Goal: Information Seeking & Learning: Find specific fact

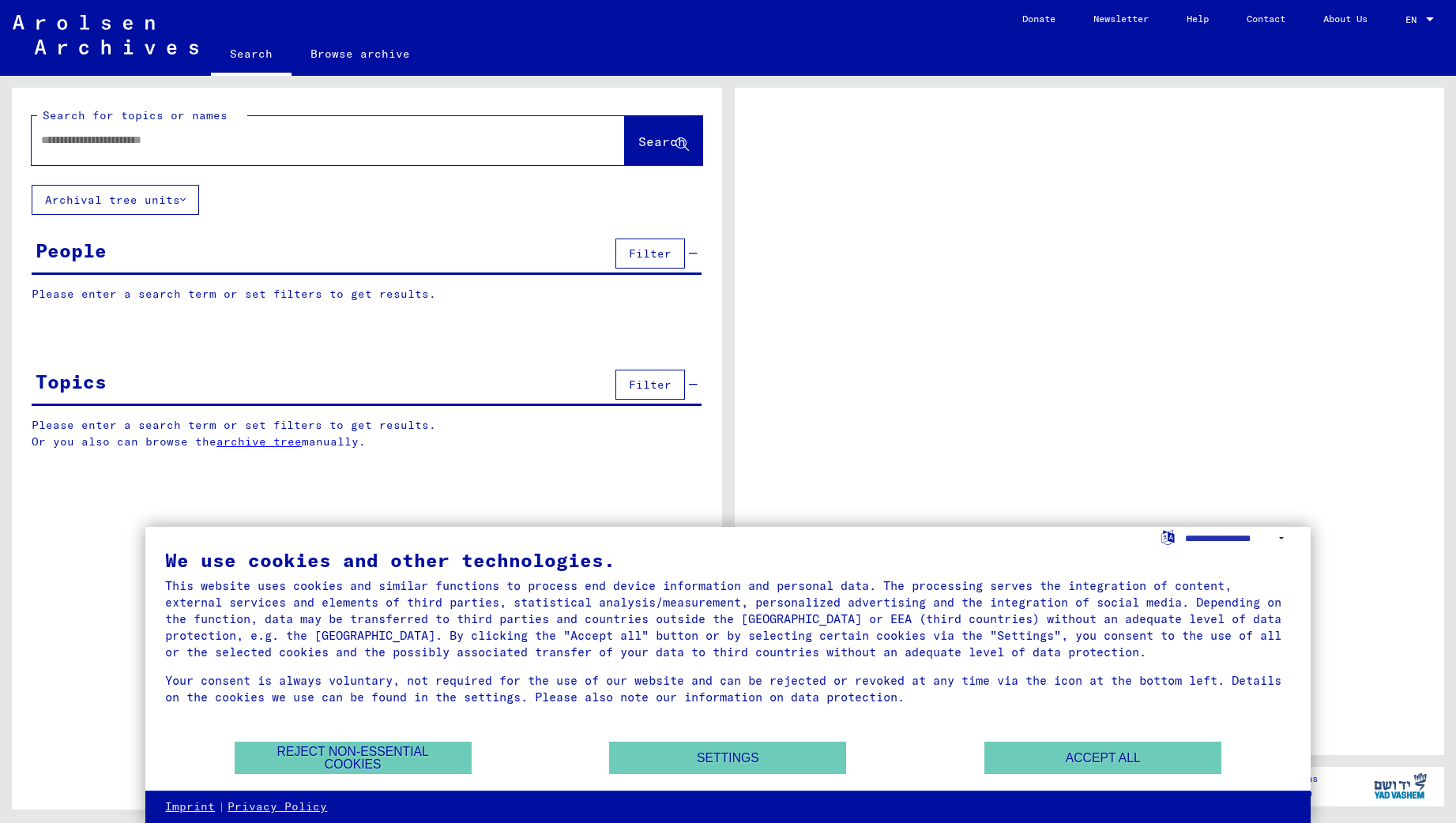
click at [162, 145] on input "text" at bounding box center [314, 140] width 546 height 16
type input "*********"
click at [1075, 771] on button "Accept all" at bounding box center [1103, 758] width 237 height 32
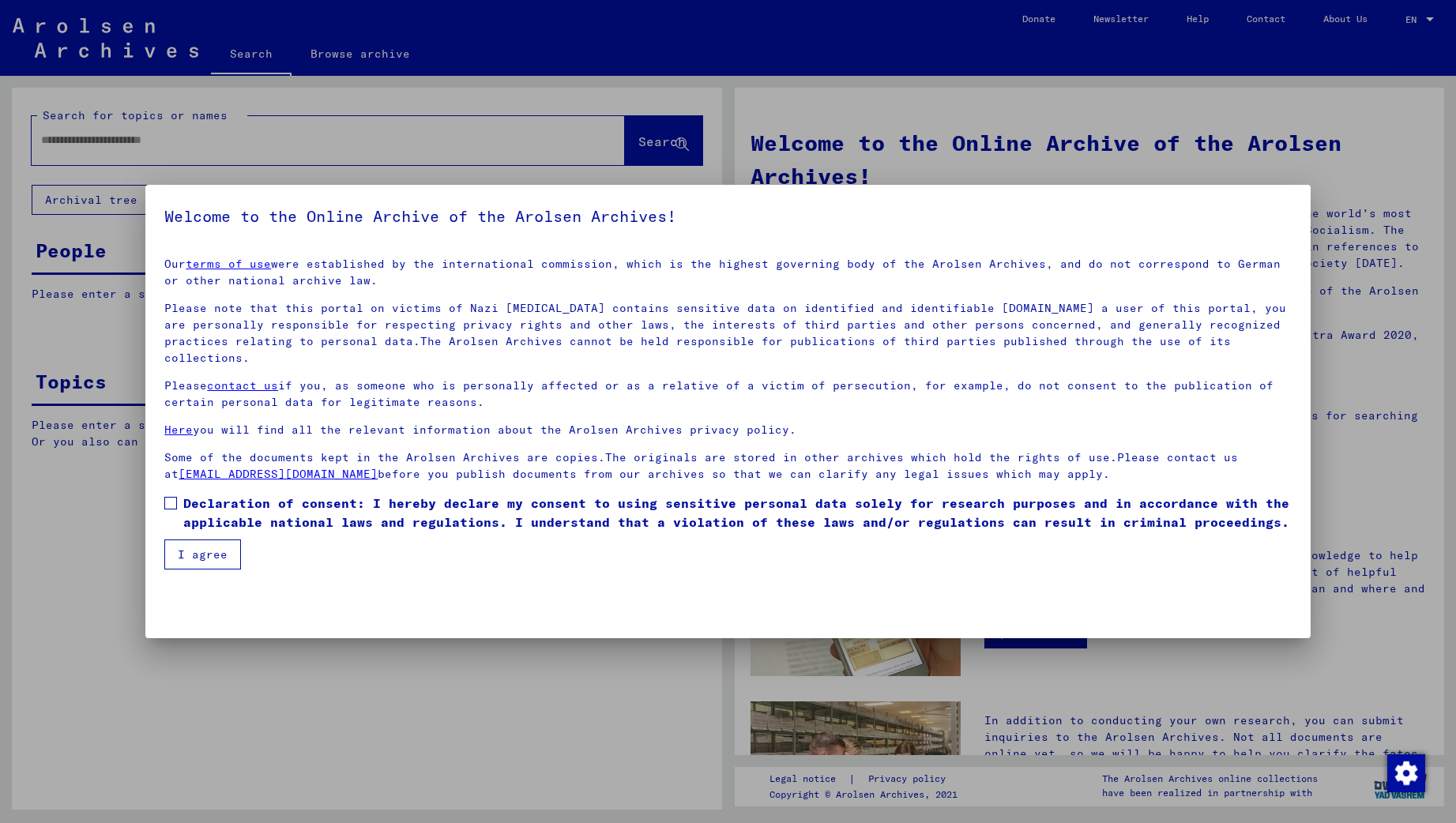
click at [178, 494] on label "Declaration of consent: I hereby declare my consent to using sensitive personal…" at bounding box center [727, 513] width 1126 height 38
click at [215, 543] on button "I agree" at bounding box center [202, 554] width 76 height 30
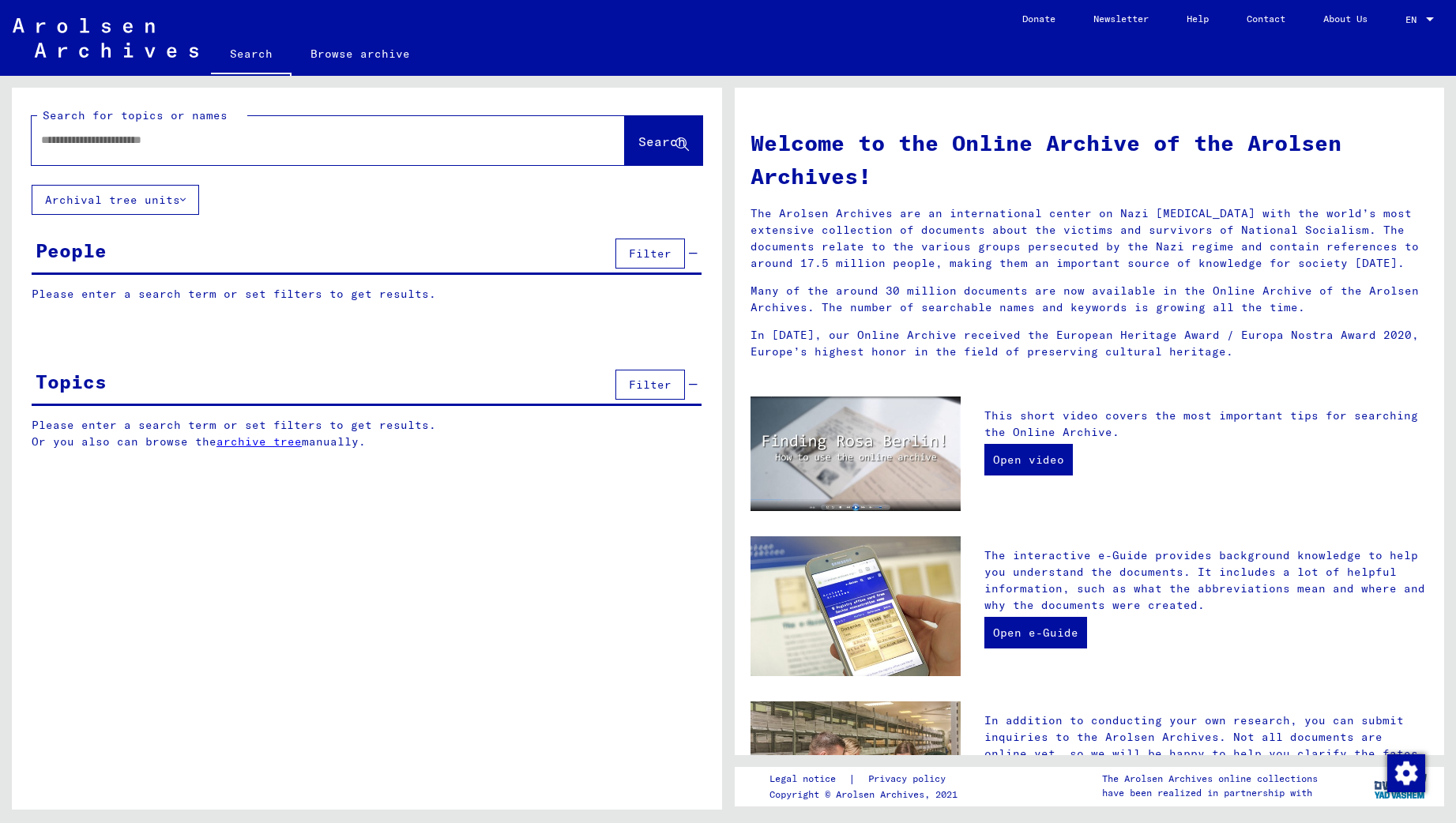
click at [99, 131] on div at bounding box center [305, 141] width 546 height 36
click at [98, 141] on input "text" at bounding box center [310, 140] width 536 height 16
type input "*********"
click at [638, 141] on span "Search" at bounding box center [661, 141] width 47 height 15
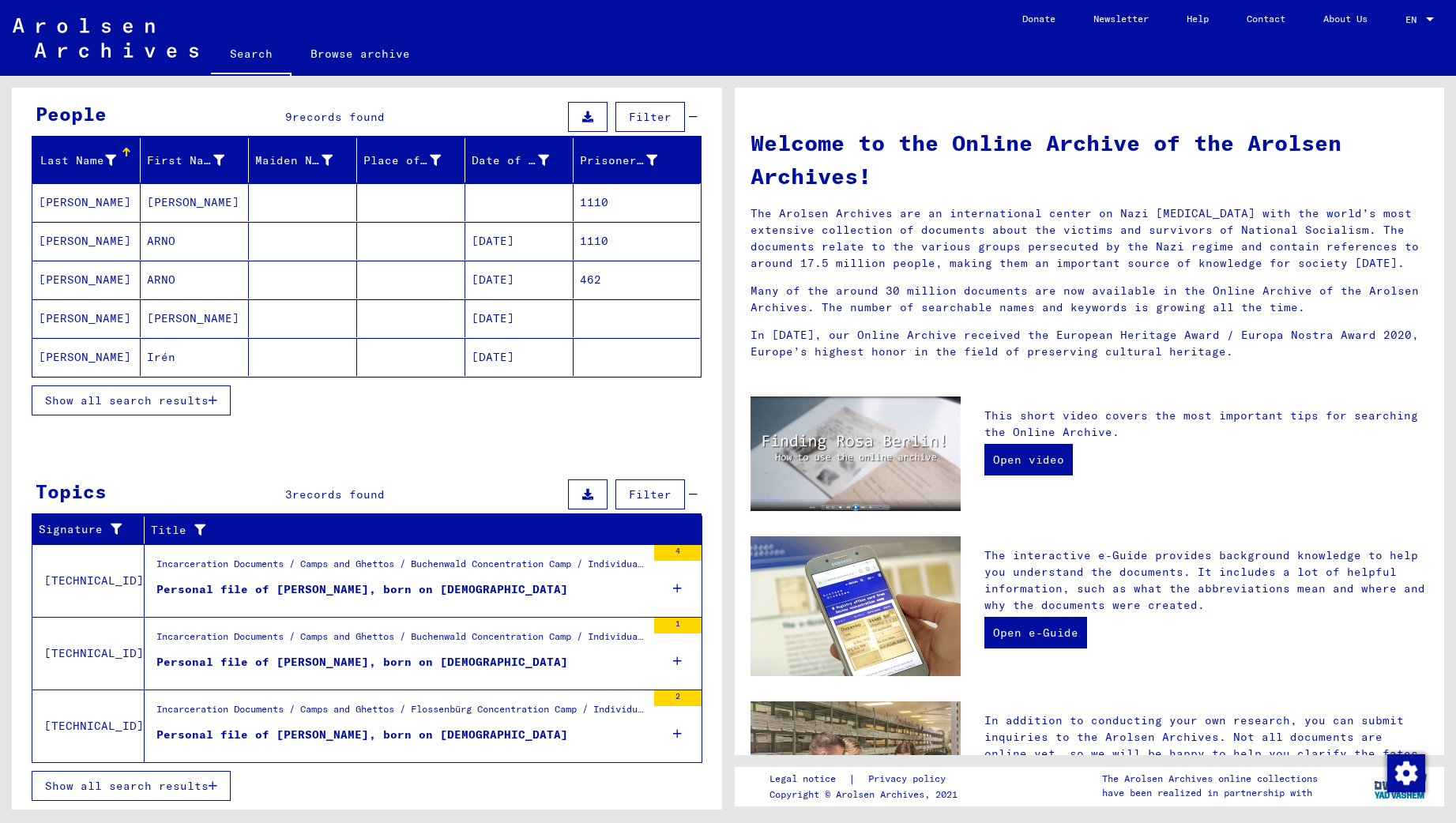
click at [387, 733] on div "Personal file of [PERSON_NAME], born on [DEMOGRAPHIC_DATA]" at bounding box center [362, 734] width 411 height 16
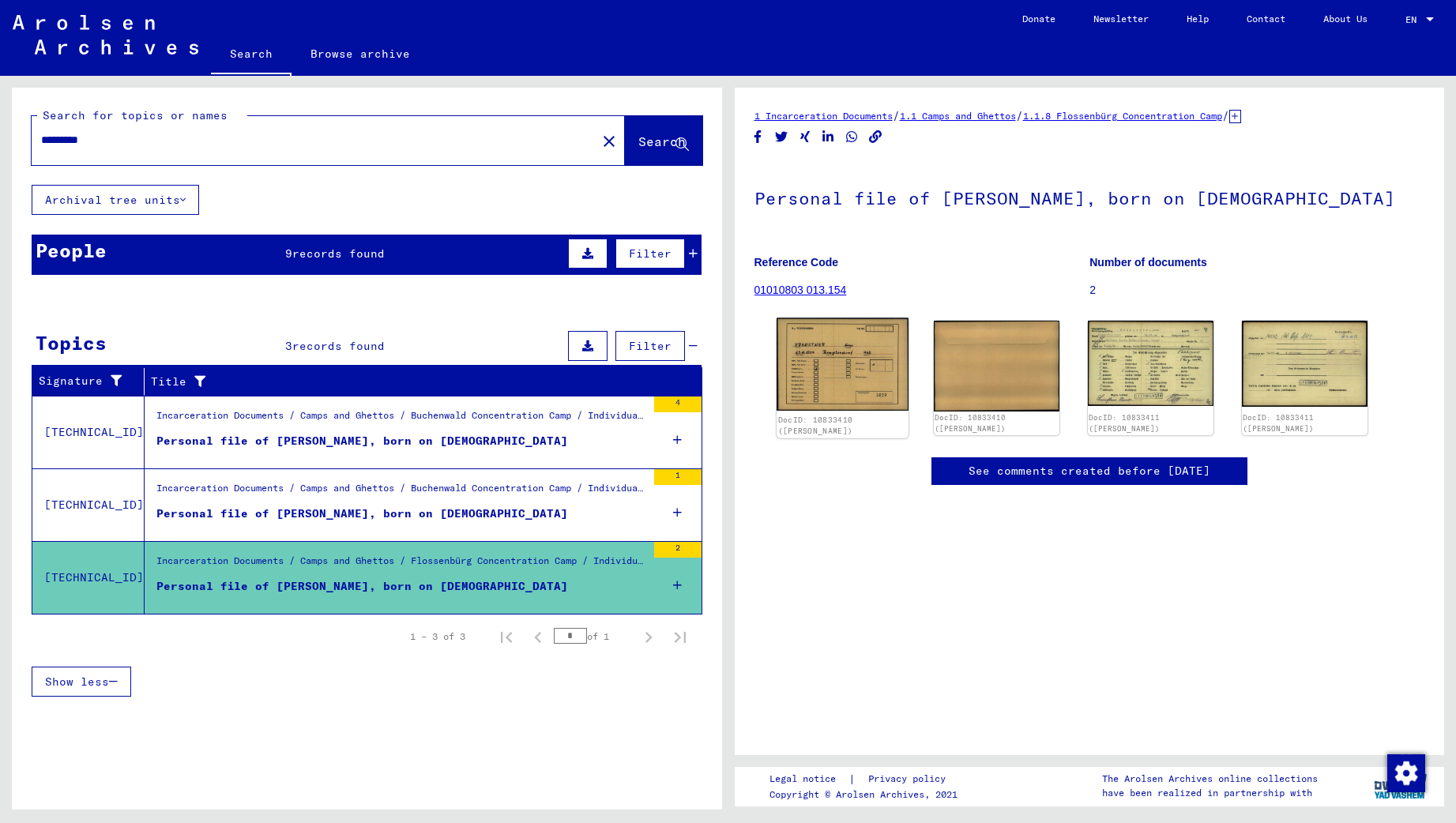
click at [847, 360] on img at bounding box center [843, 365] width 132 height 93
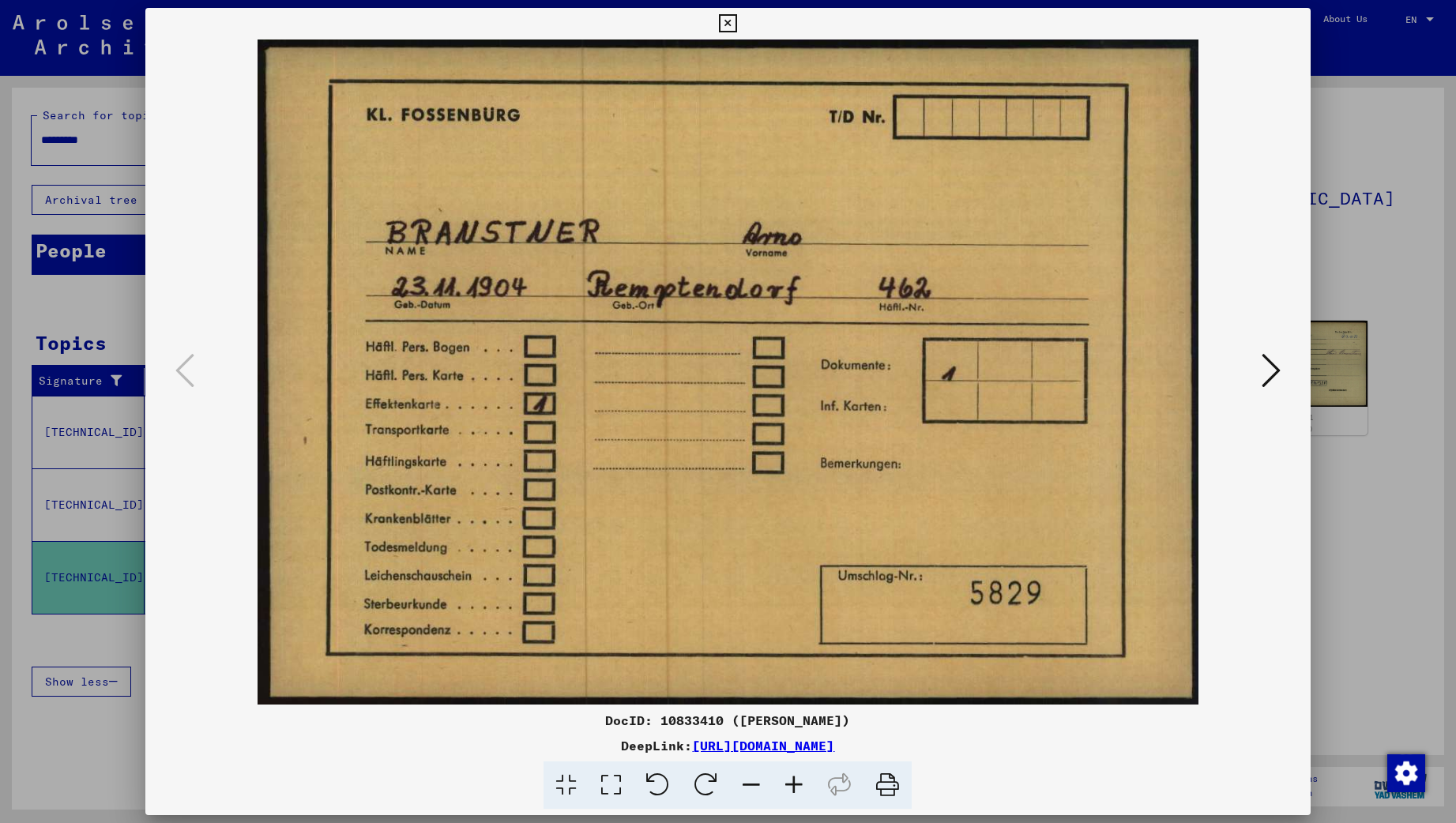
click at [1345, 504] on div at bounding box center [728, 411] width 1456 height 823
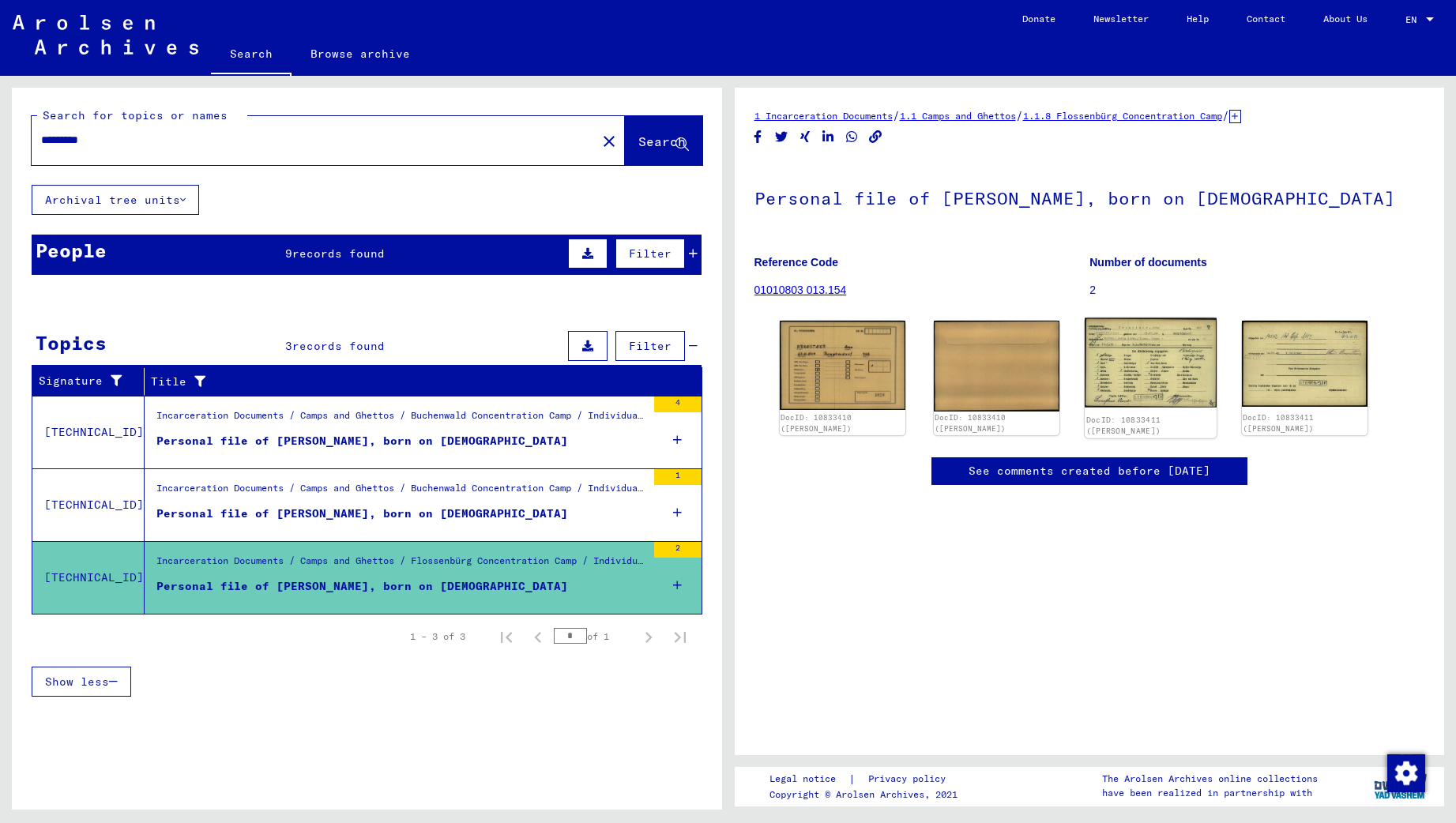
click at [1160, 377] on img at bounding box center [1150, 363] width 132 height 90
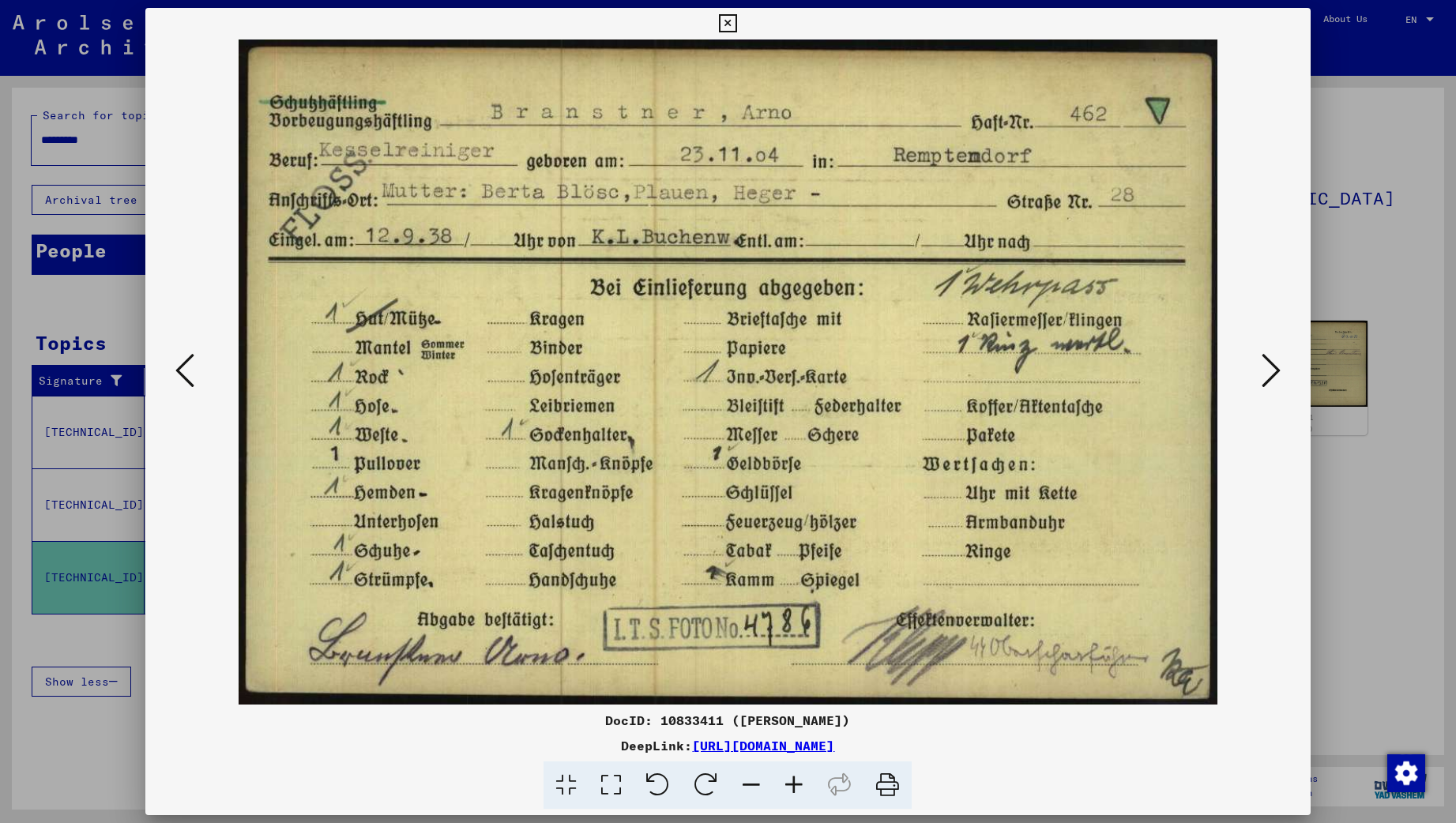
click at [1263, 376] on icon at bounding box center [1271, 370] width 19 height 38
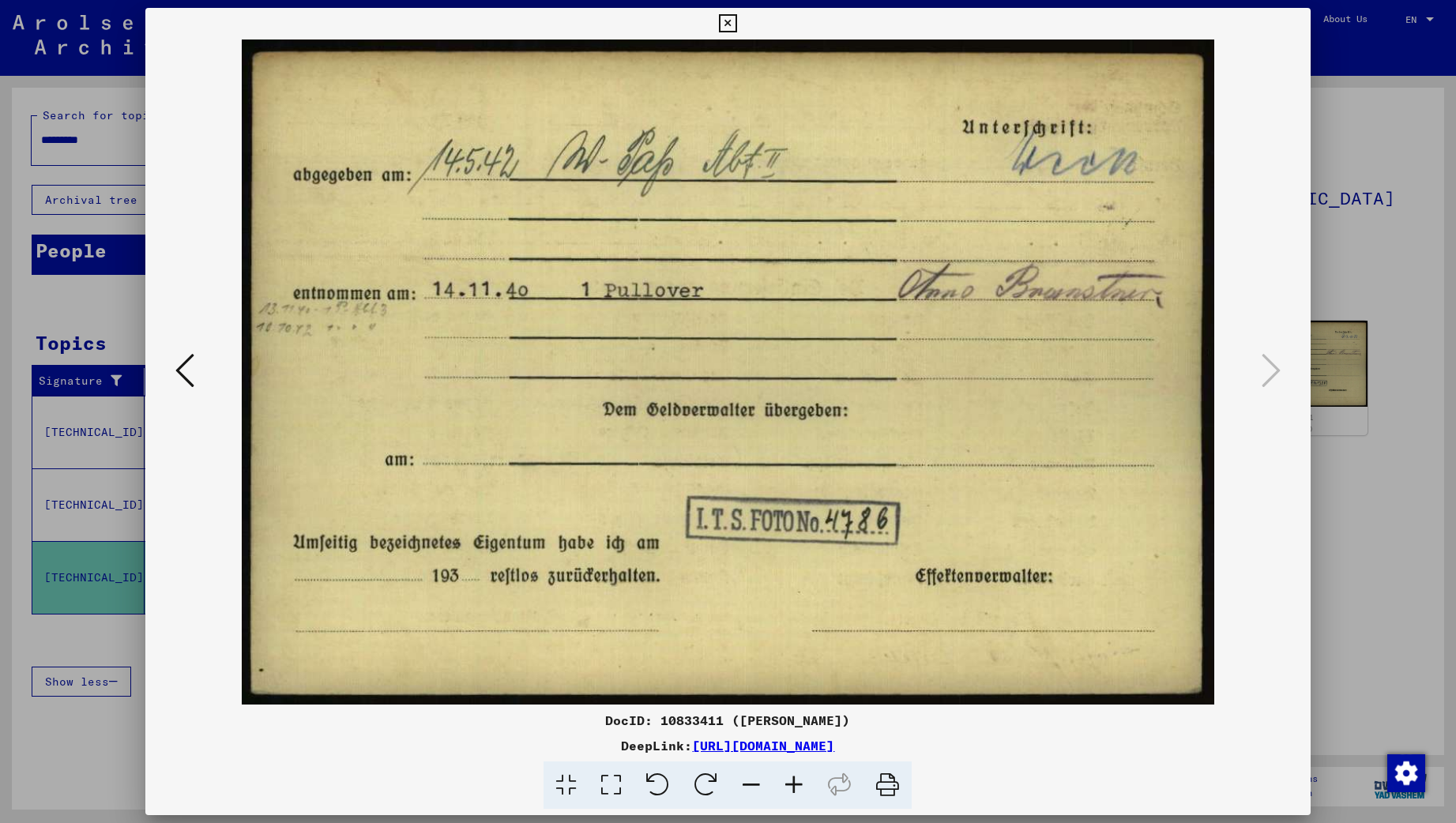
click at [737, 24] on icon at bounding box center [728, 23] width 18 height 19
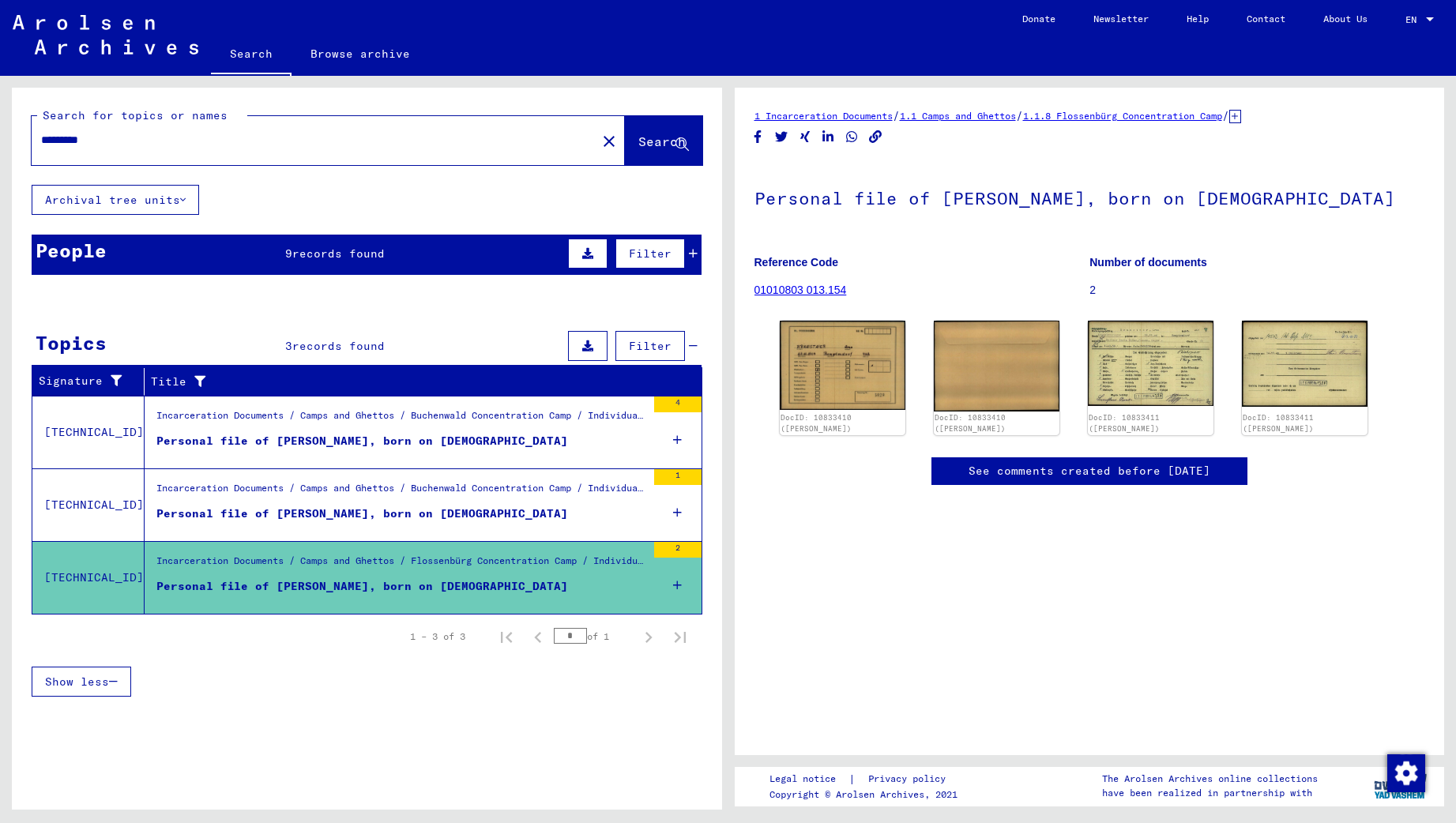
click at [481, 514] on div "Personal file of [PERSON_NAME], born on [DEMOGRAPHIC_DATA]" at bounding box center [362, 513] width 411 height 16
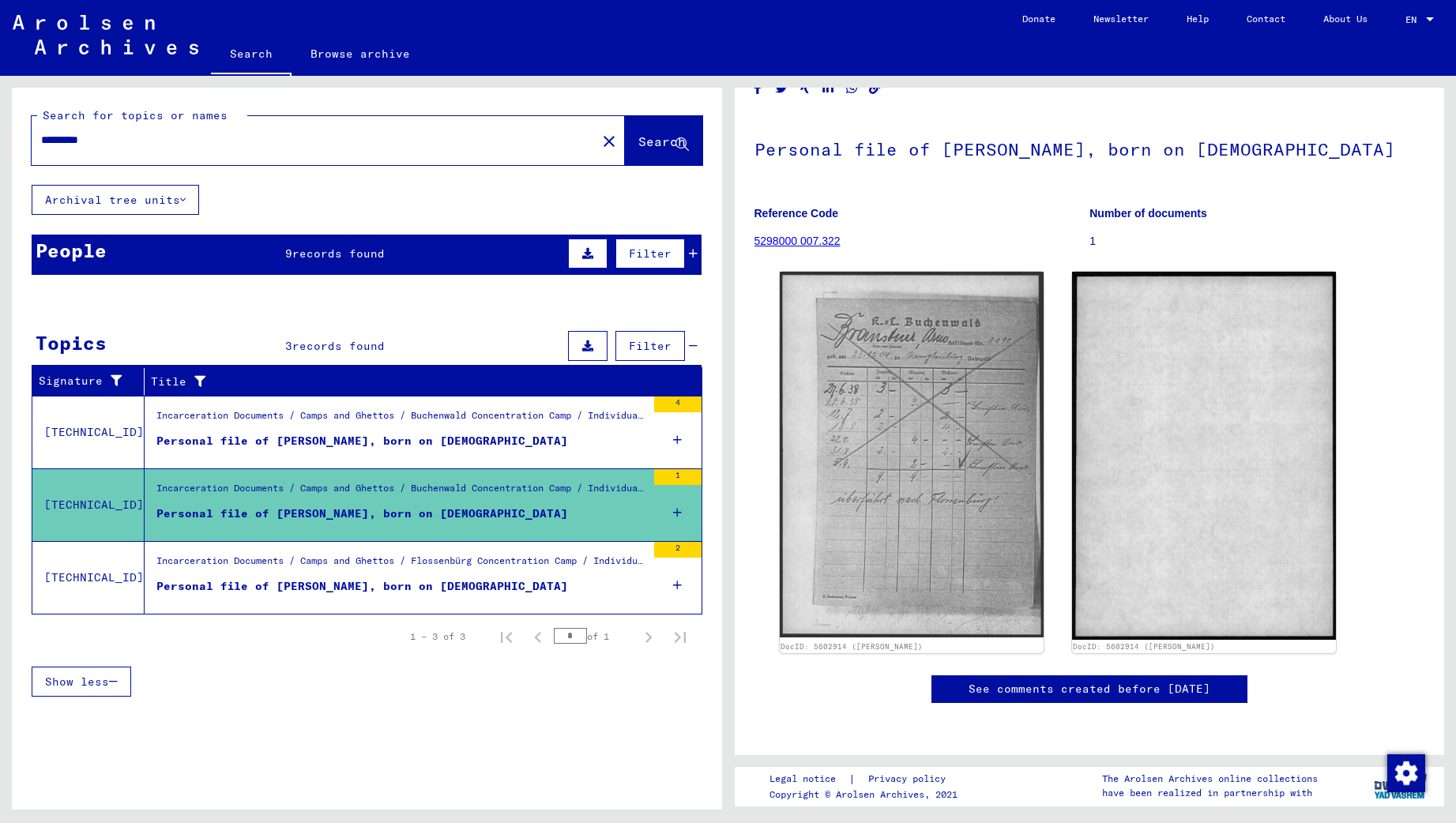
scroll to position [230, 0]
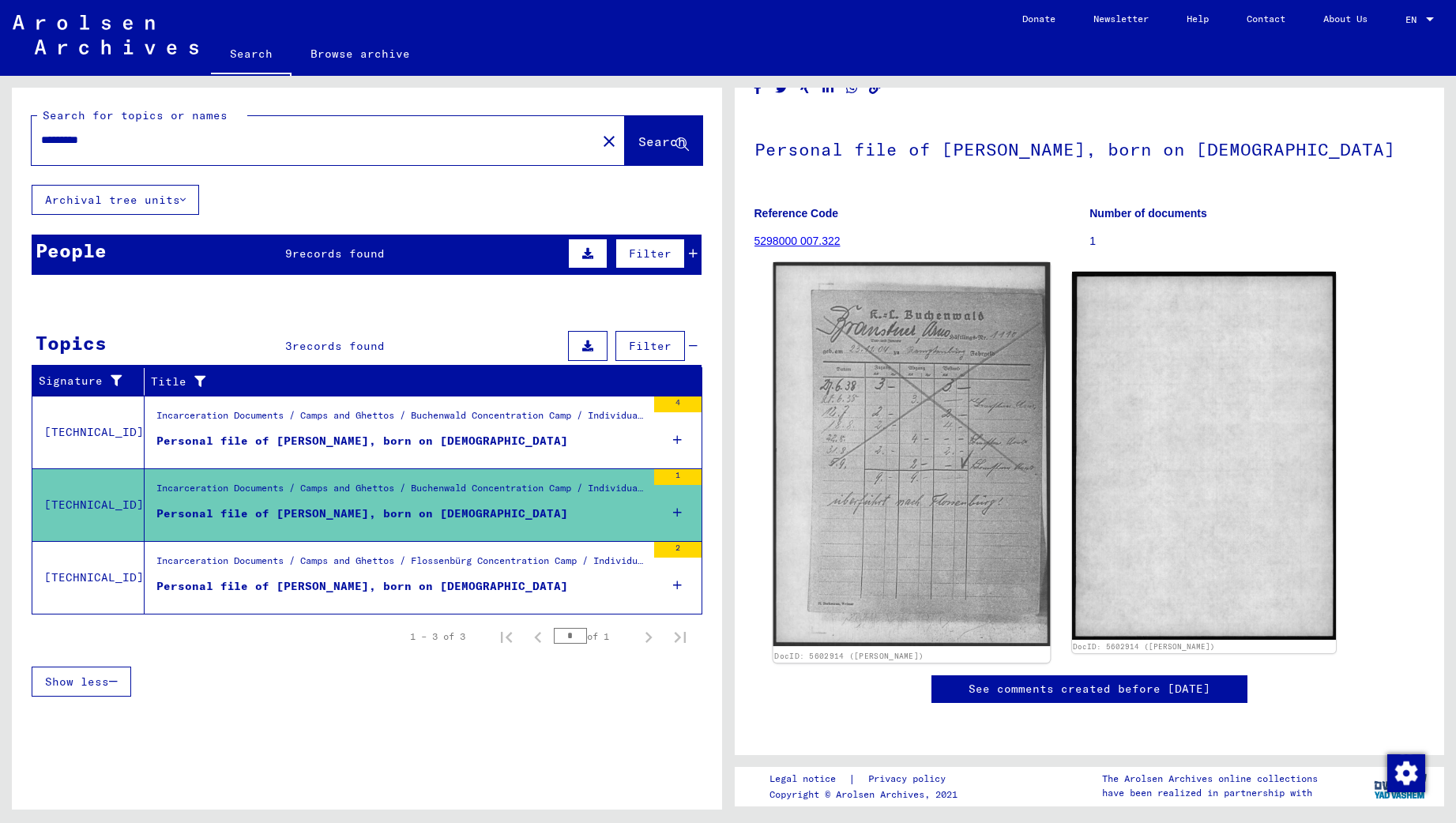
click at [927, 422] on img at bounding box center [911, 454] width 277 height 383
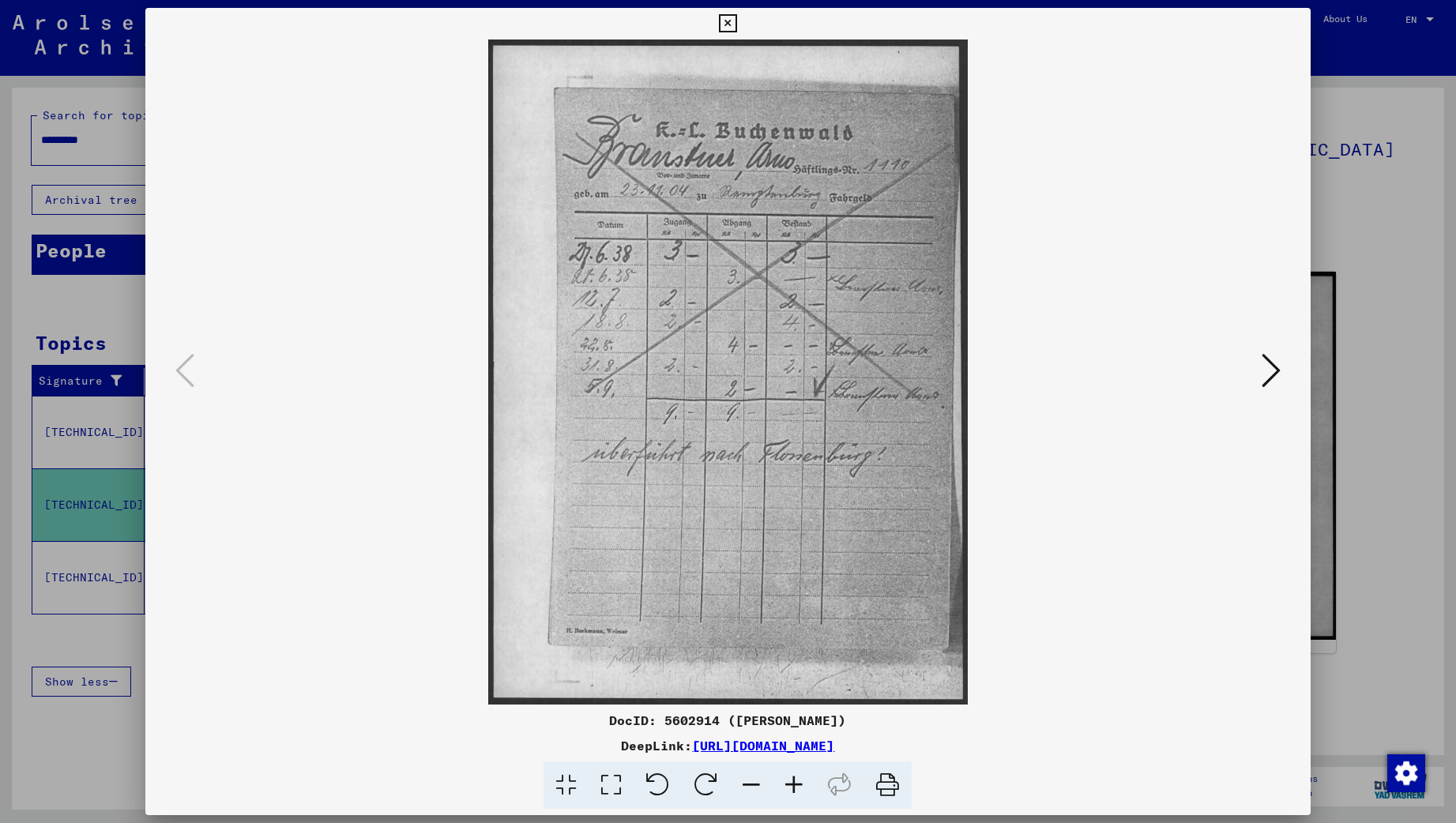
click at [90, 352] on div at bounding box center [728, 411] width 1456 height 823
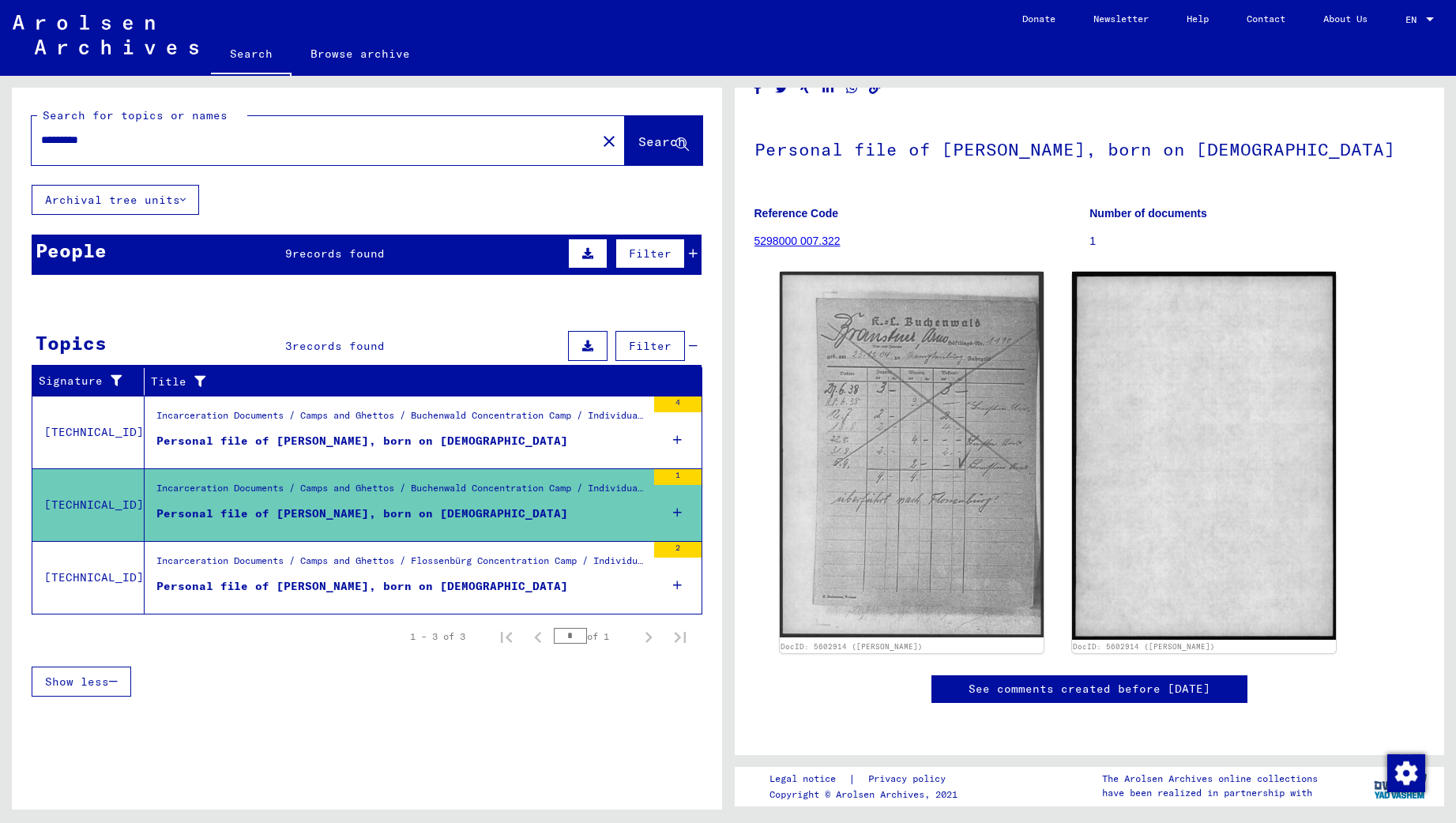
click at [192, 435] on div "Personal file of [PERSON_NAME], born on [DEMOGRAPHIC_DATA]" at bounding box center [362, 441] width 411 height 16
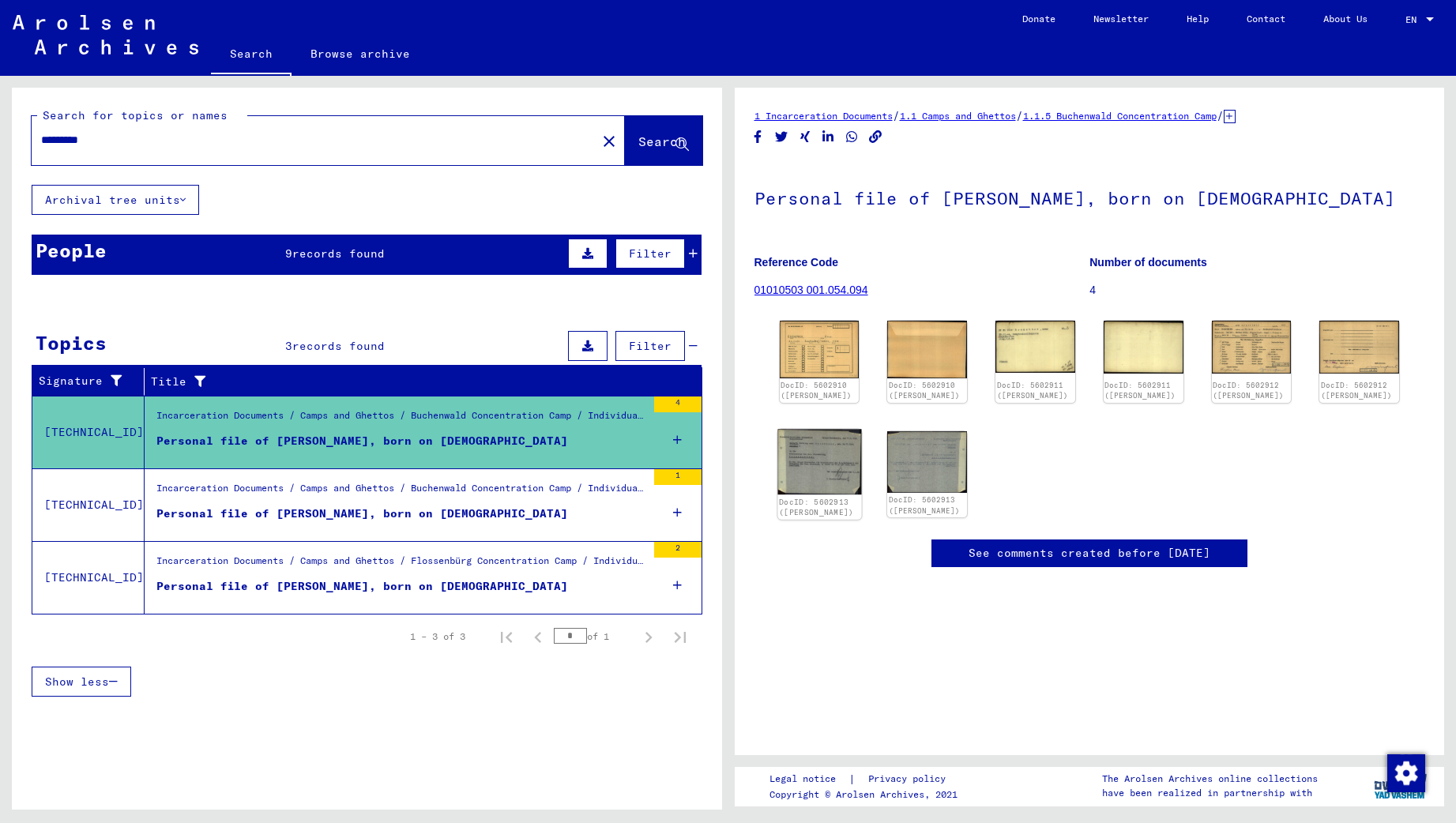
click at [808, 475] on img at bounding box center [819, 461] width 84 height 66
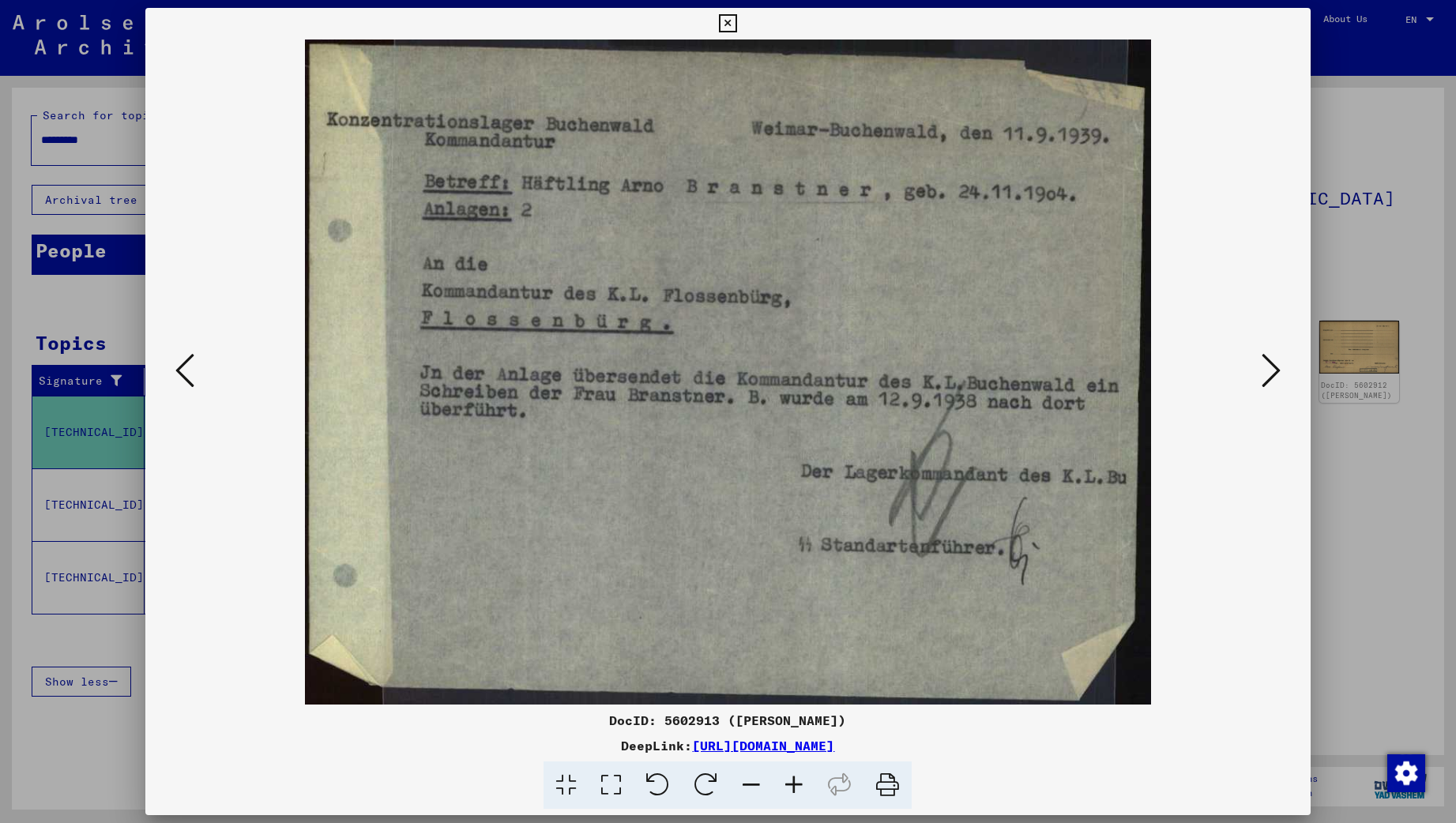
click at [1266, 375] on icon at bounding box center [1271, 370] width 19 height 38
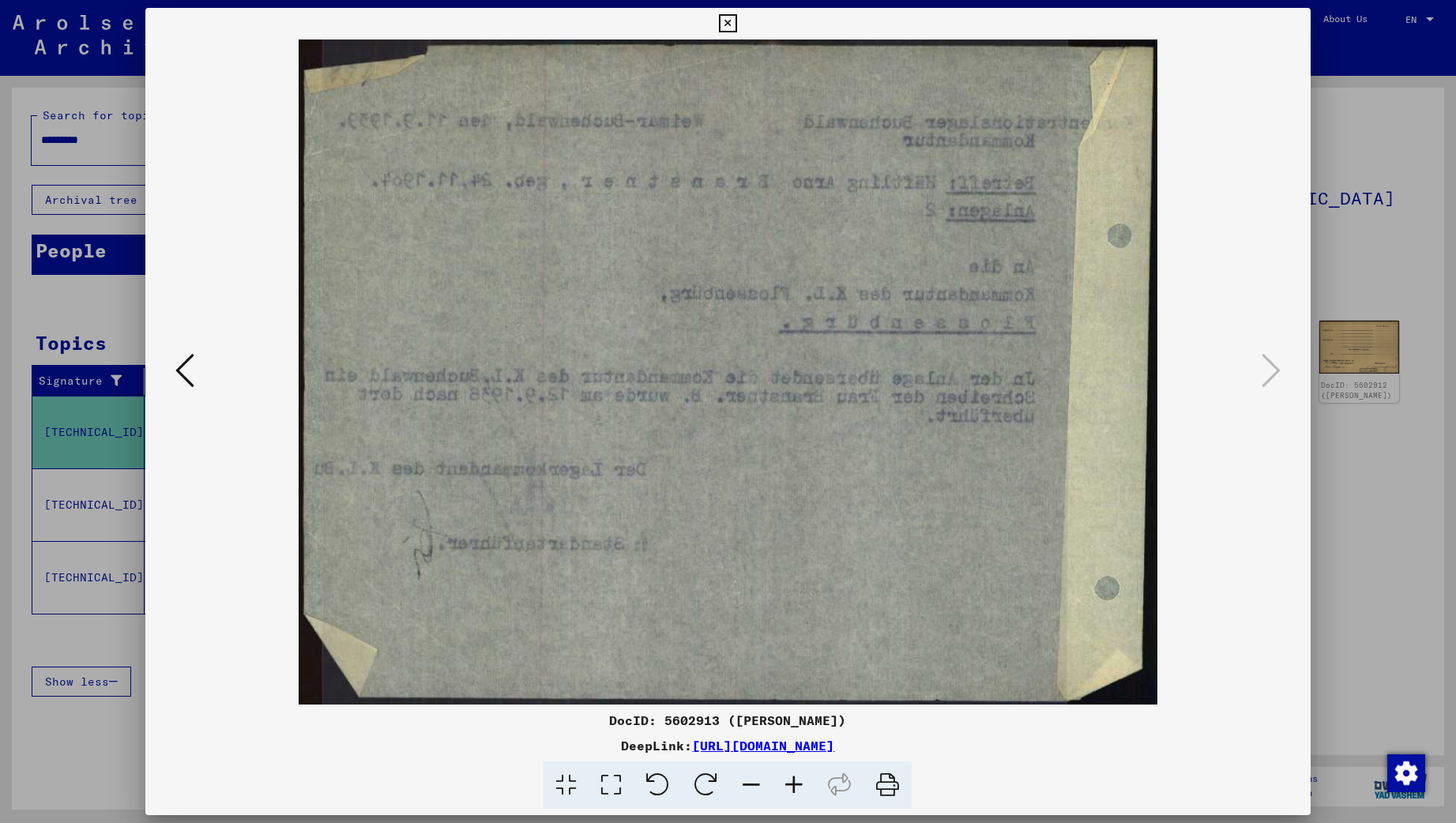
click at [1266, 375] on icon at bounding box center [1271, 370] width 19 height 38
click at [179, 371] on icon at bounding box center [184, 370] width 19 height 38
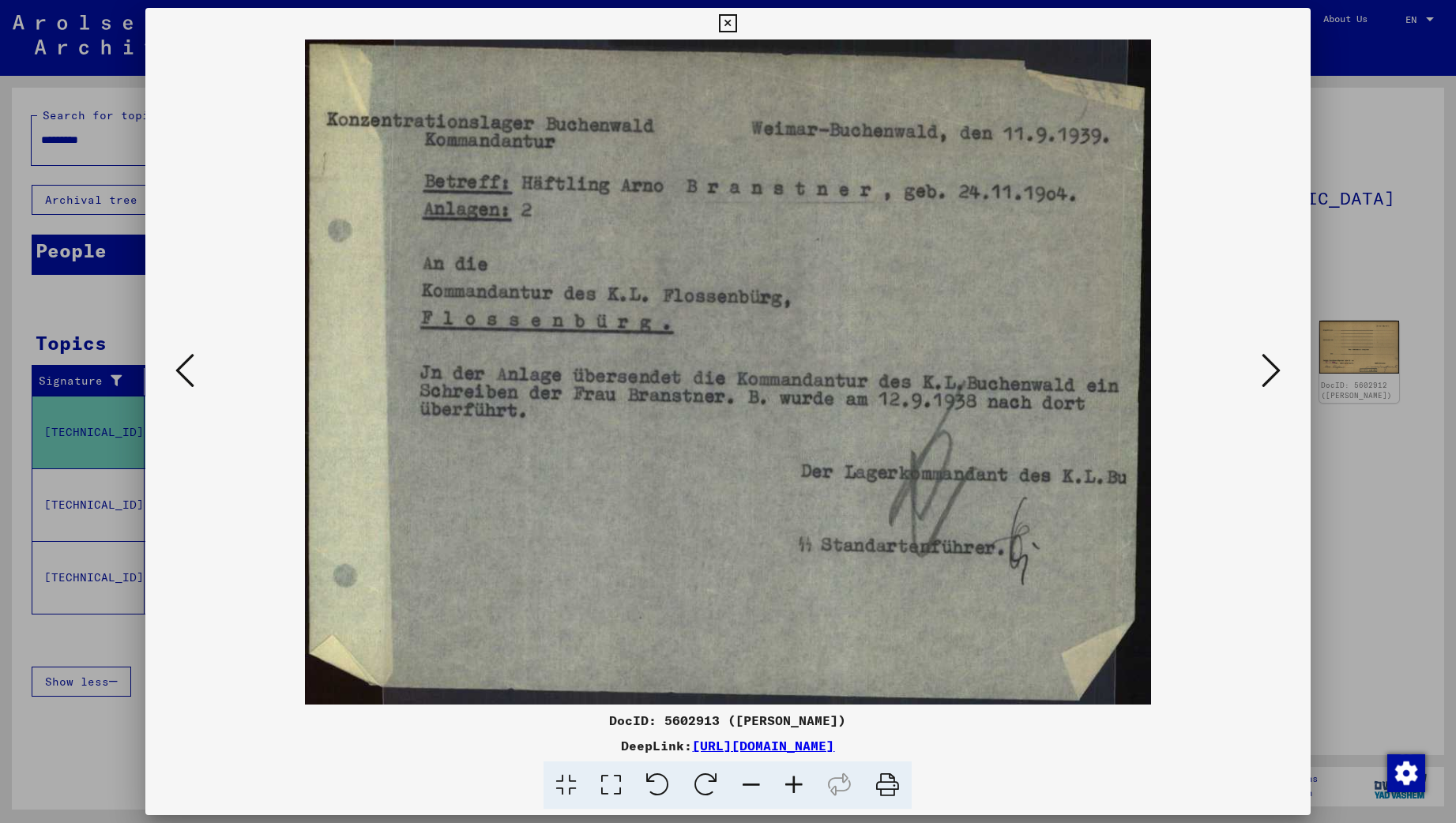
click at [179, 371] on icon at bounding box center [184, 370] width 19 height 38
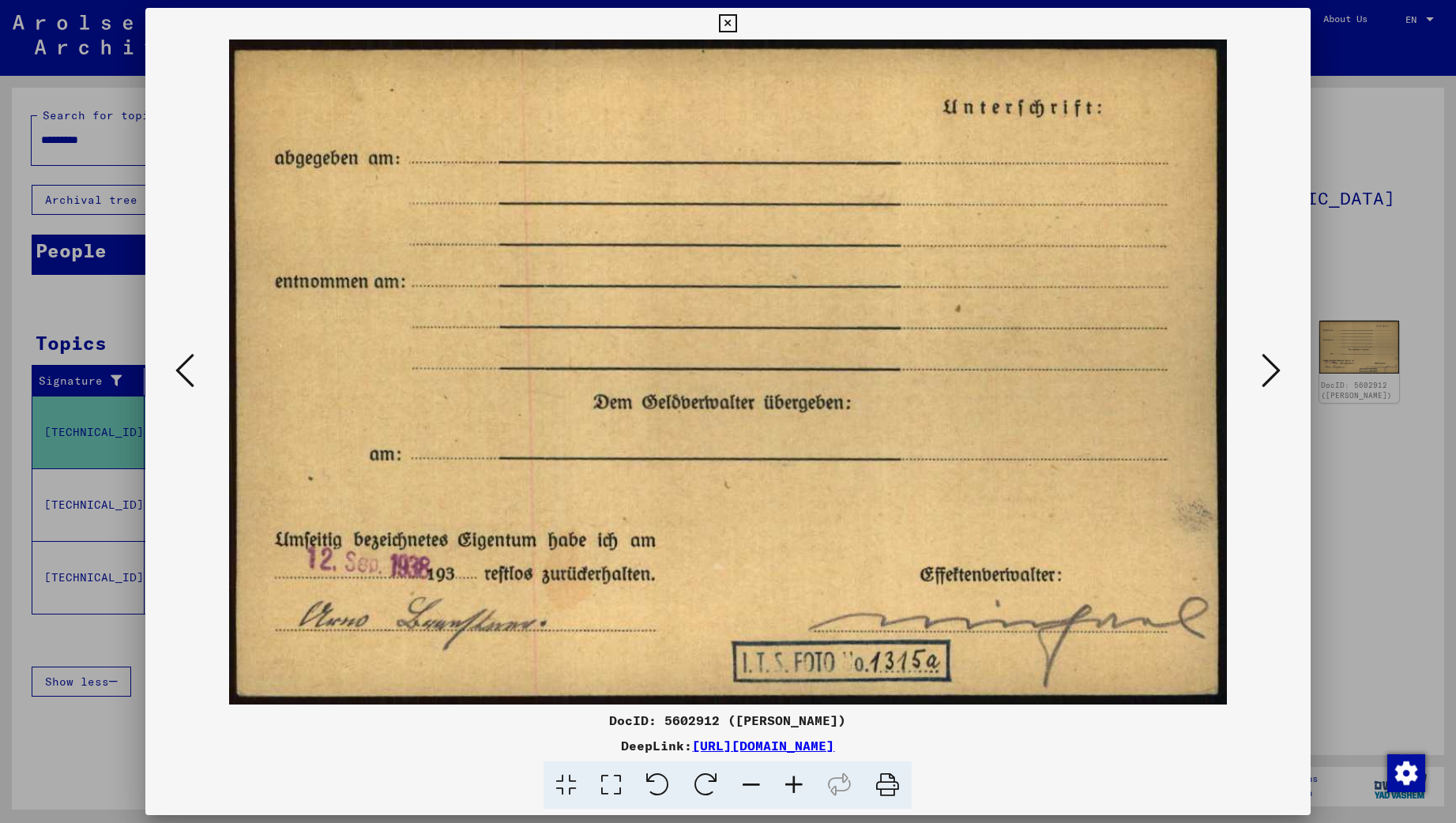
click at [178, 371] on icon at bounding box center [184, 370] width 19 height 38
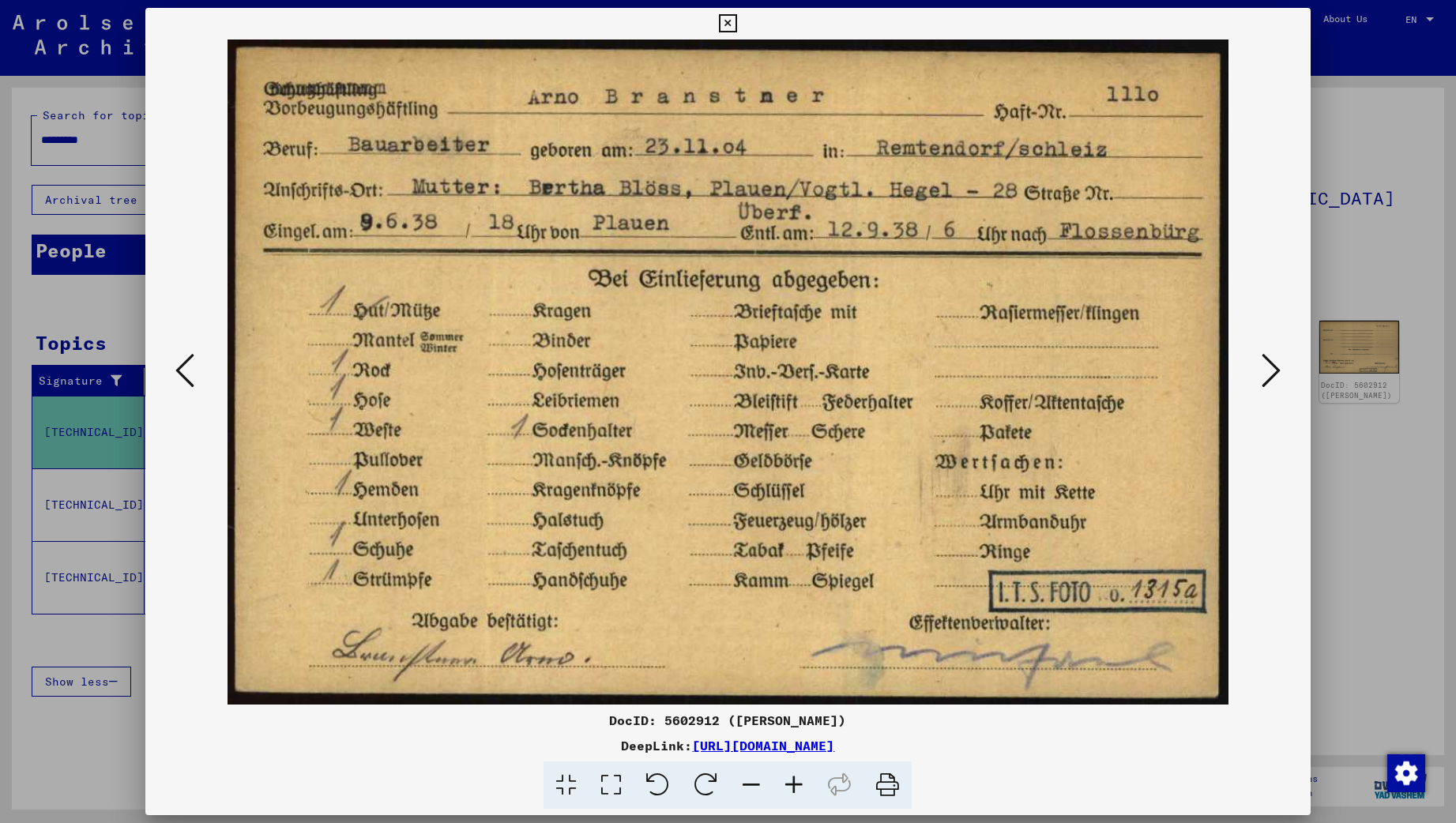
click at [178, 371] on icon at bounding box center [184, 370] width 19 height 38
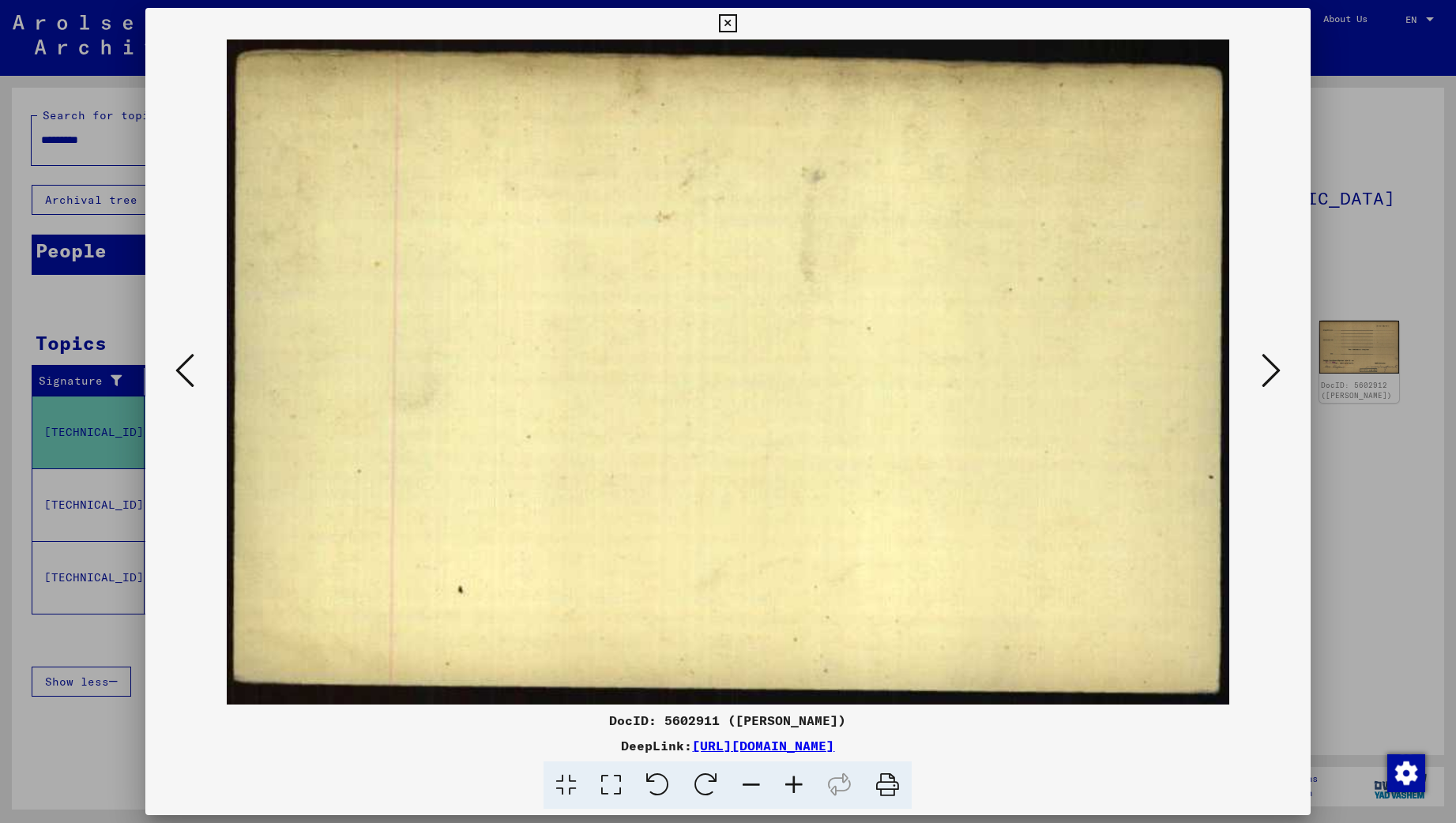
click at [178, 371] on icon at bounding box center [184, 370] width 19 height 38
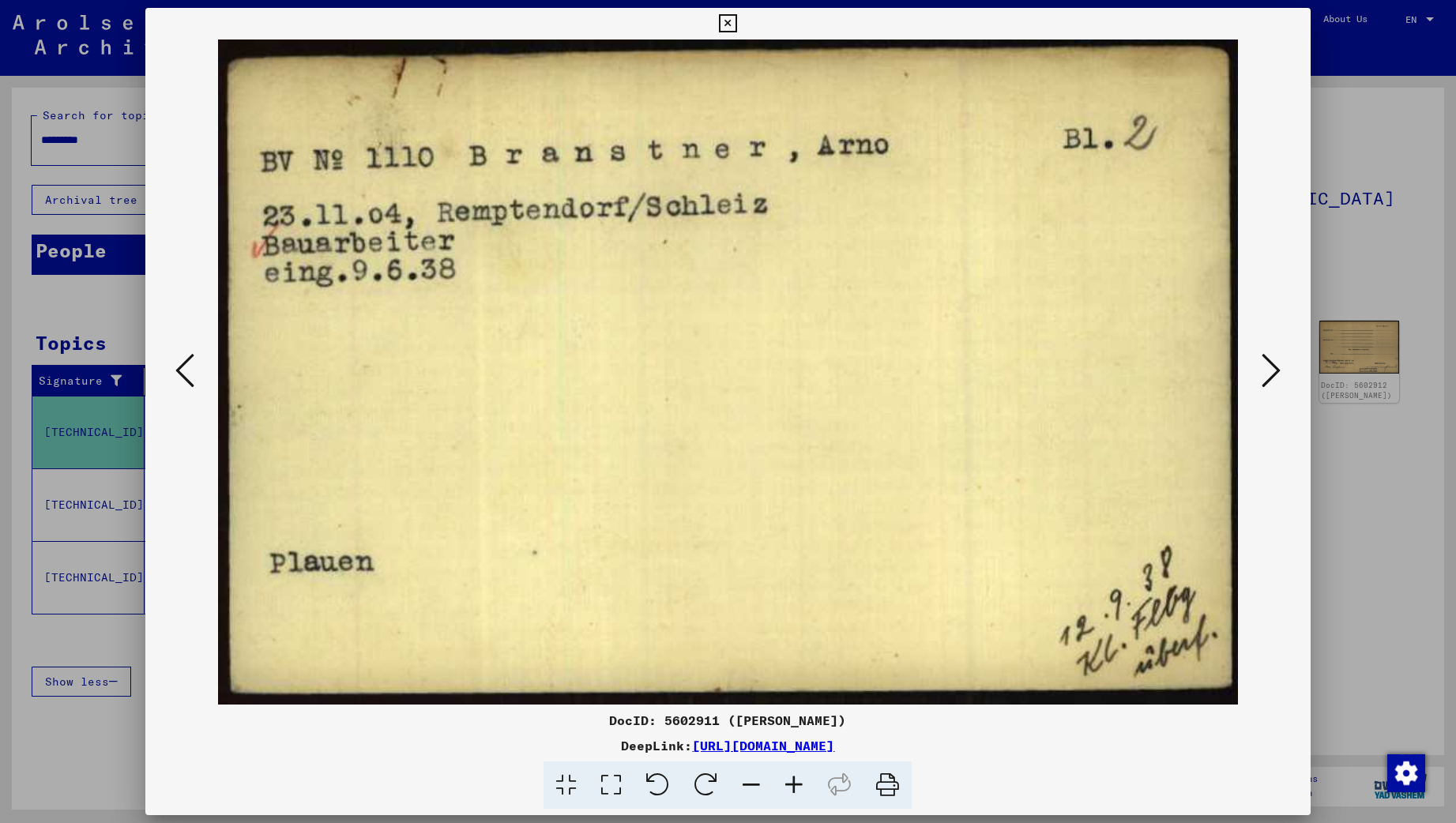
click at [182, 370] on icon at bounding box center [184, 370] width 19 height 38
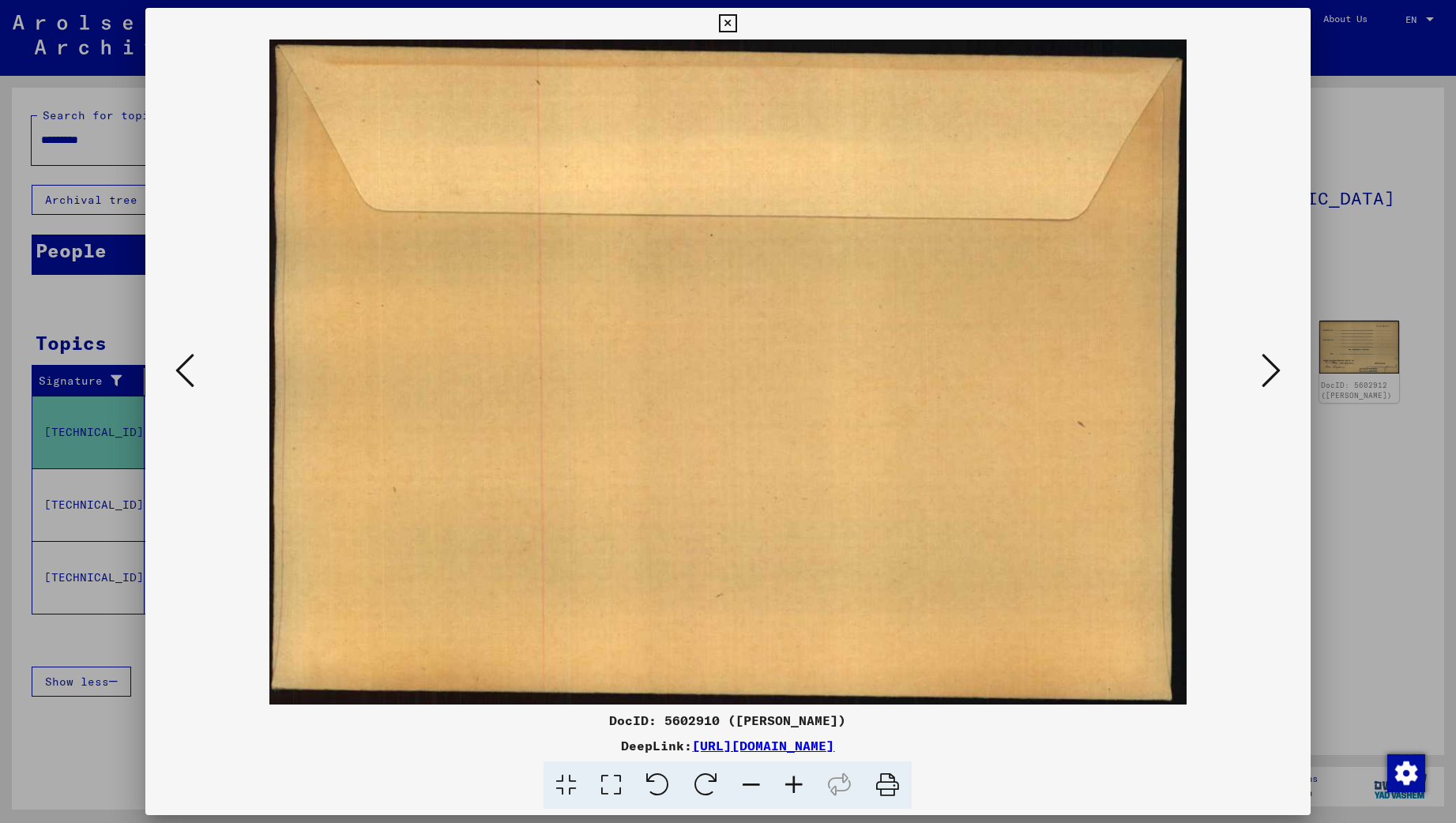
click at [182, 370] on icon at bounding box center [184, 370] width 19 height 38
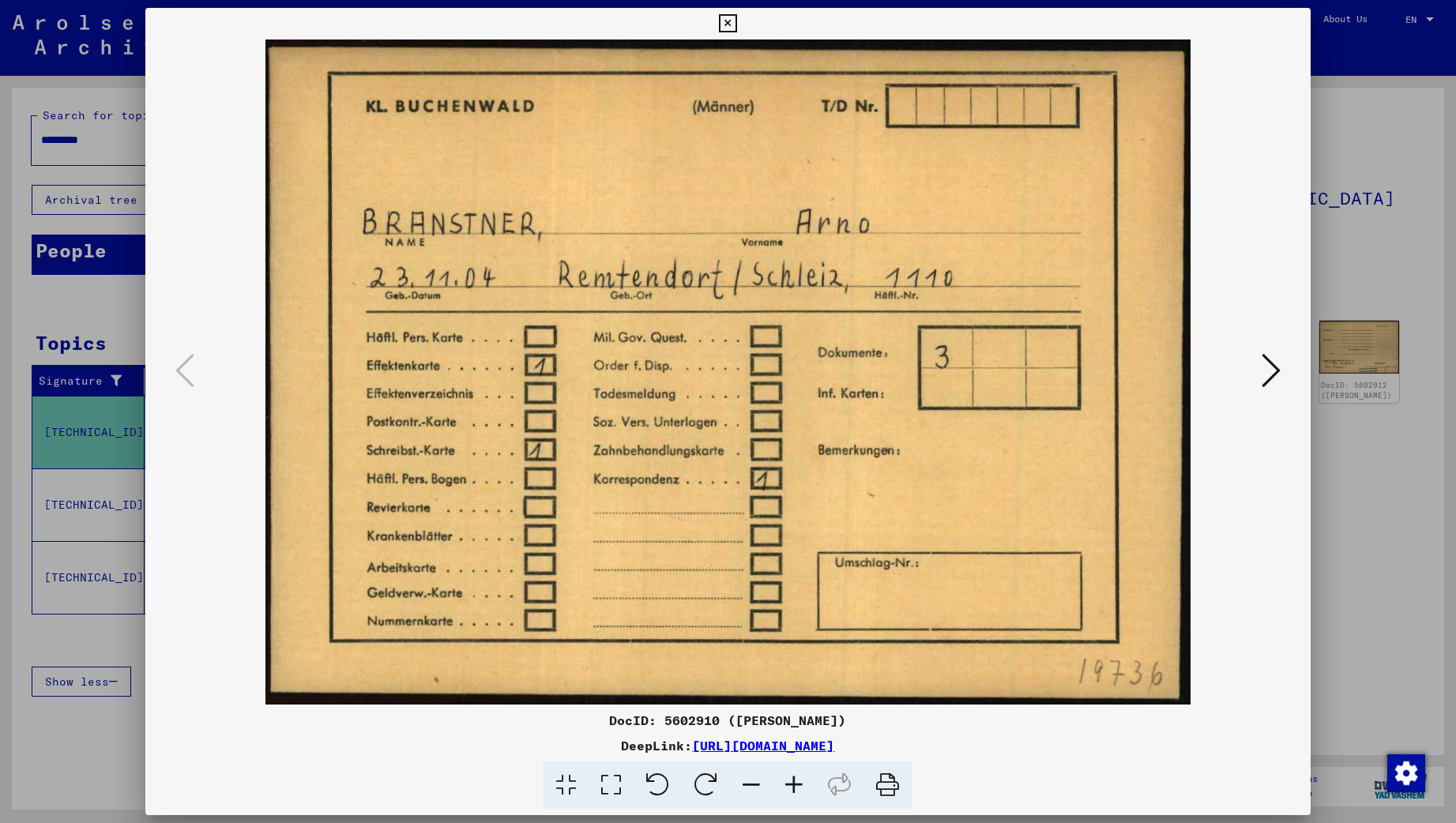
click at [182, 370] on icon at bounding box center [184, 370] width 19 height 38
click at [737, 21] on icon at bounding box center [728, 23] width 18 height 19
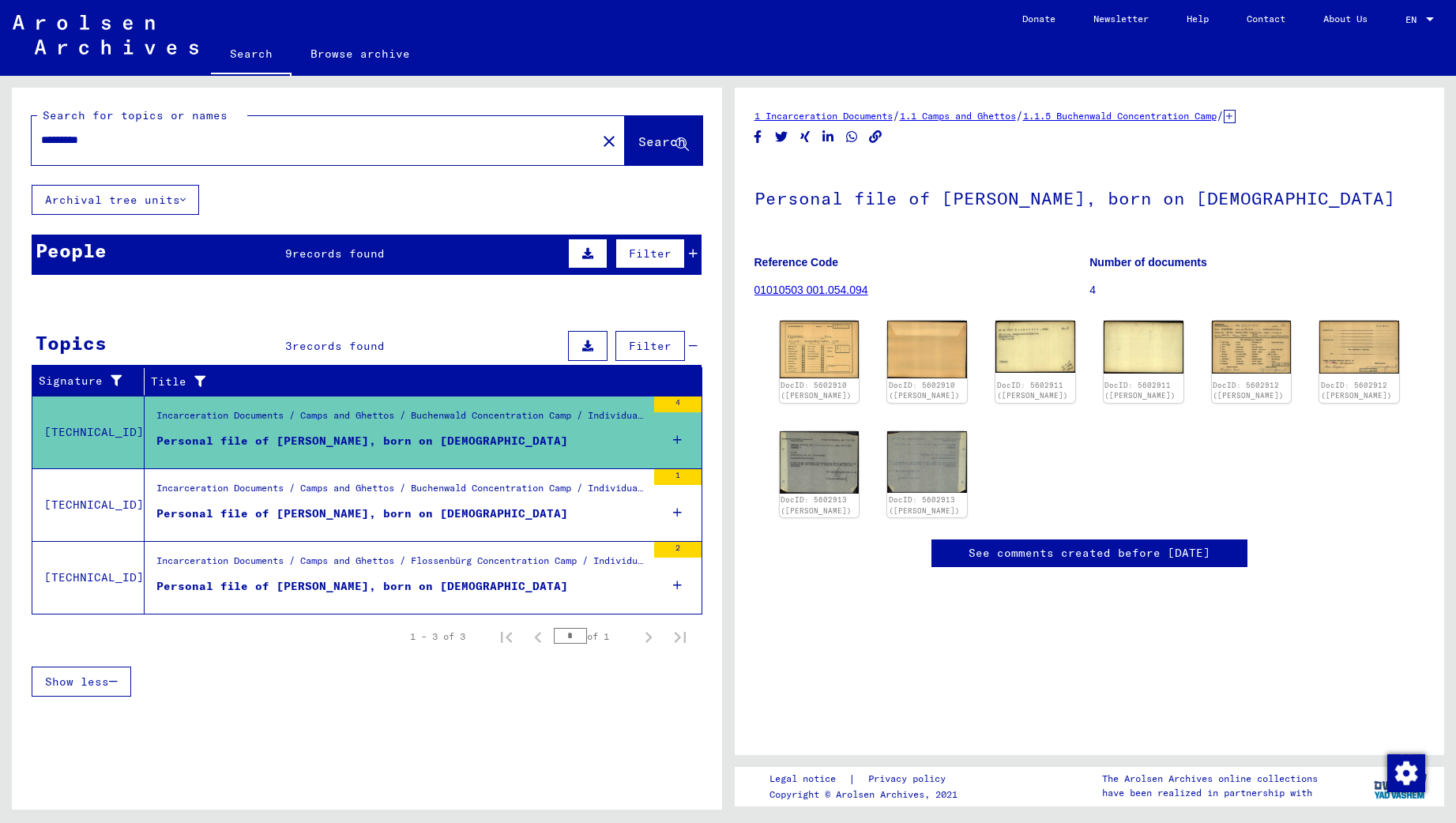
click at [396, 250] on div "People 9 records found Filter" at bounding box center [366, 255] width 670 height 41
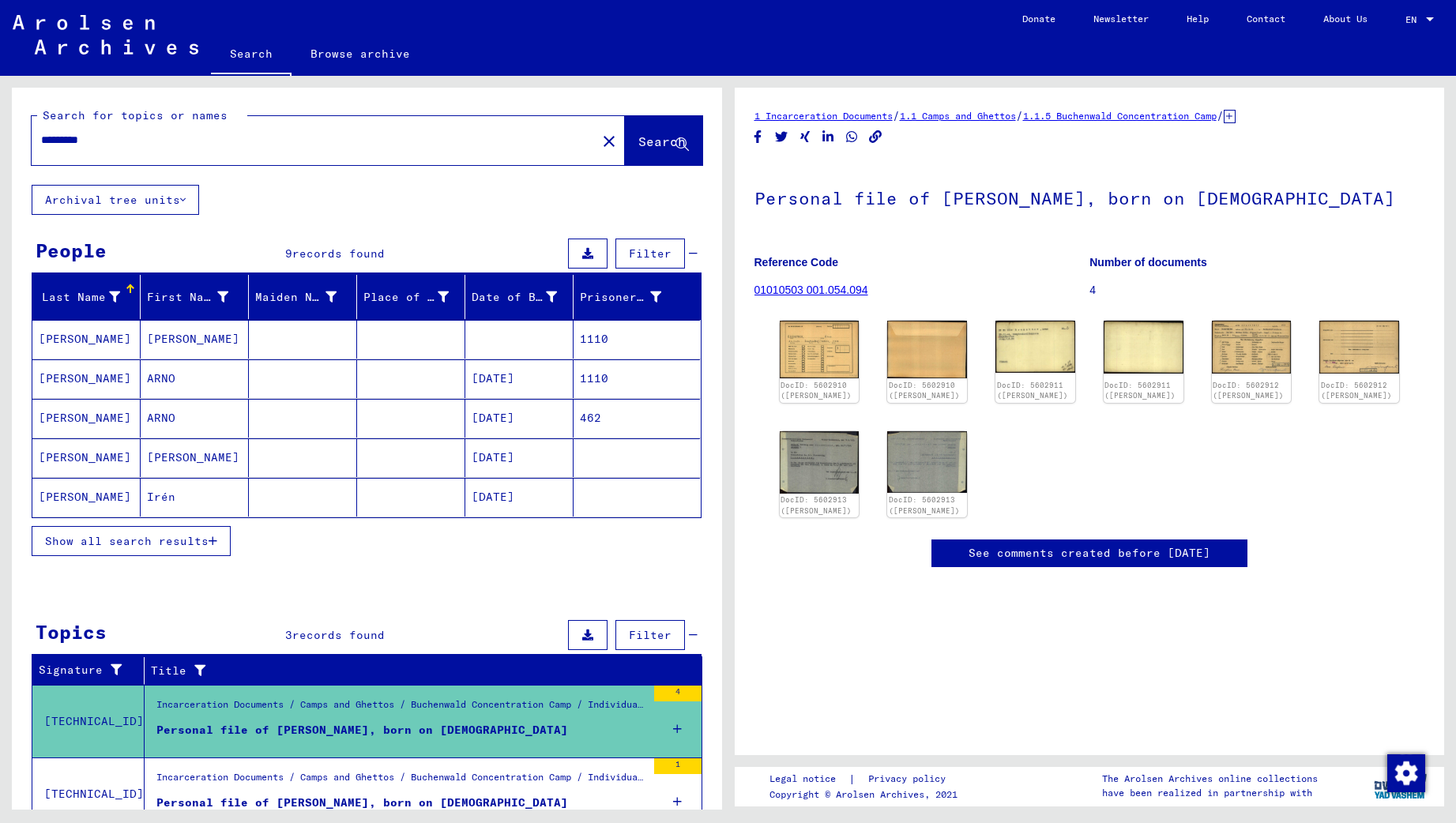
click at [99, 462] on mat-cell "[PERSON_NAME]" at bounding box center [86, 458] width 108 height 39
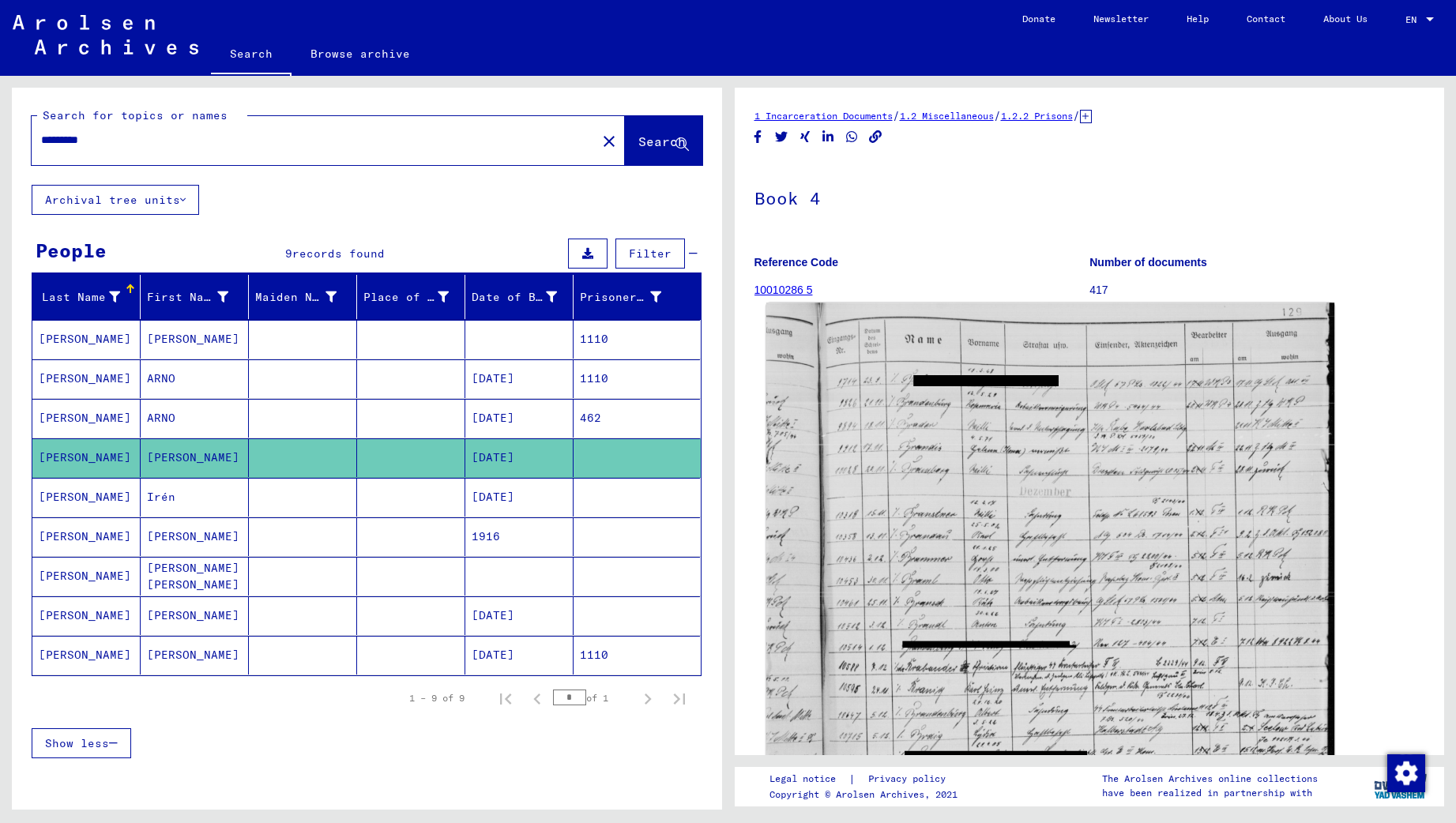
click at [876, 538] on img at bounding box center [1049, 673] width 568 height 741
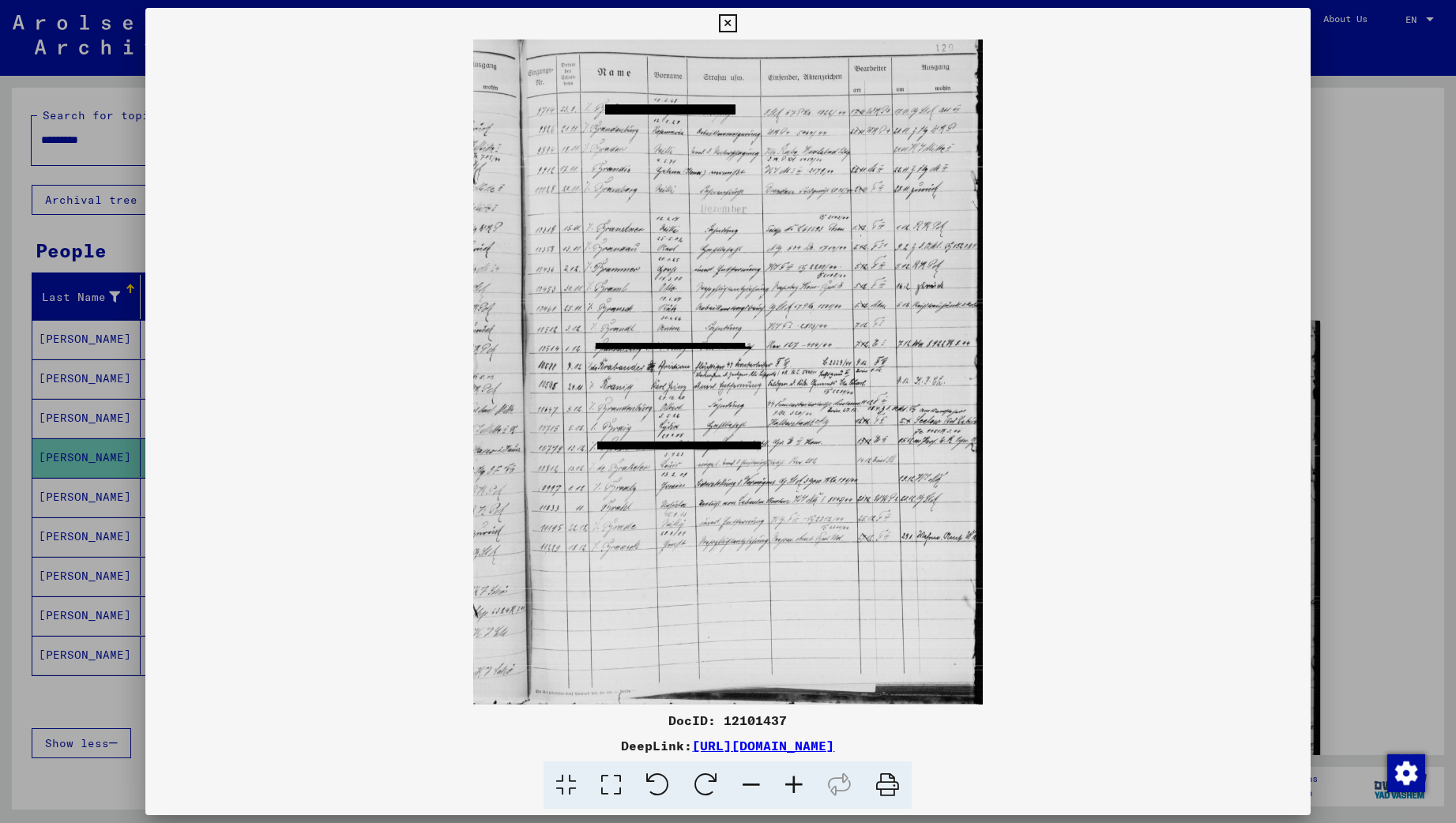
click at [788, 779] on icon at bounding box center [794, 785] width 42 height 48
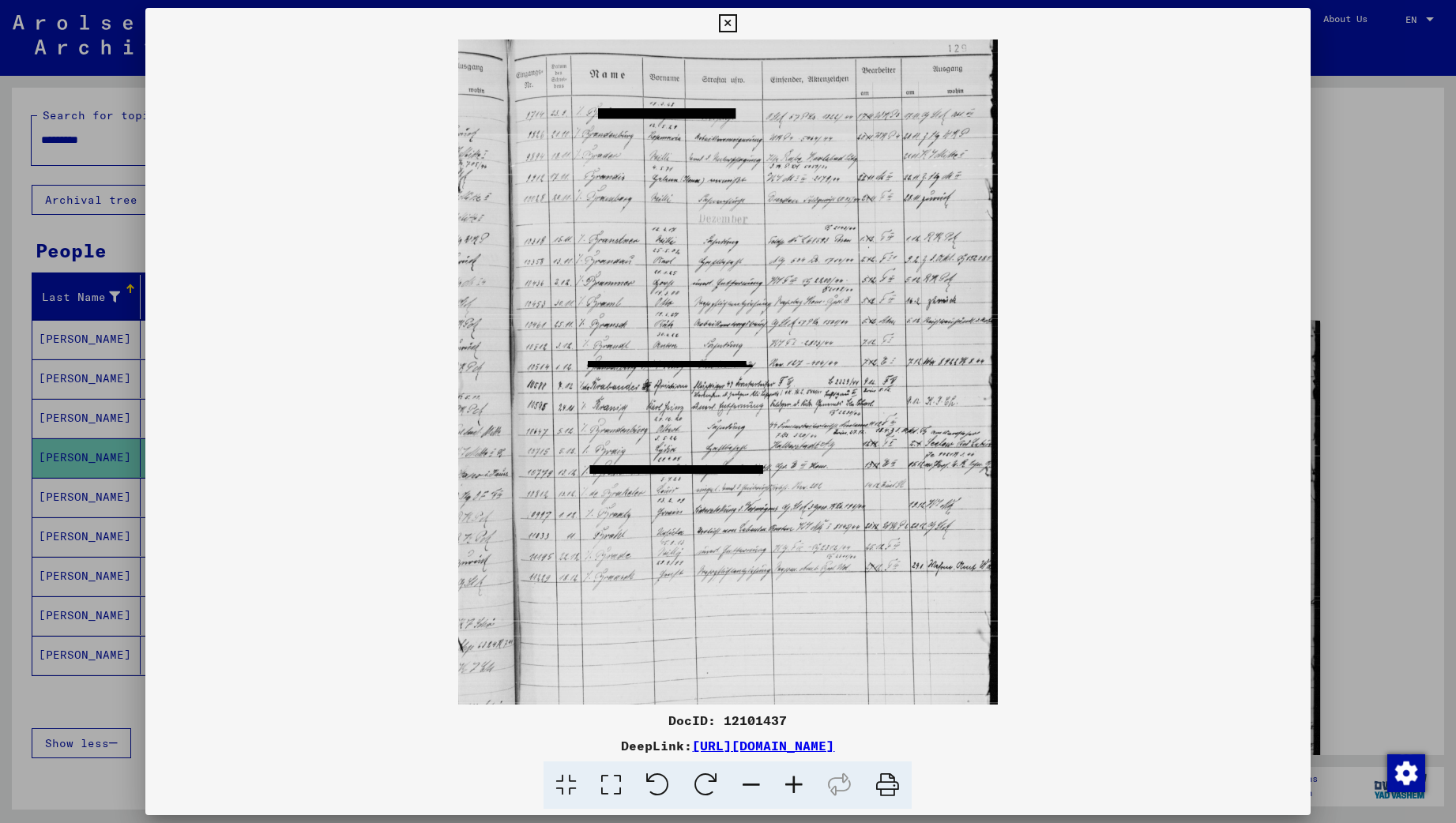
click at [788, 779] on icon at bounding box center [794, 785] width 42 height 48
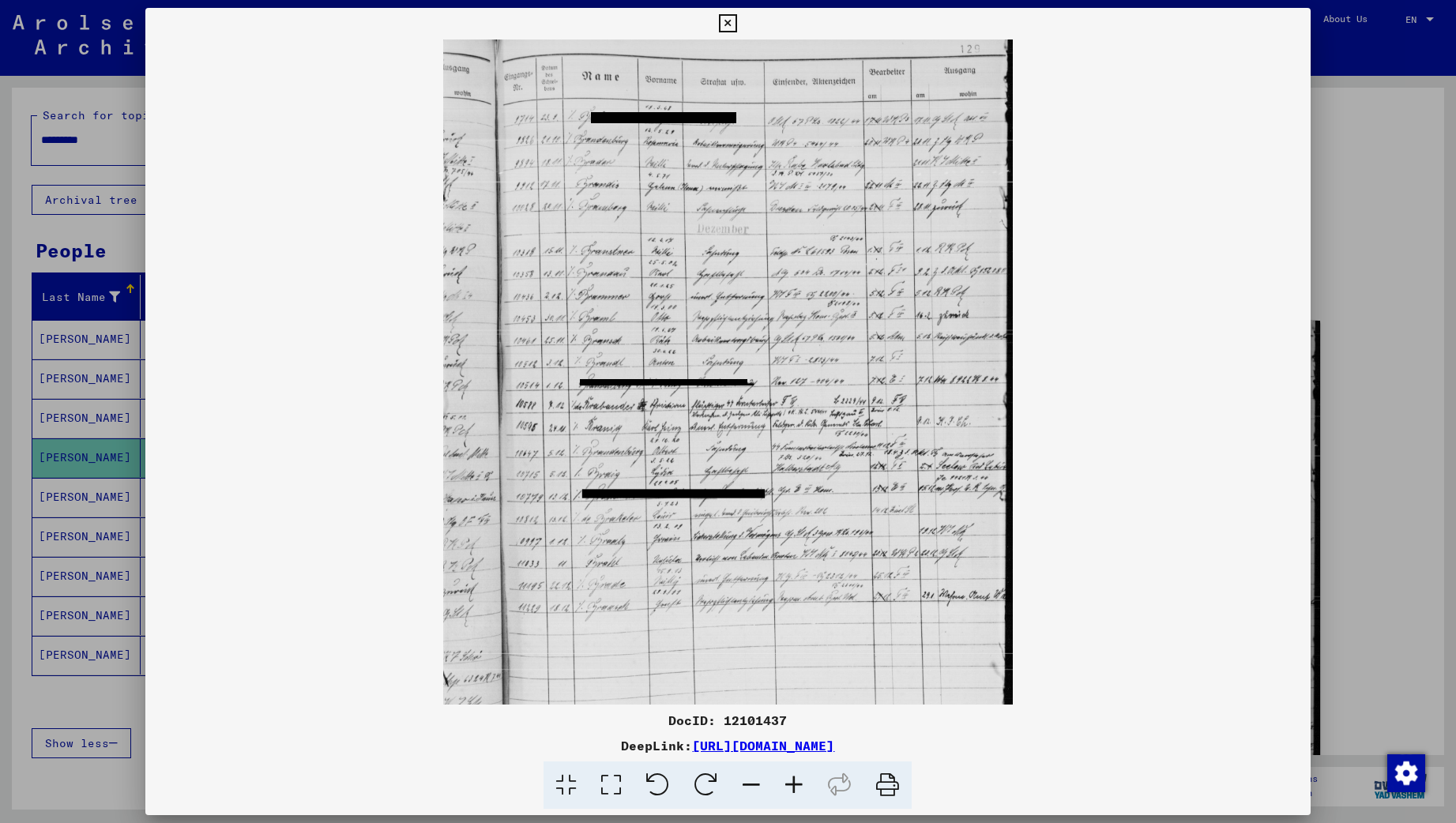
click at [787, 780] on icon at bounding box center [794, 785] width 42 height 48
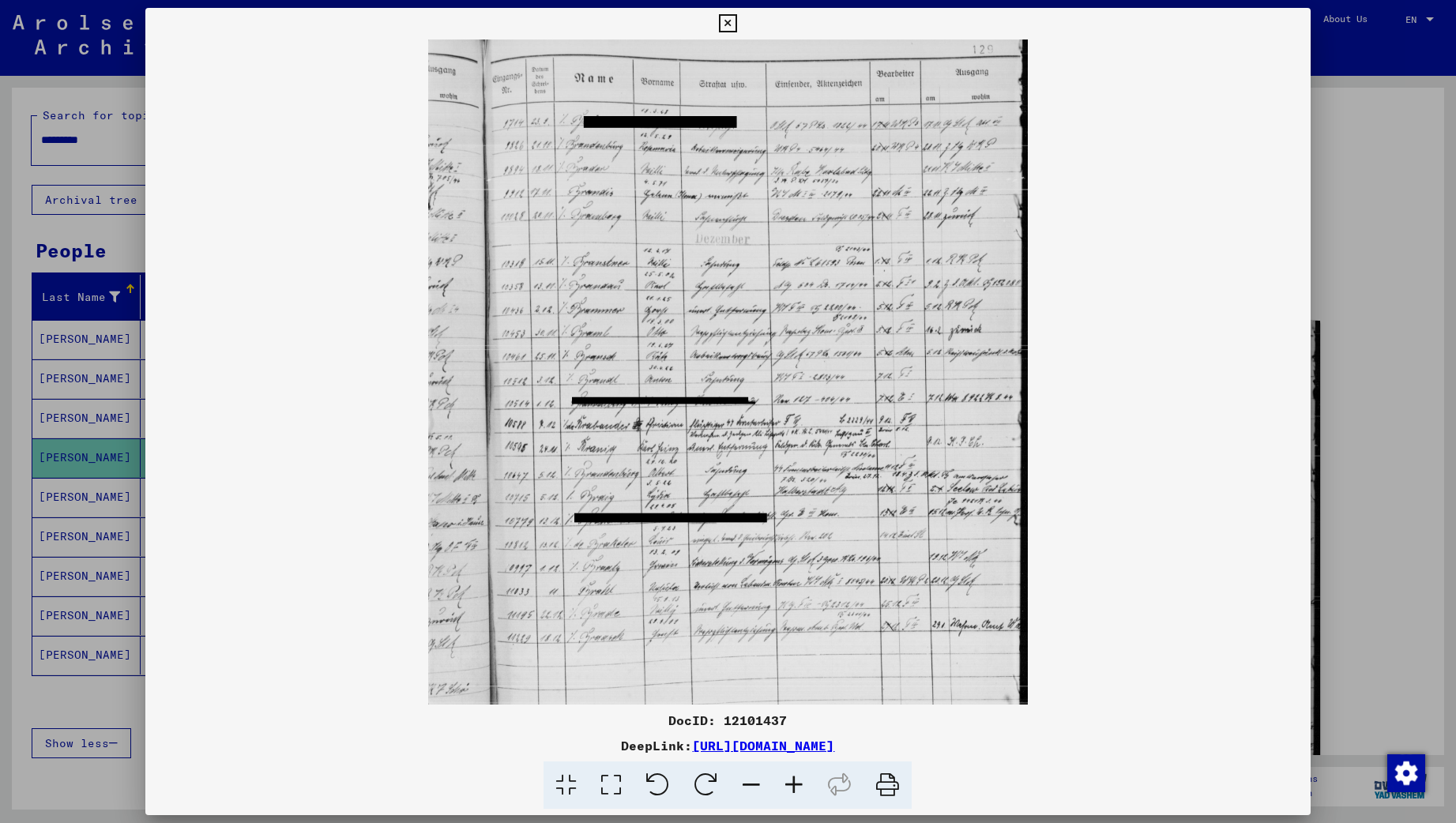
click at [787, 780] on icon at bounding box center [794, 785] width 42 height 48
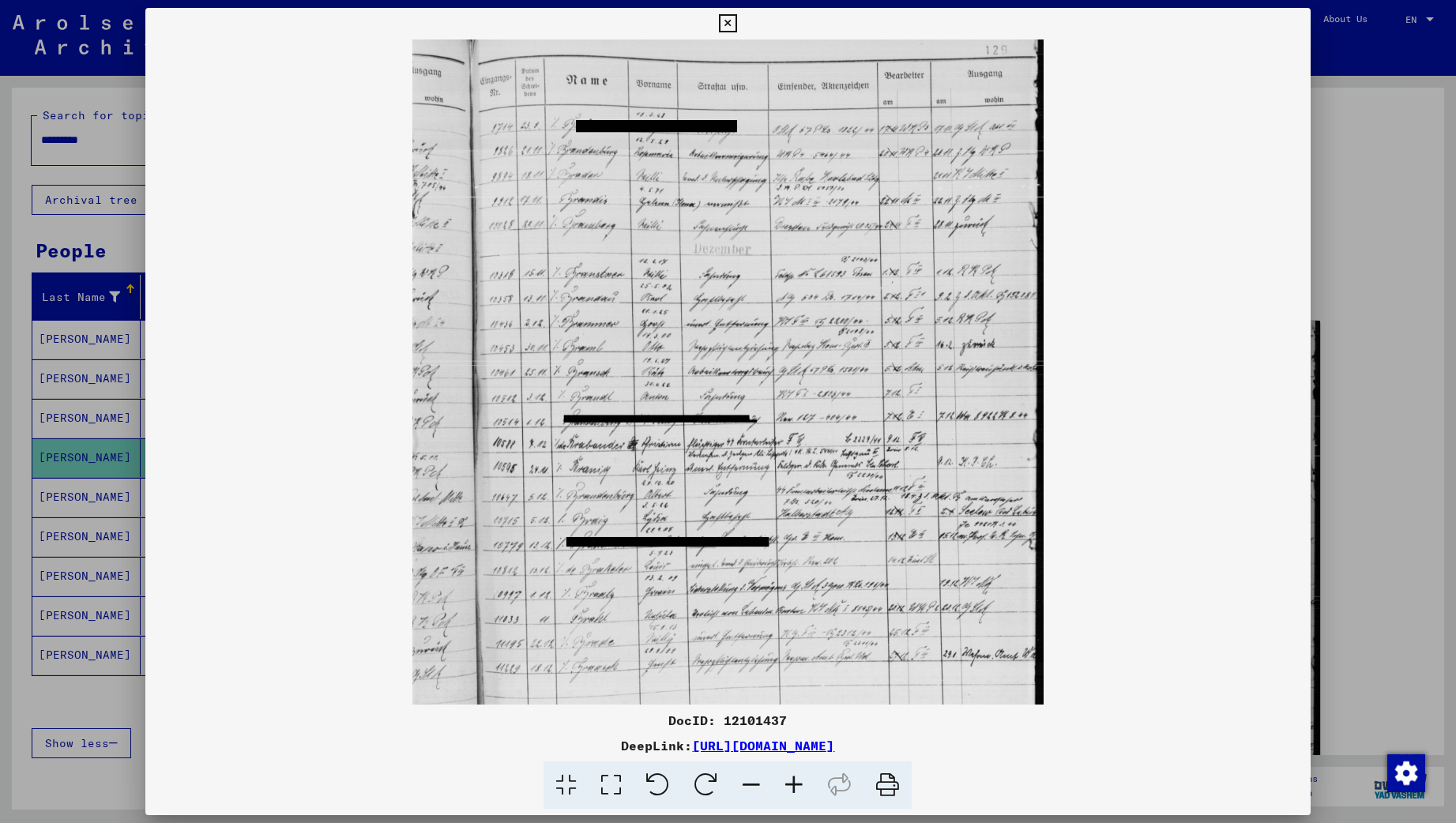
click at [787, 781] on icon at bounding box center [794, 785] width 42 height 48
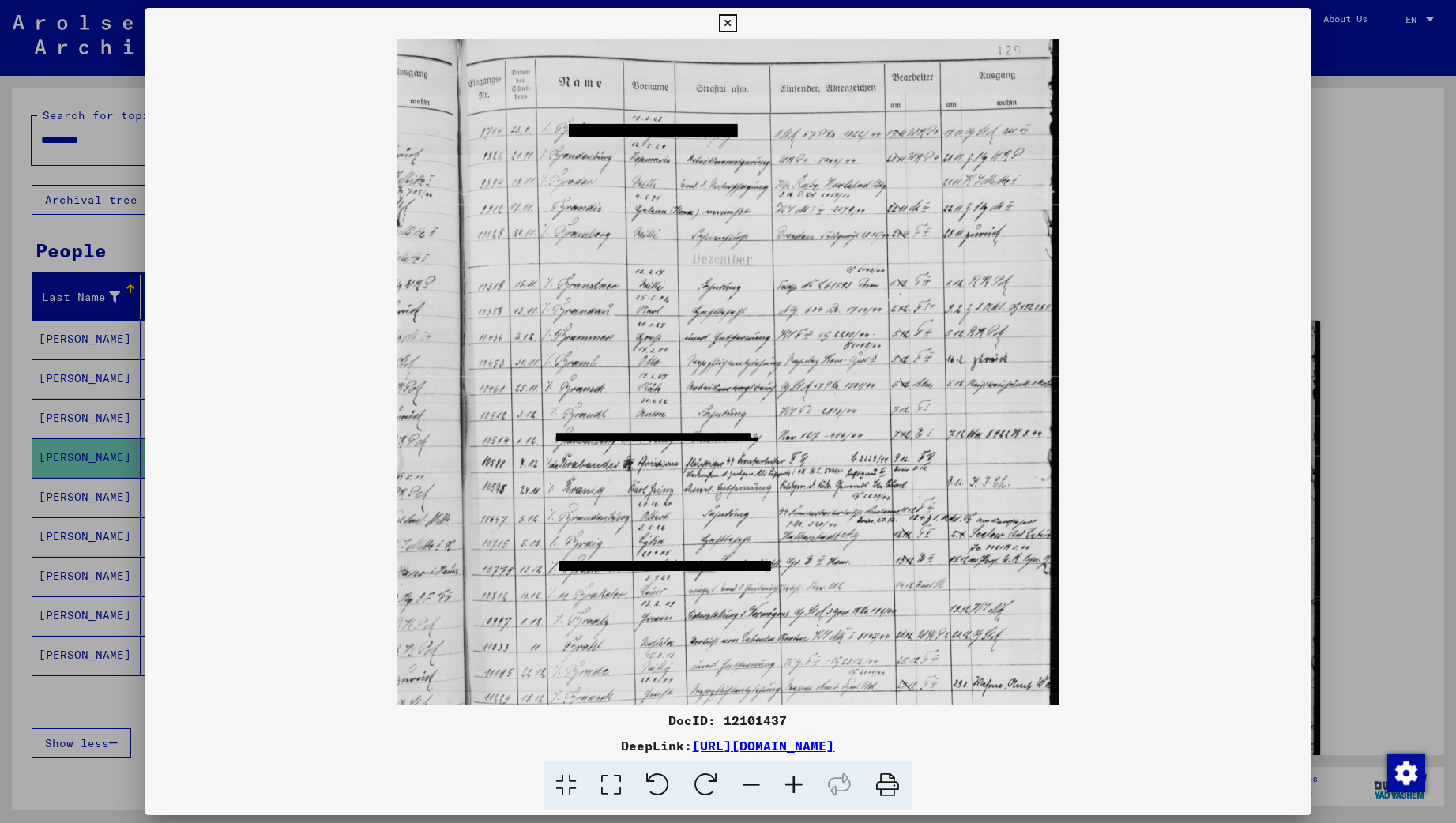
click at [787, 781] on icon at bounding box center [794, 785] width 42 height 48
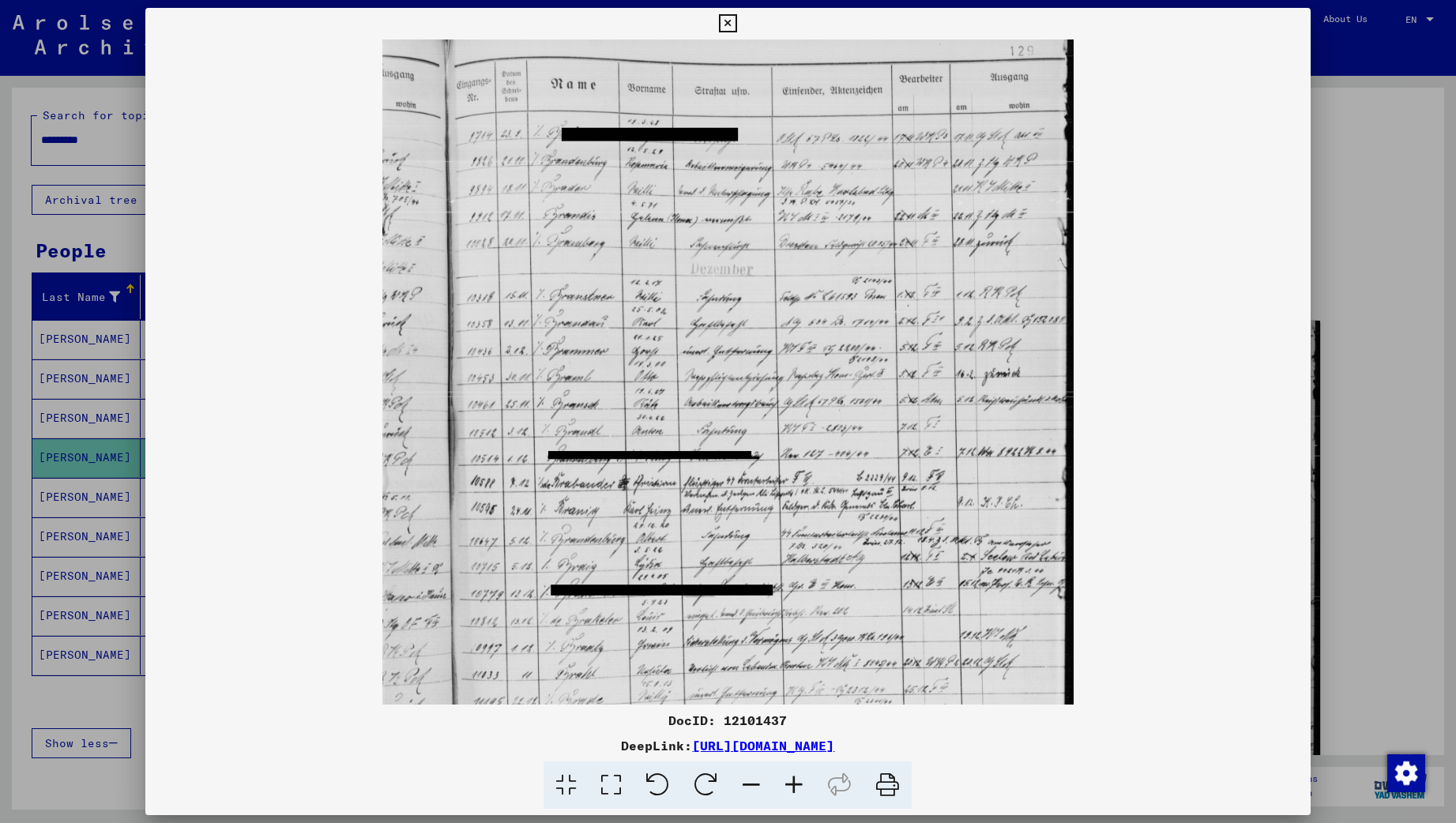
click at [787, 781] on icon at bounding box center [794, 785] width 42 height 48
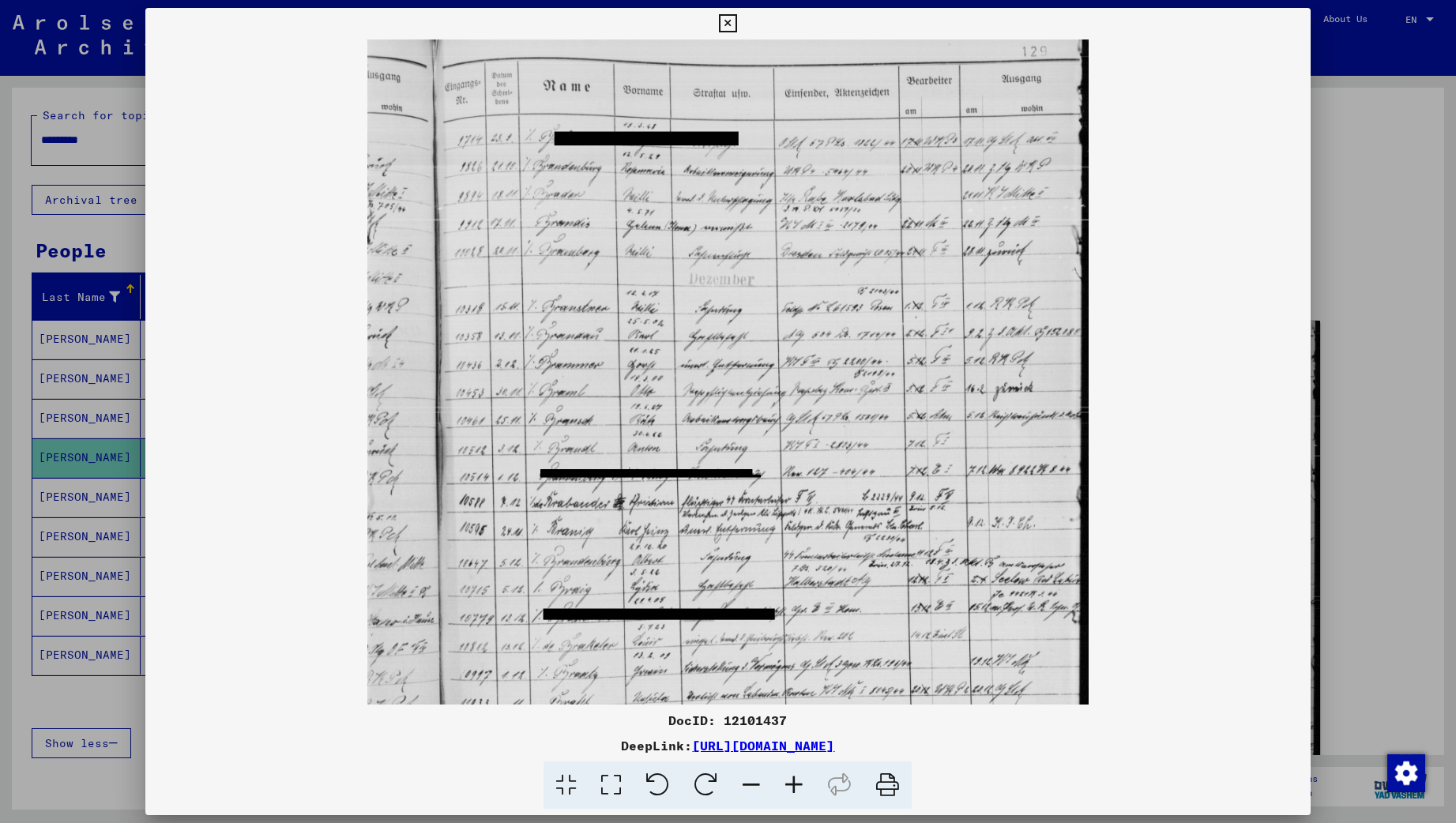
click at [787, 781] on icon at bounding box center [794, 785] width 42 height 48
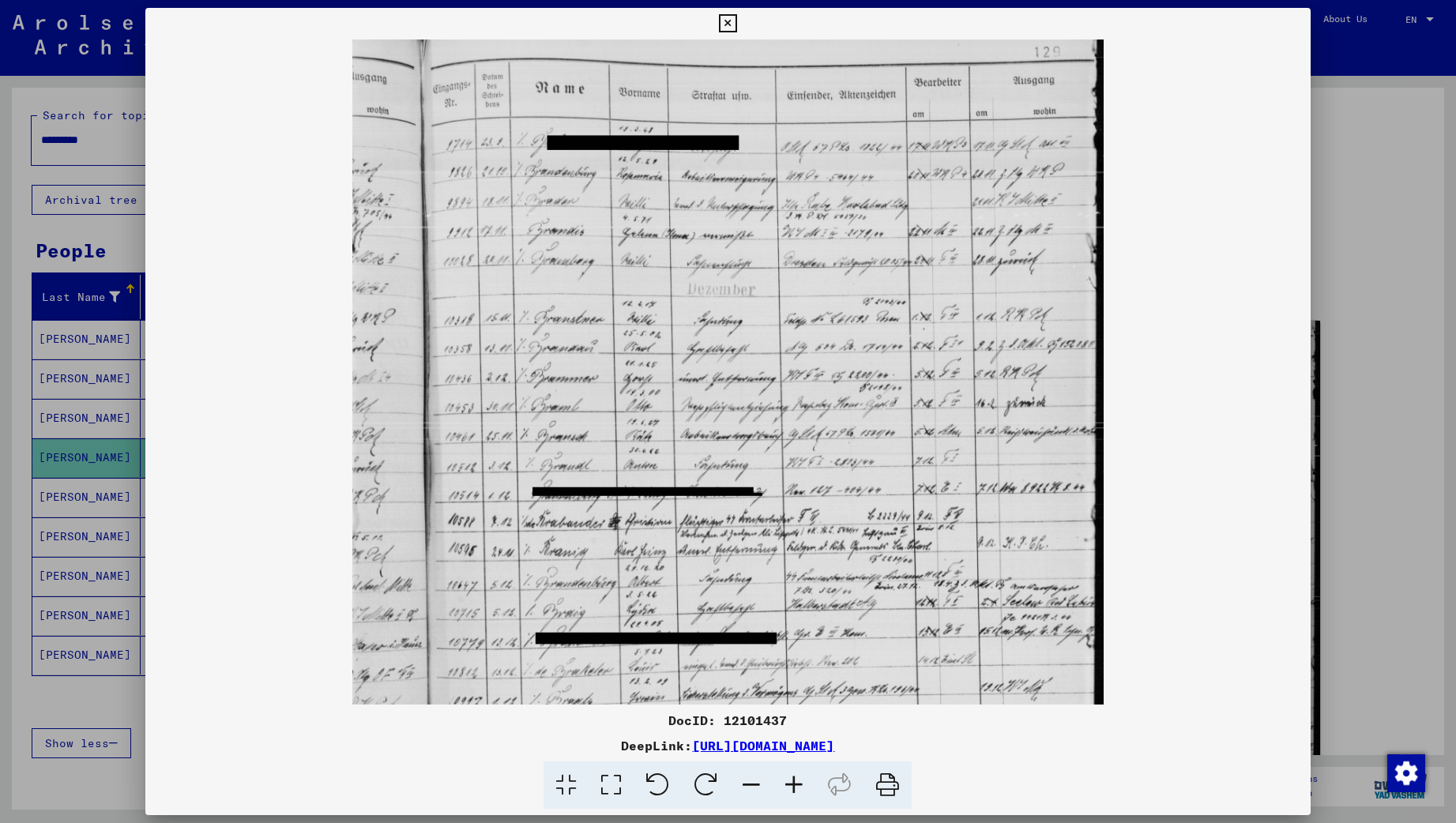
click at [787, 781] on icon at bounding box center [794, 785] width 42 height 48
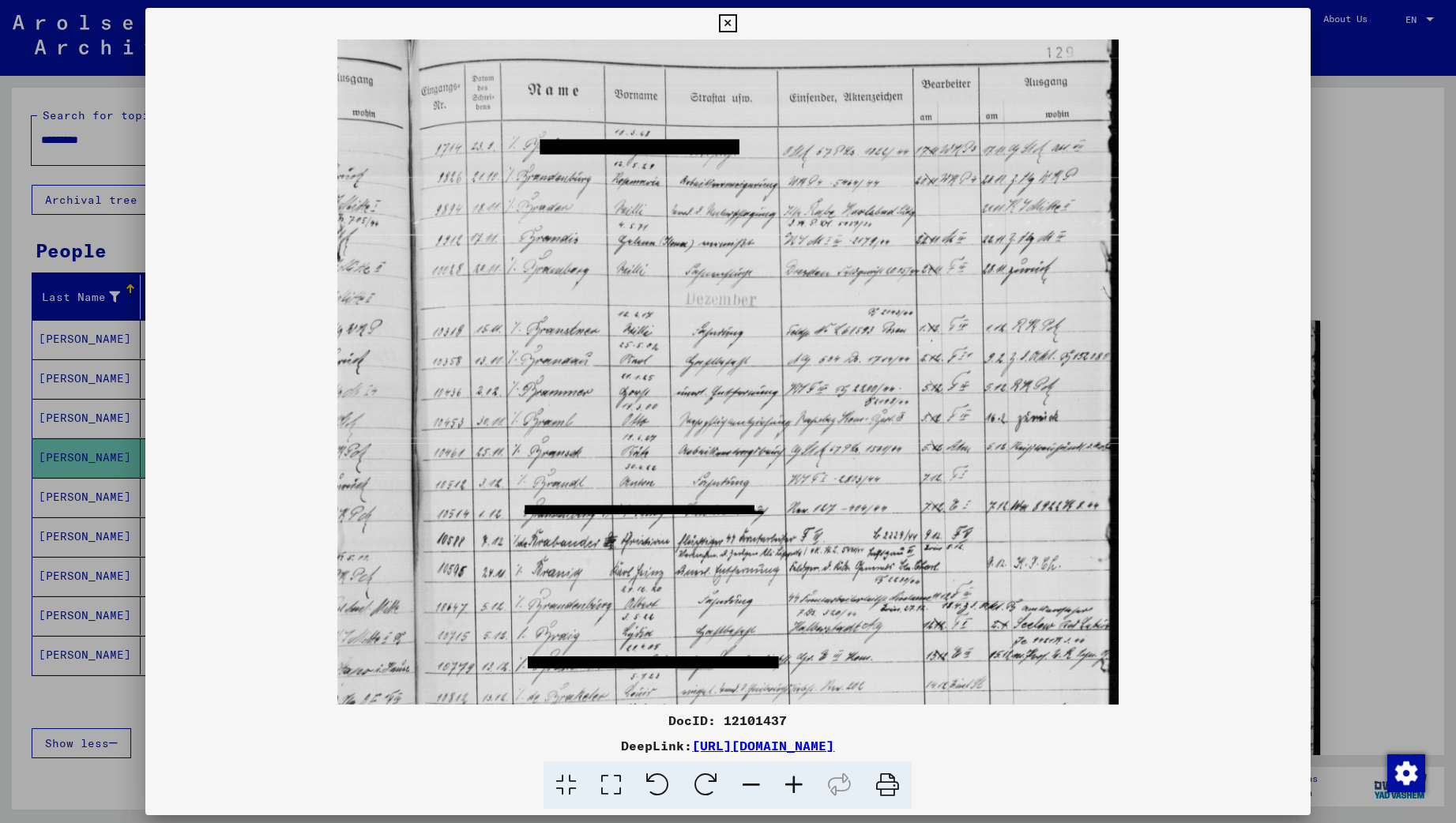
click at [787, 781] on icon at bounding box center [794, 785] width 42 height 48
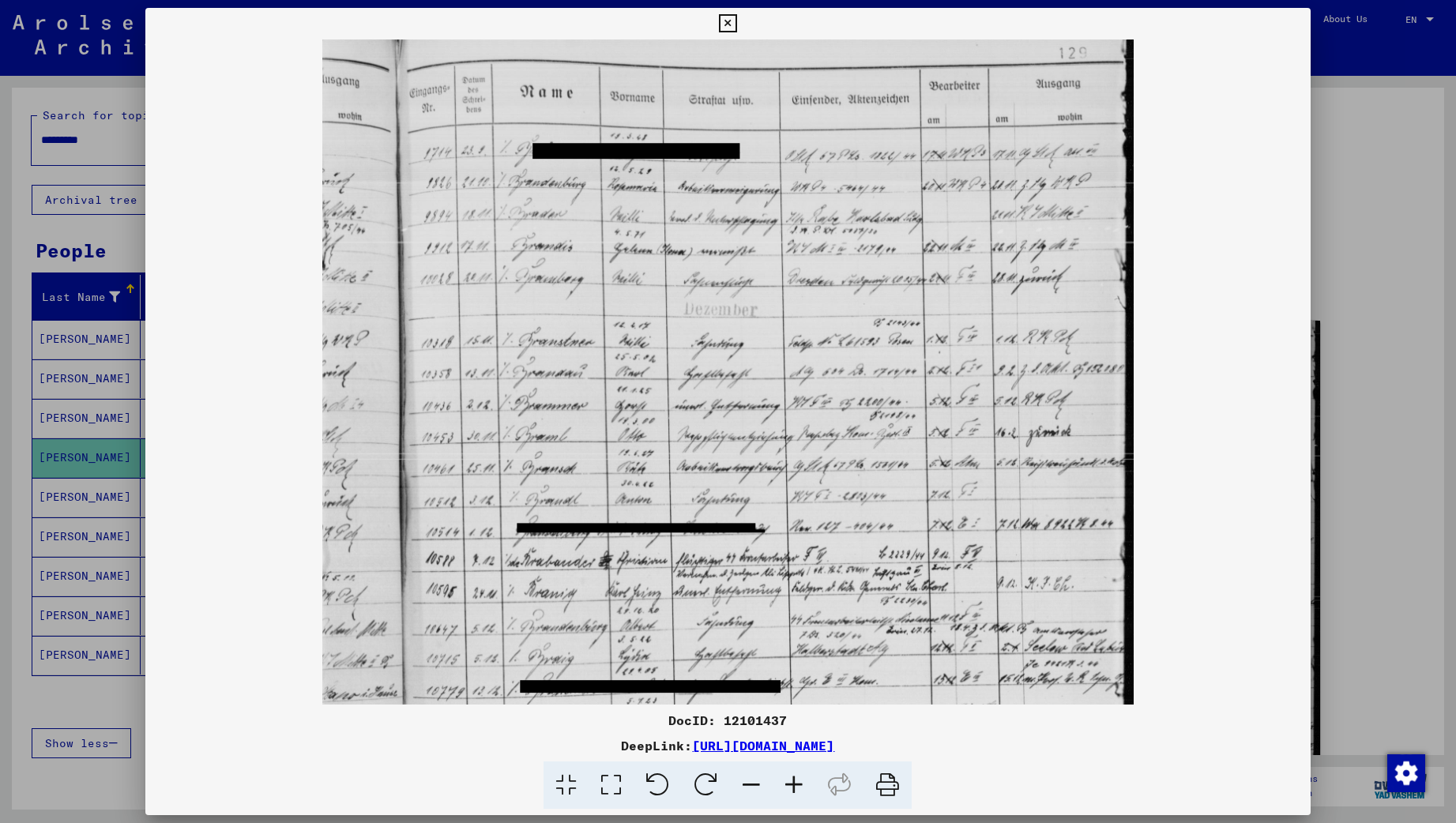
click at [787, 781] on icon at bounding box center [794, 785] width 42 height 48
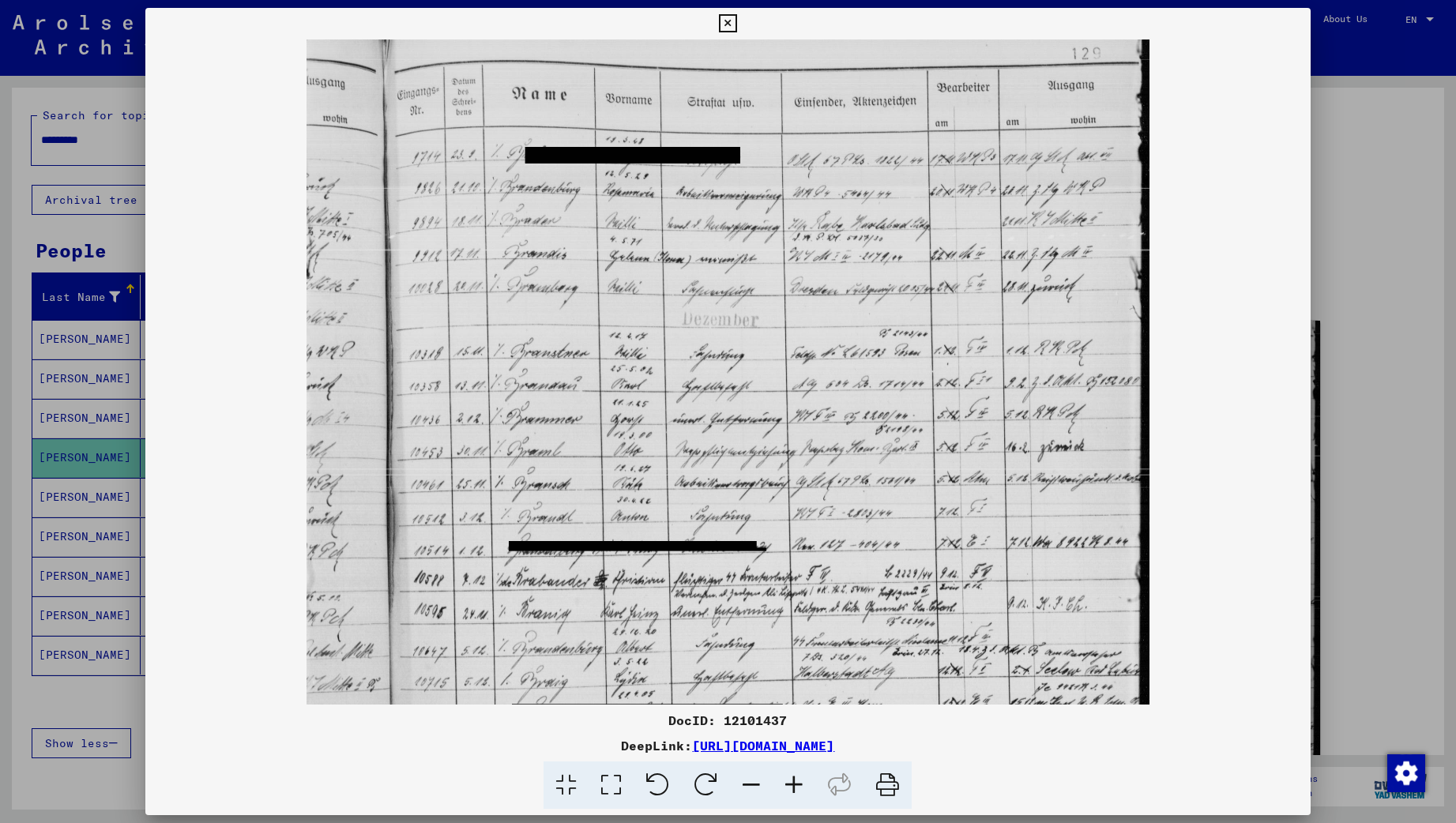
click at [788, 780] on icon at bounding box center [794, 785] width 42 height 48
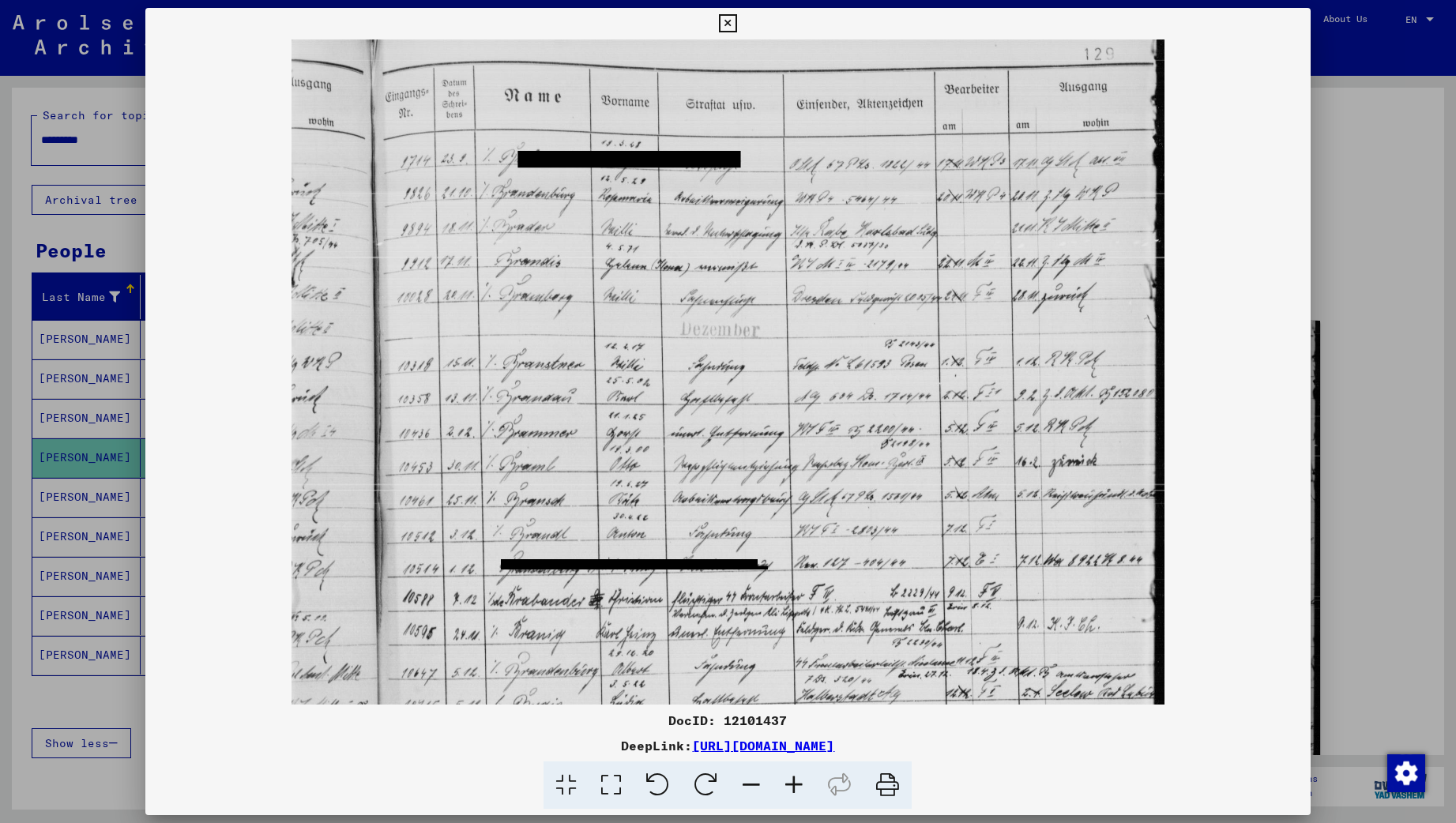
click at [795, 786] on icon at bounding box center [794, 785] width 42 height 48
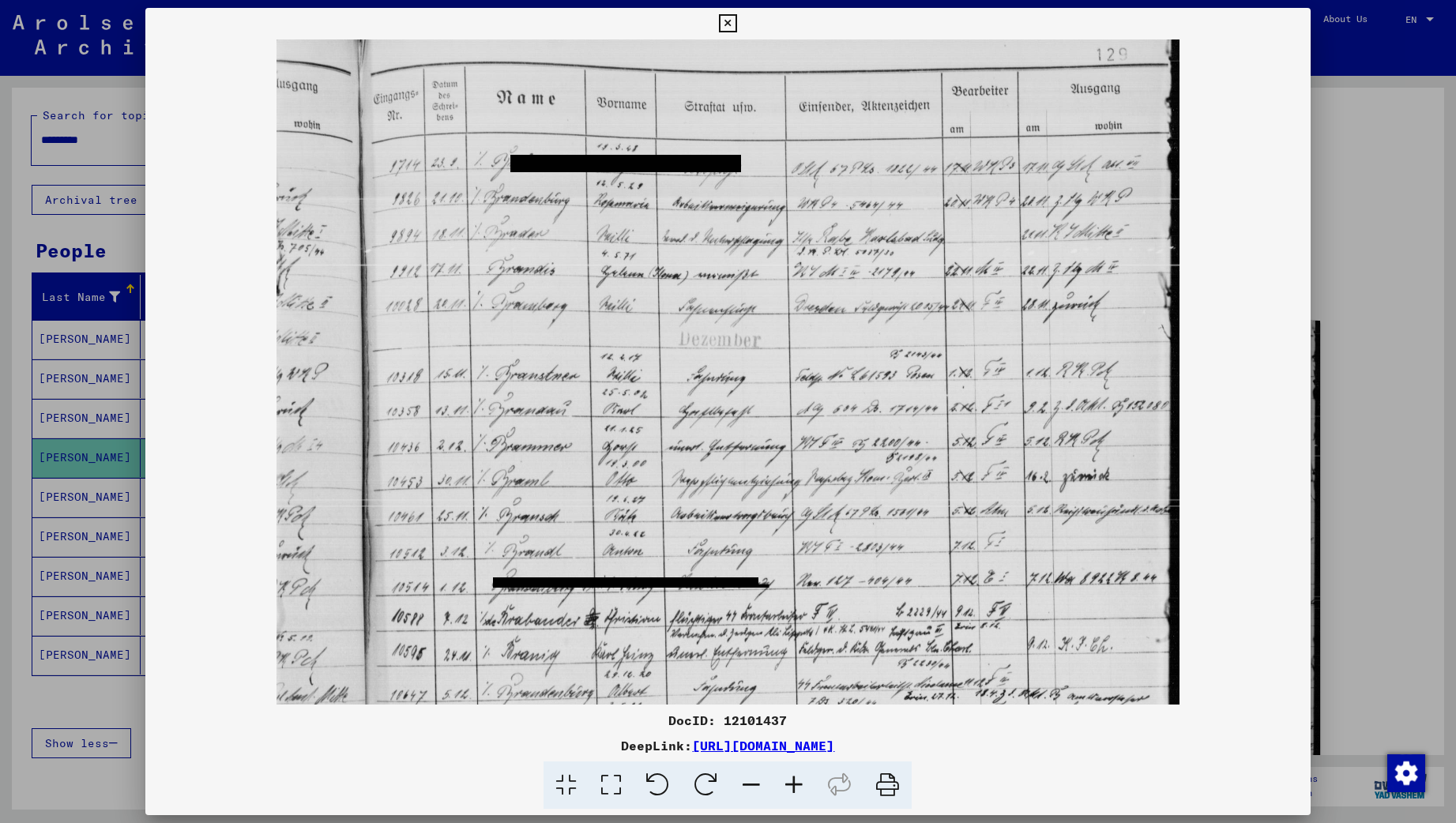
click at [795, 786] on icon at bounding box center [794, 785] width 42 height 48
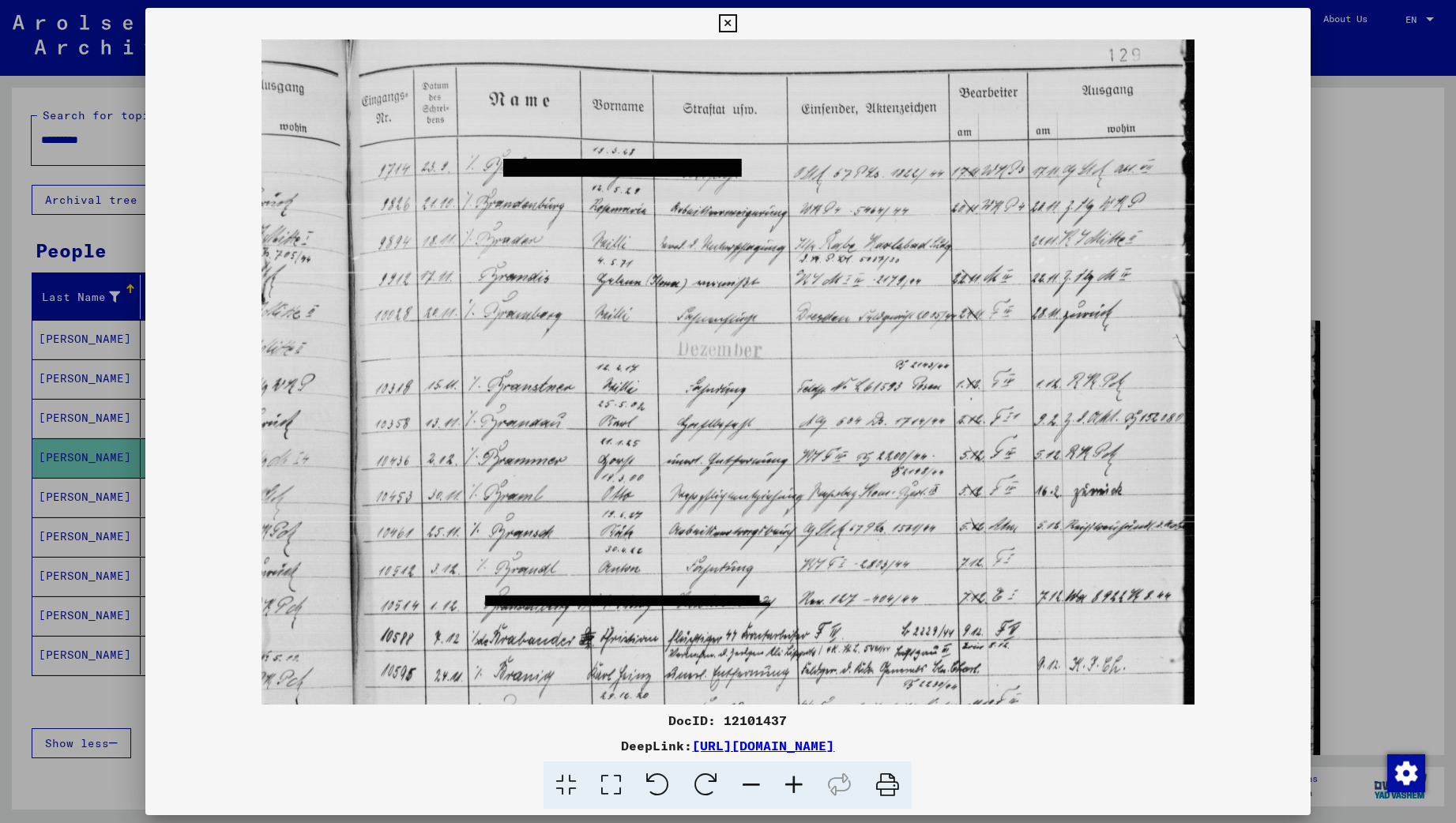
click at [795, 786] on icon at bounding box center [794, 785] width 42 height 48
click at [794, 787] on icon at bounding box center [794, 785] width 42 height 48
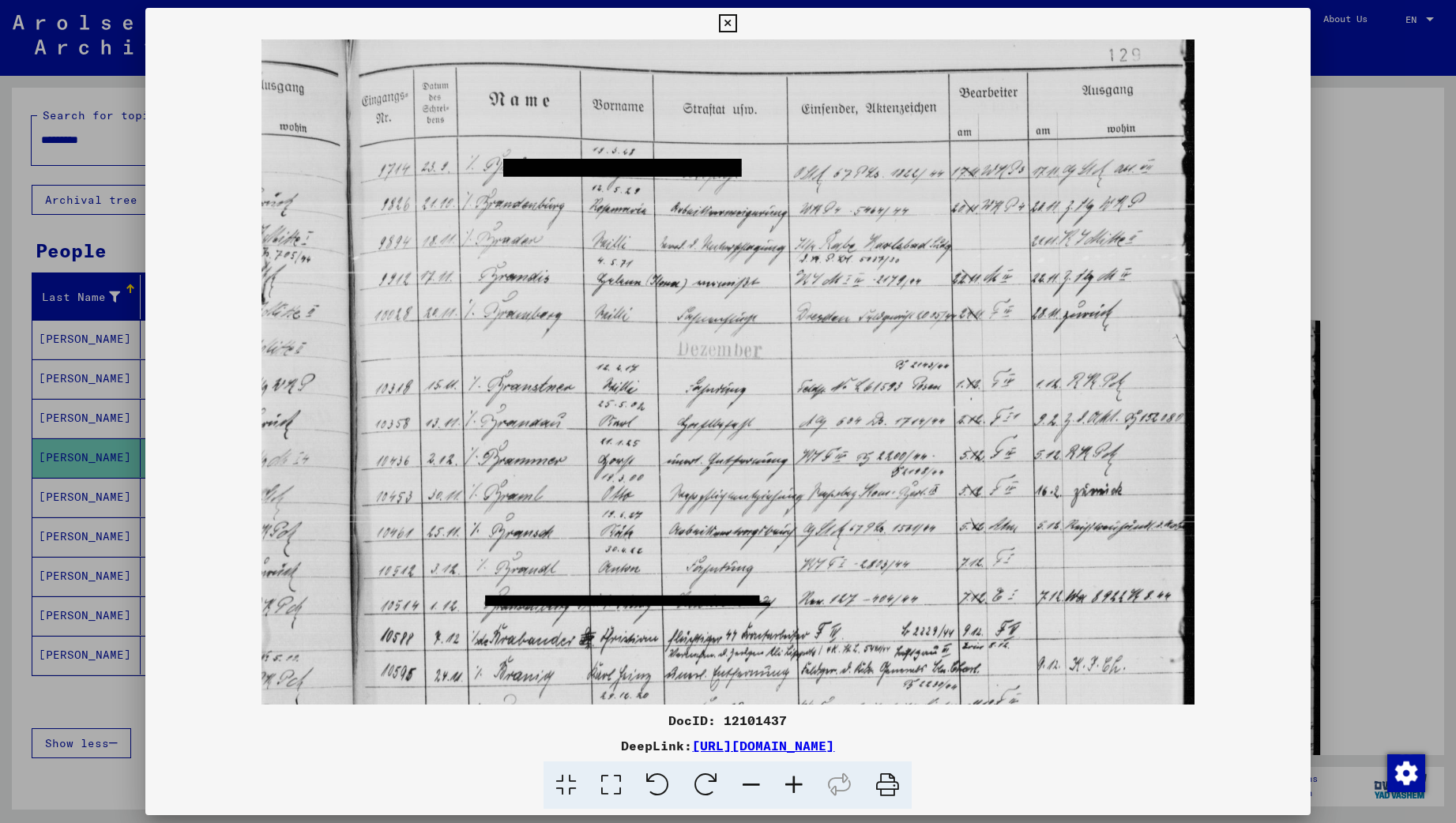
click at [794, 787] on icon at bounding box center [794, 785] width 42 height 48
click at [737, 24] on icon at bounding box center [728, 23] width 18 height 19
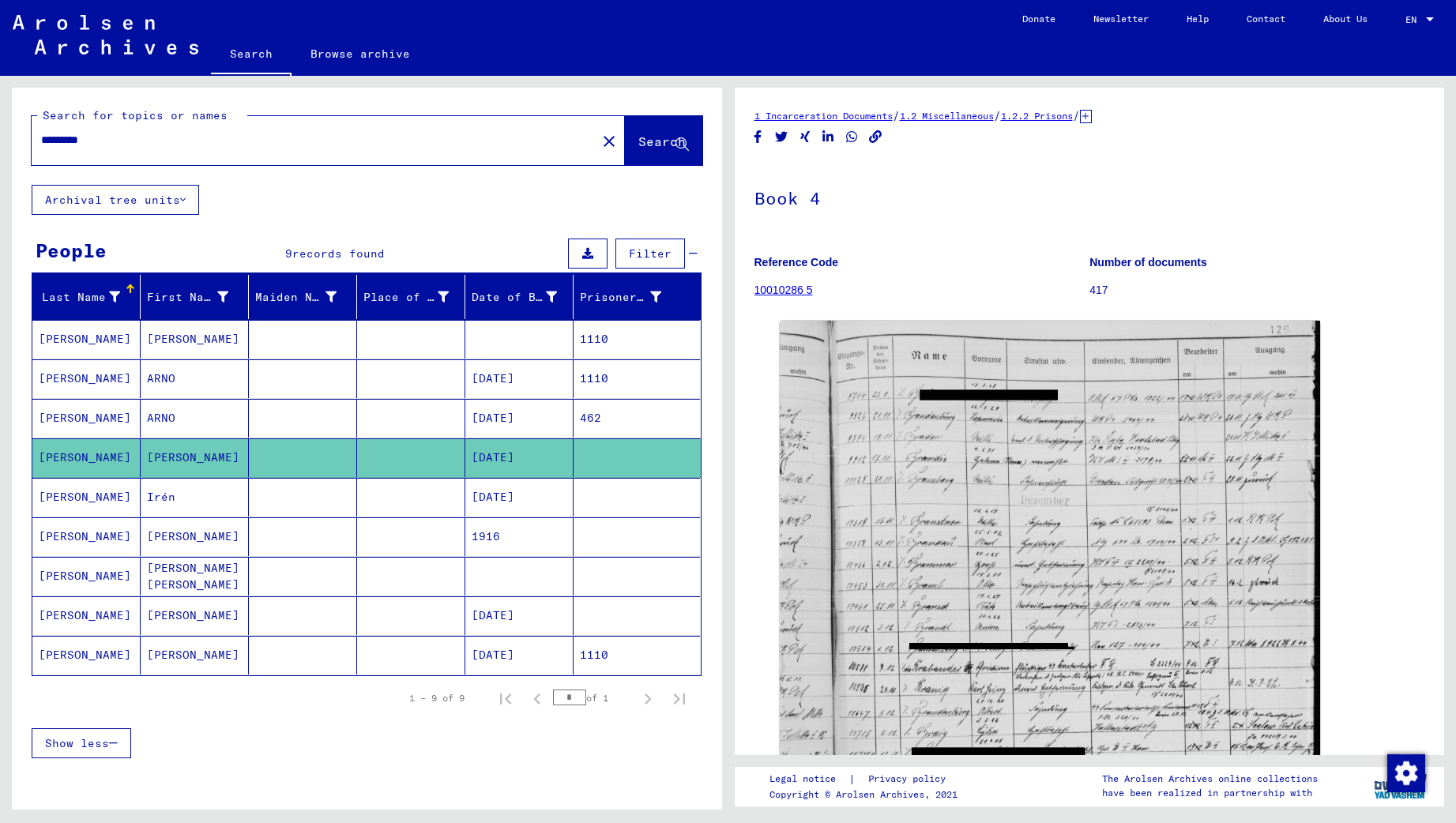
click at [178, 505] on mat-cell "Irén" at bounding box center [194, 497] width 108 height 39
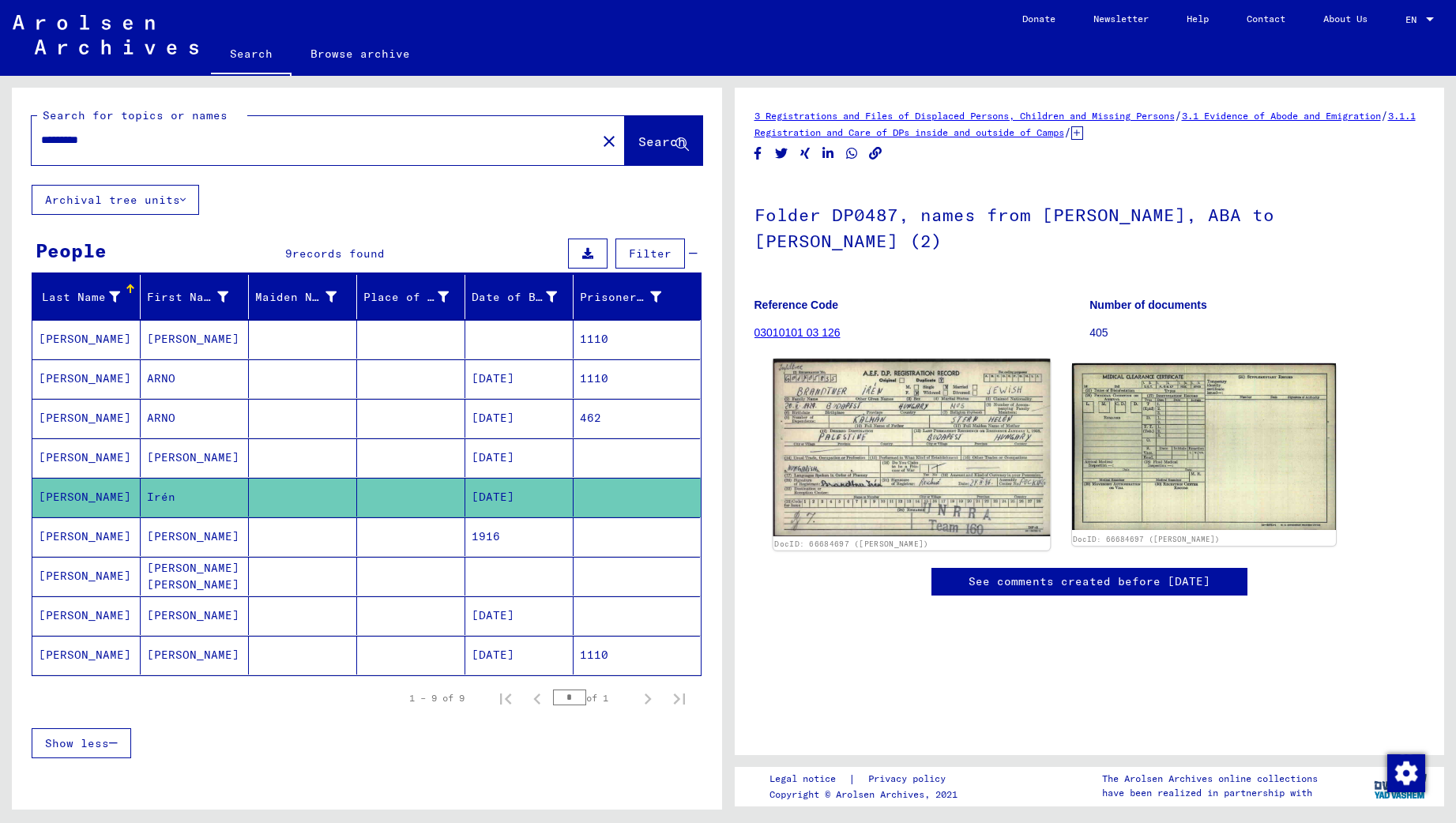
click at [957, 490] on img at bounding box center [911, 447] width 277 height 178
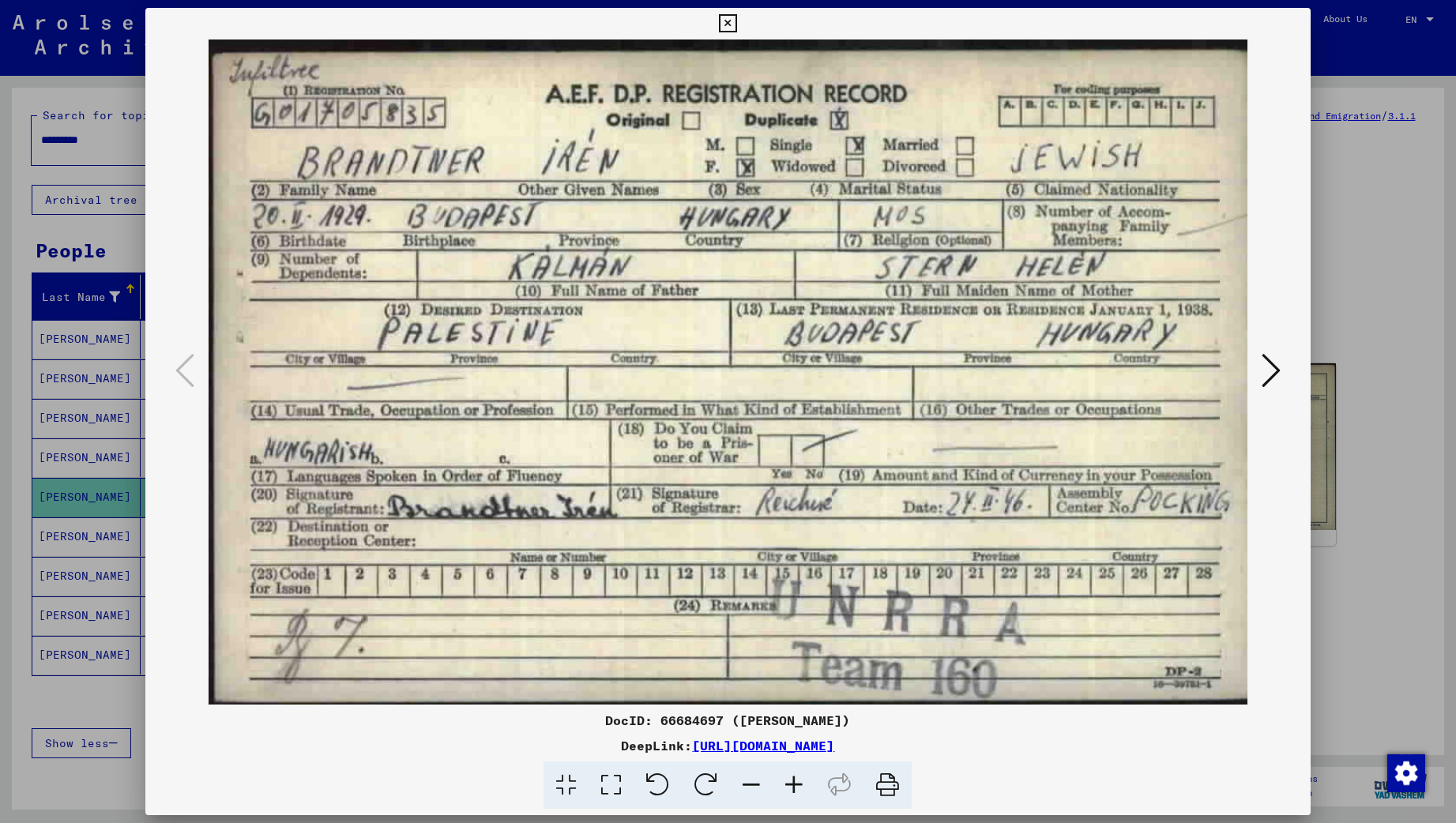
click at [737, 20] on icon at bounding box center [728, 23] width 18 height 19
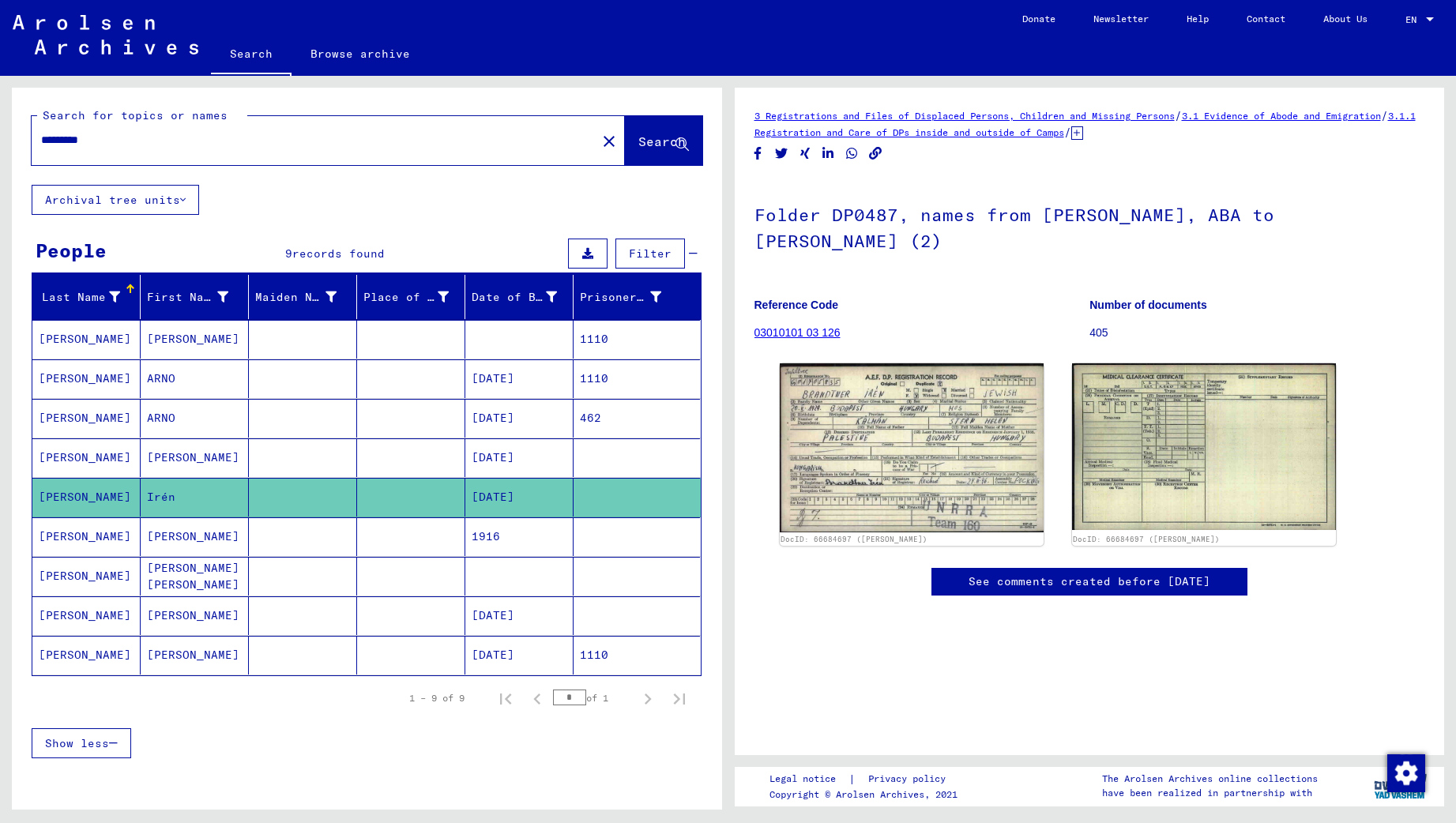
click at [153, 533] on mat-cell "[PERSON_NAME]" at bounding box center [194, 537] width 108 height 39
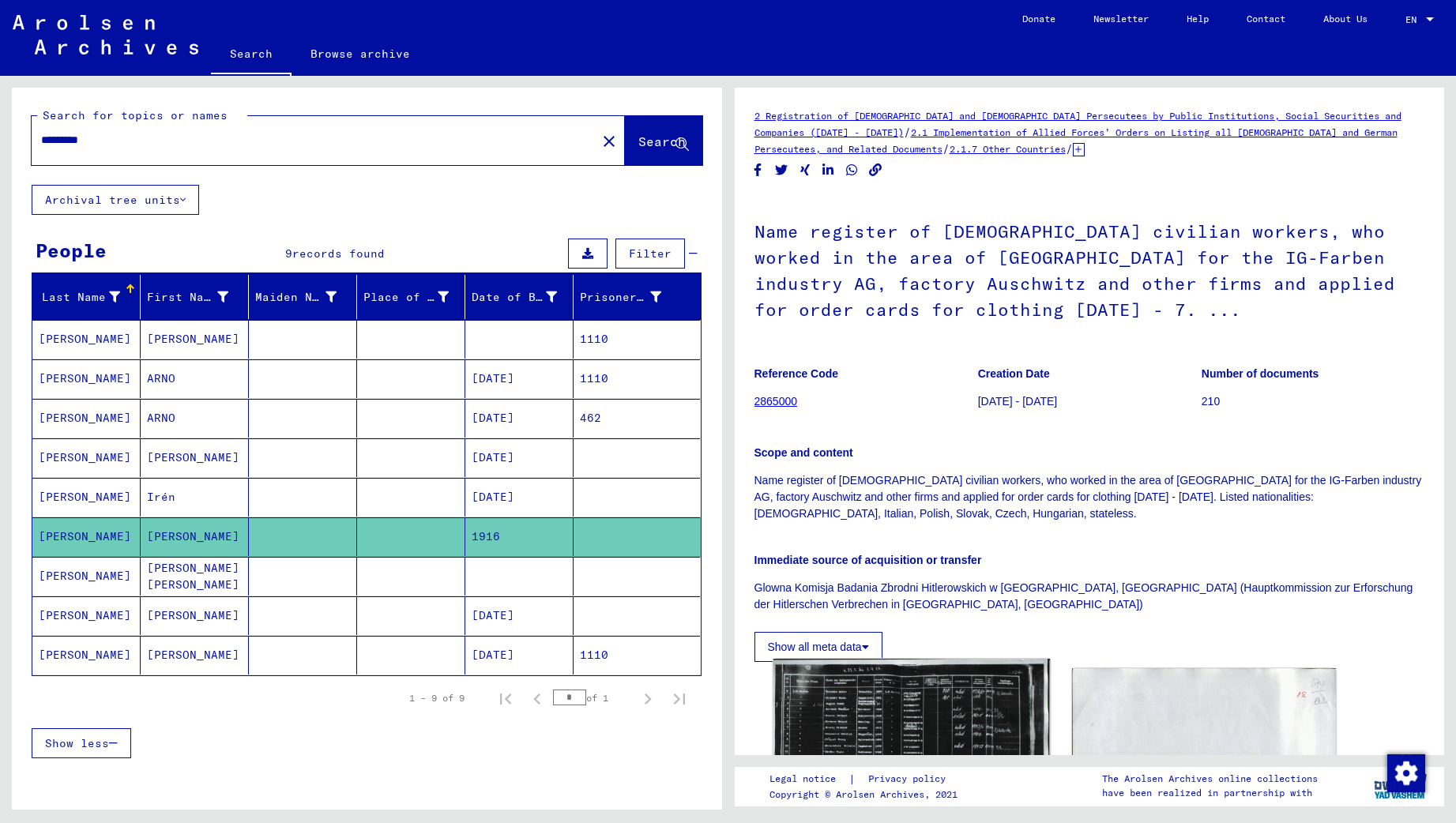
click at [882, 713] on img at bounding box center [911, 759] width 277 height 201
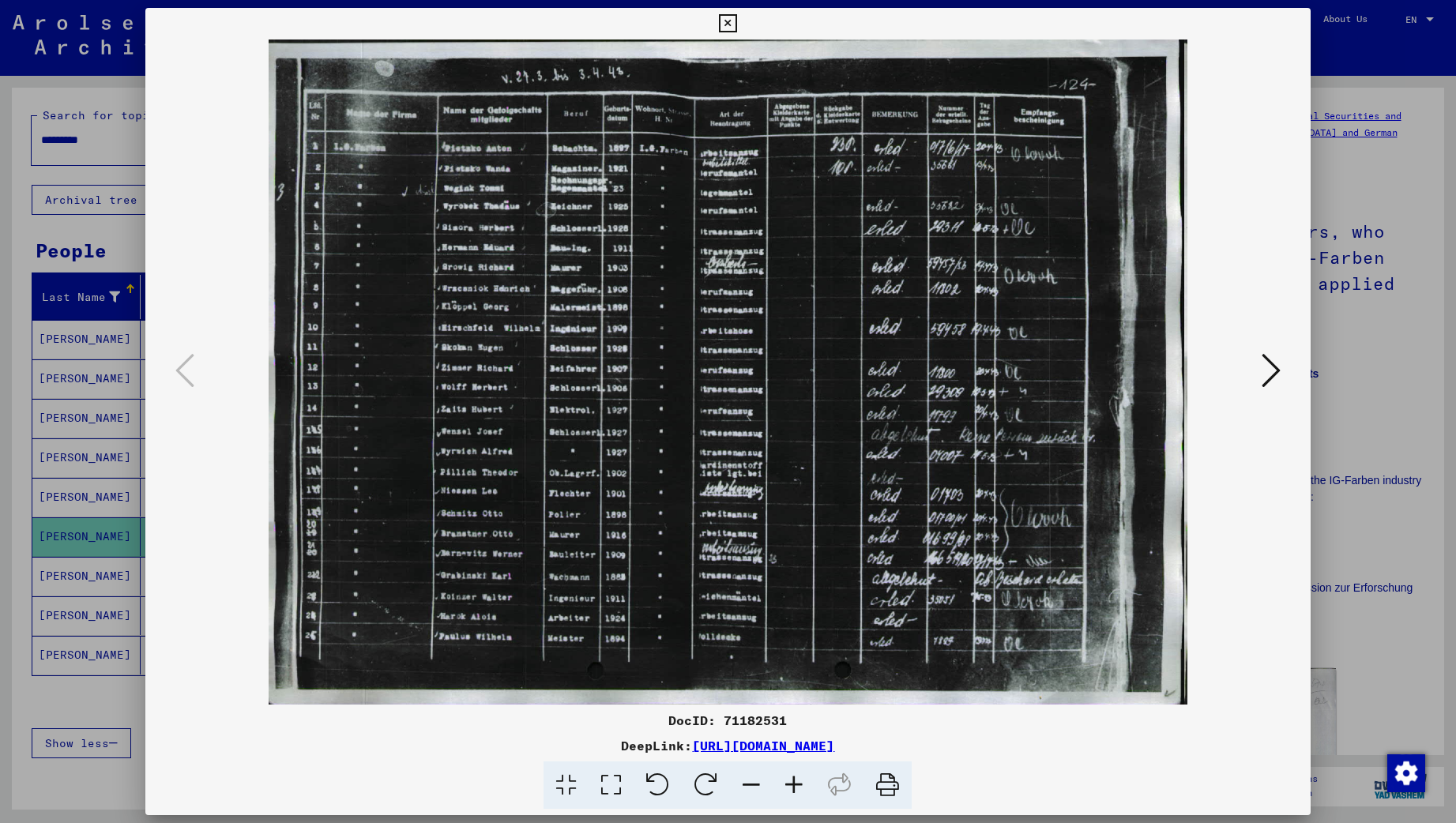
click at [786, 781] on icon at bounding box center [794, 785] width 42 height 48
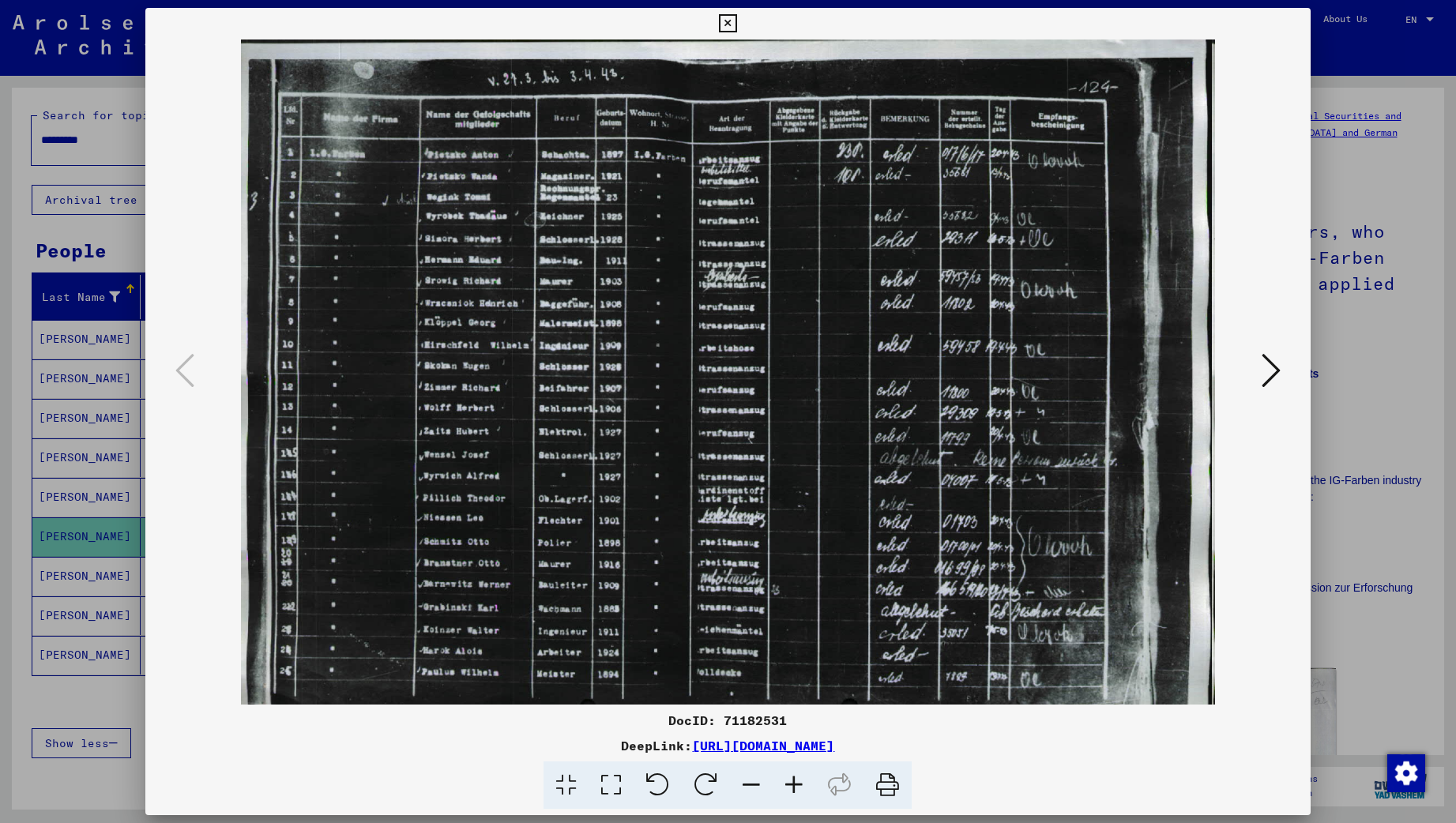
click at [786, 781] on icon at bounding box center [794, 785] width 42 height 48
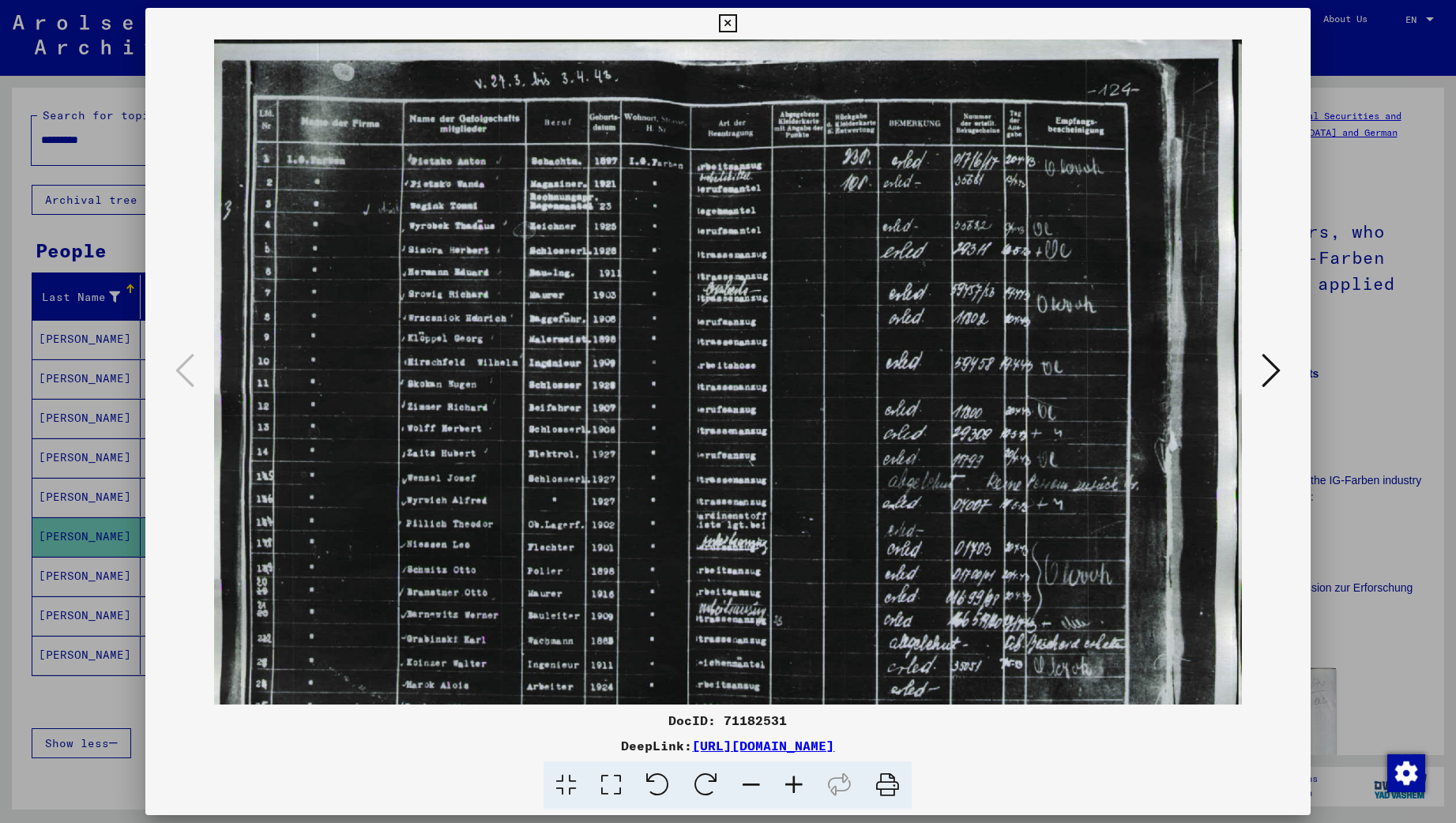
click at [786, 781] on icon at bounding box center [794, 785] width 42 height 48
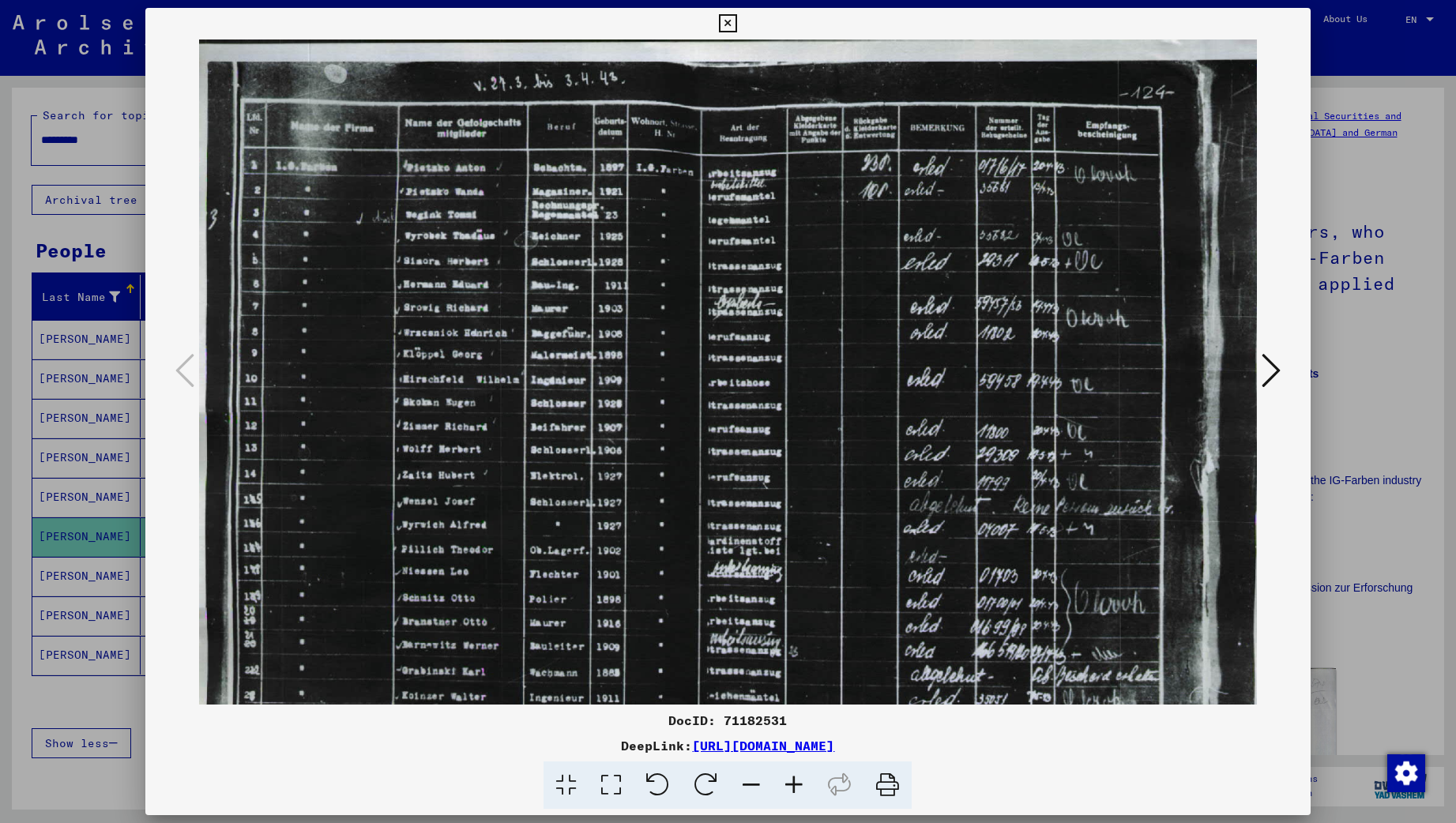
click at [786, 781] on icon at bounding box center [794, 785] width 42 height 48
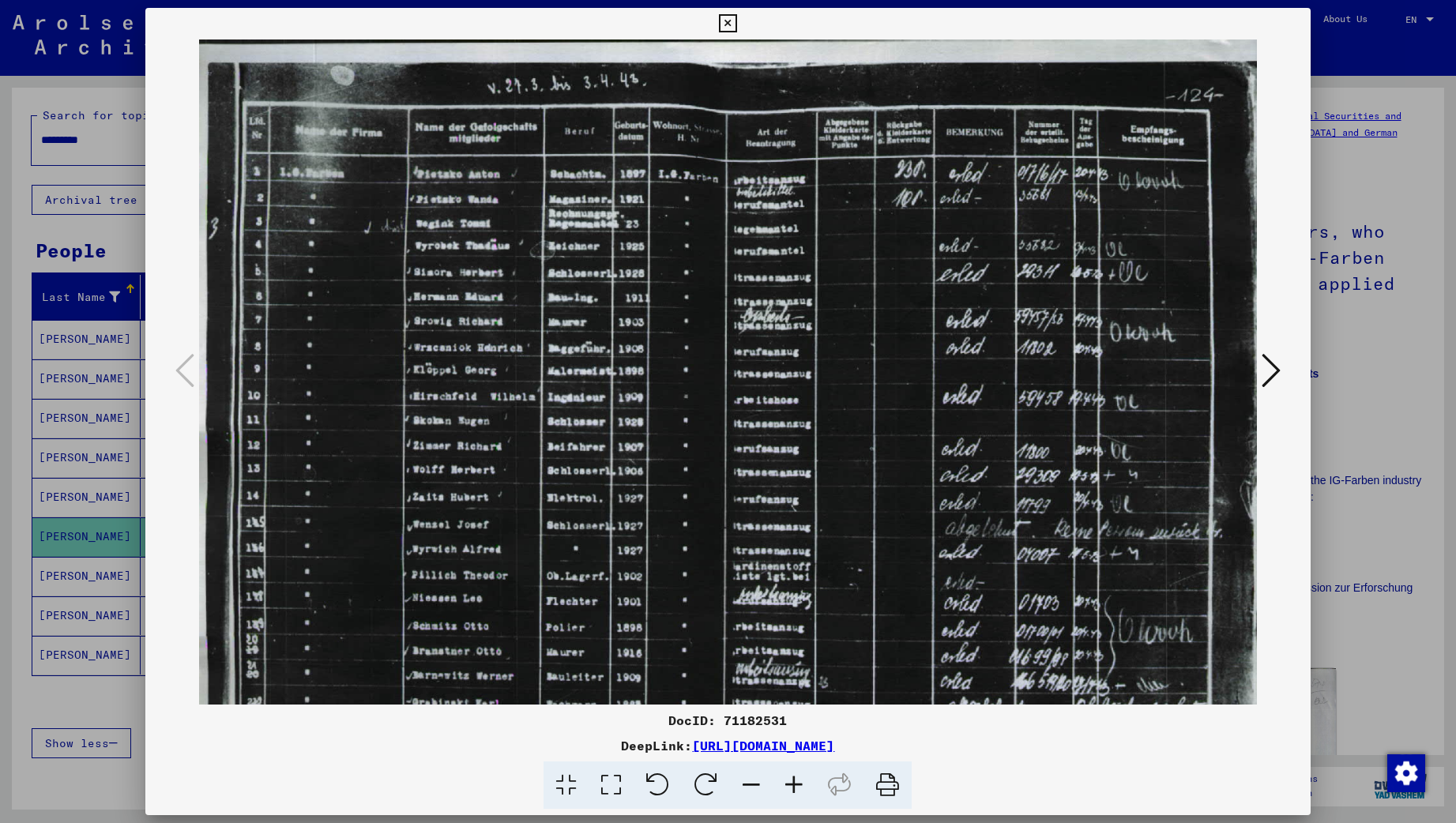
click at [785, 782] on icon at bounding box center [794, 785] width 42 height 48
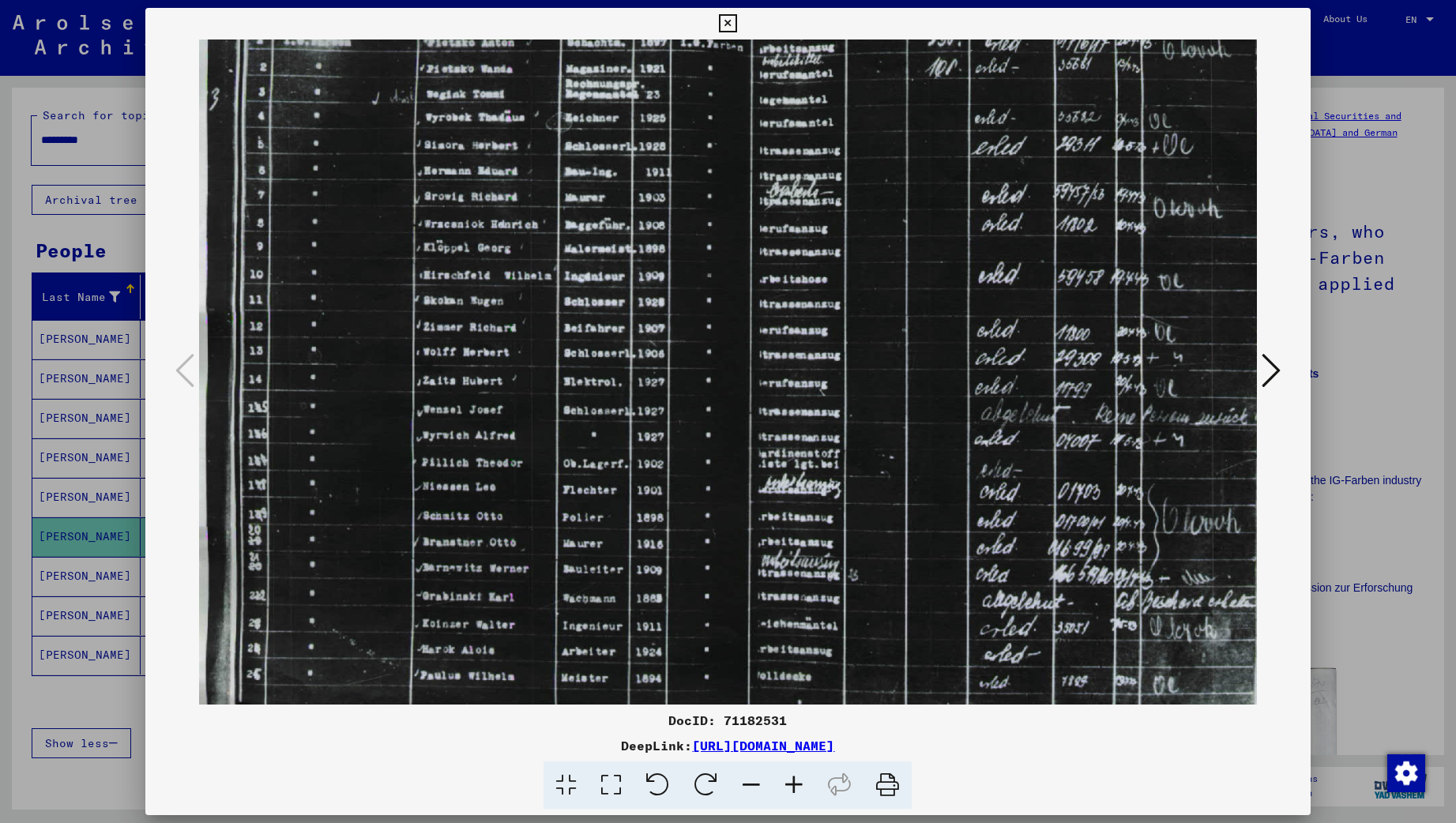
scroll to position [143, 0]
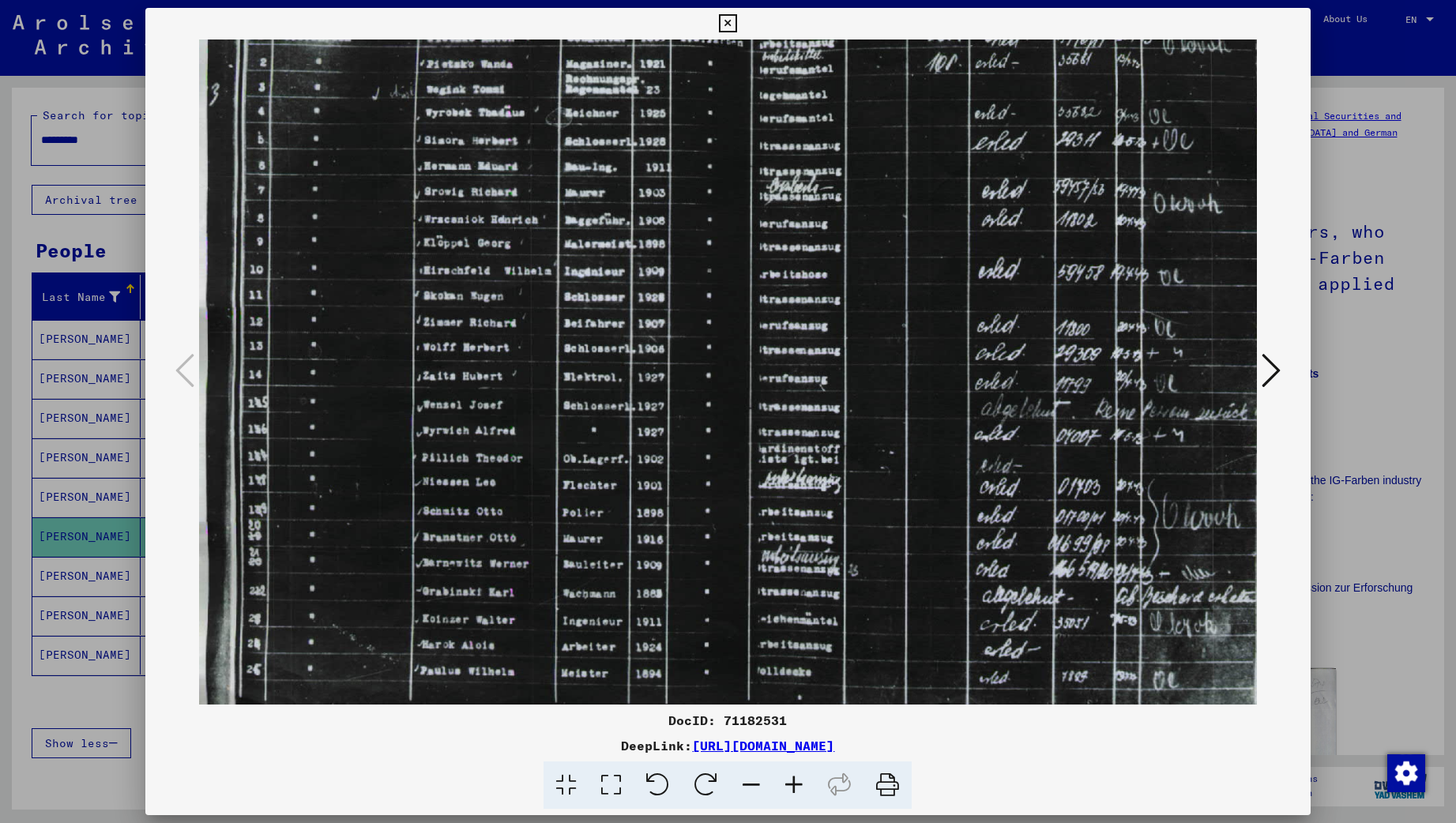
drag, startPoint x: 579, startPoint y: 616, endPoint x: 589, endPoint y: 474, distance: 142.4
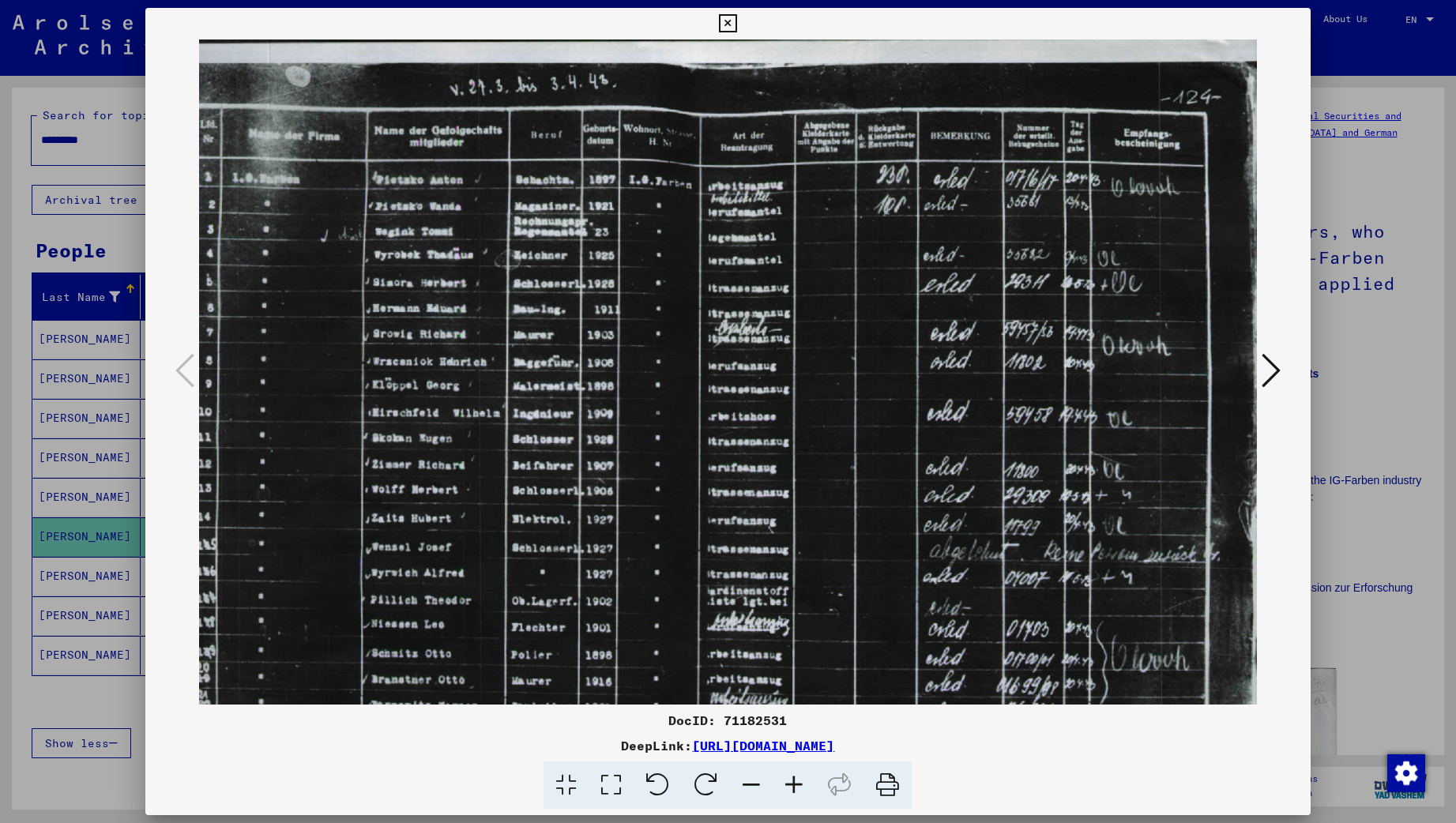
scroll to position [0, 50]
drag, startPoint x: 782, startPoint y: 557, endPoint x: 733, endPoint y: 701, distance: 152.1
click at [759, 744] on link "[URL][DOMAIN_NAME]" at bounding box center [763, 745] width 142 height 15
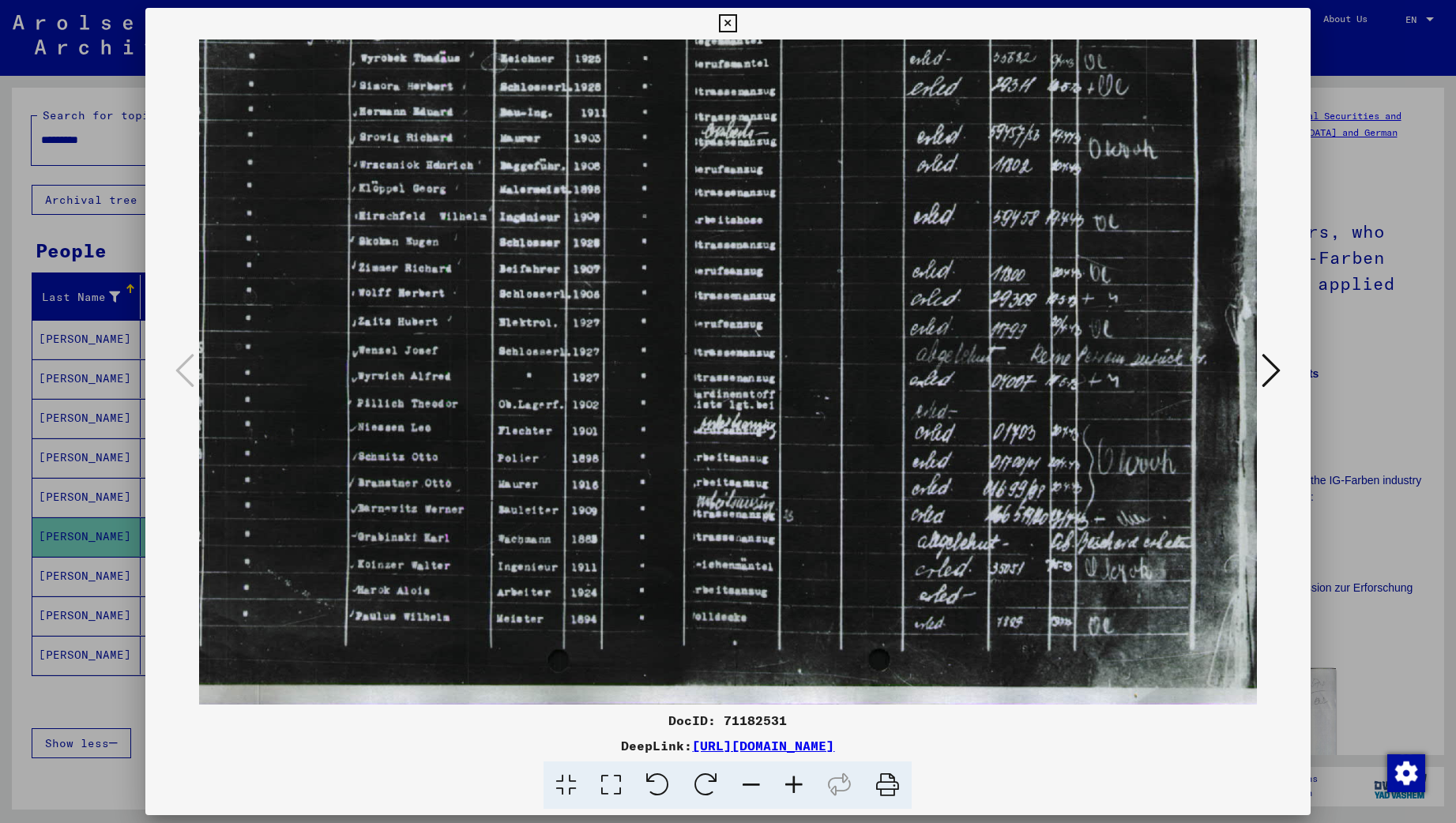
scroll to position [197, 66]
drag, startPoint x: 463, startPoint y: 577, endPoint x: 735, endPoint y: 376, distance: 338.2
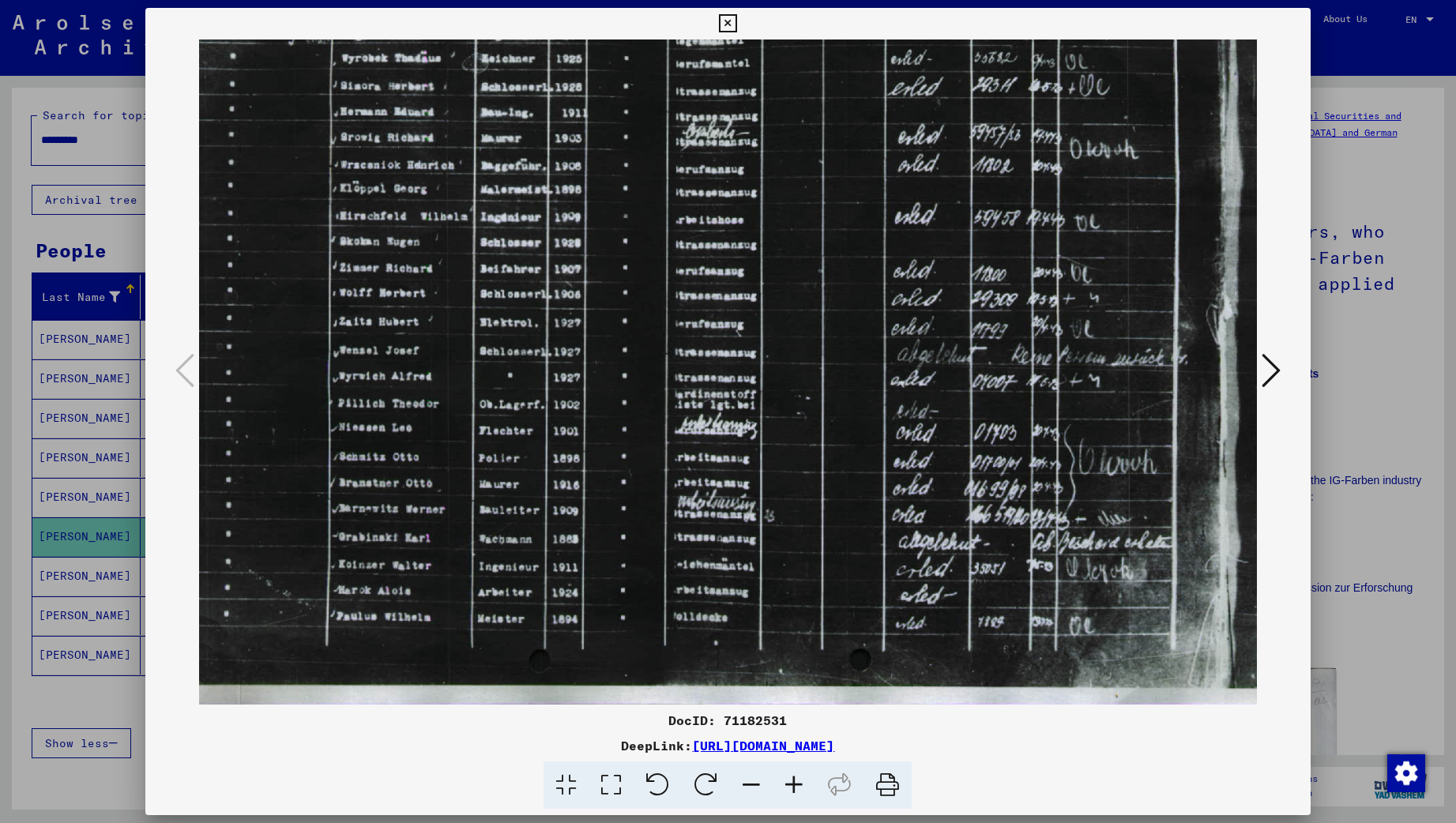
scroll to position [197, 84]
drag, startPoint x: 633, startPoint y: 531, endPoint x: 614, endPoint y: 531, distance: 19.0
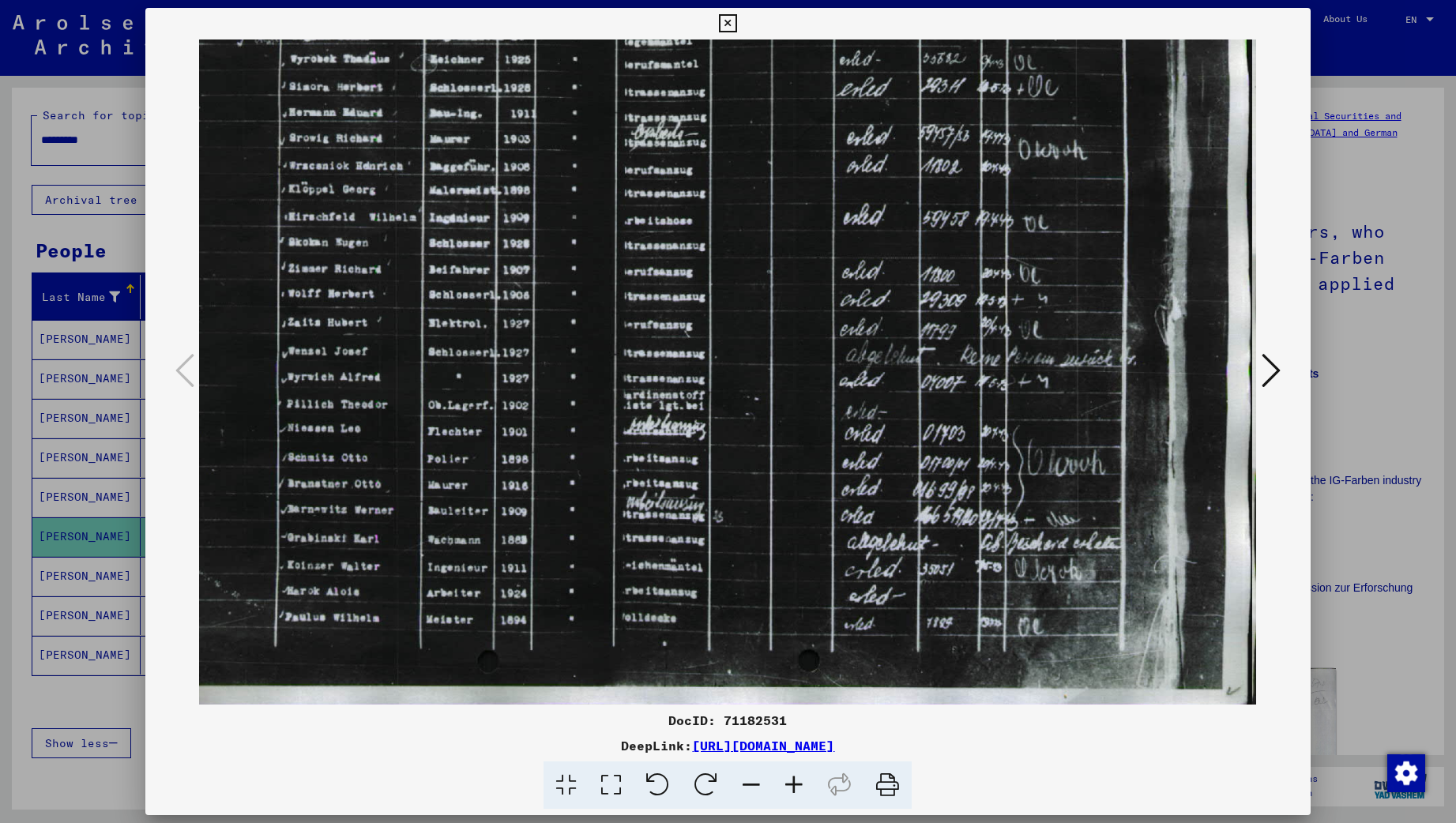
scroll to position [197, 141]
drag, startPoint x: 703, startPoint y: 498, endPoint x: 644, endPoint y: 499, distance: 59.0
click at [737, 21] on icon at bounding box center [728, 23] width 18 height 19
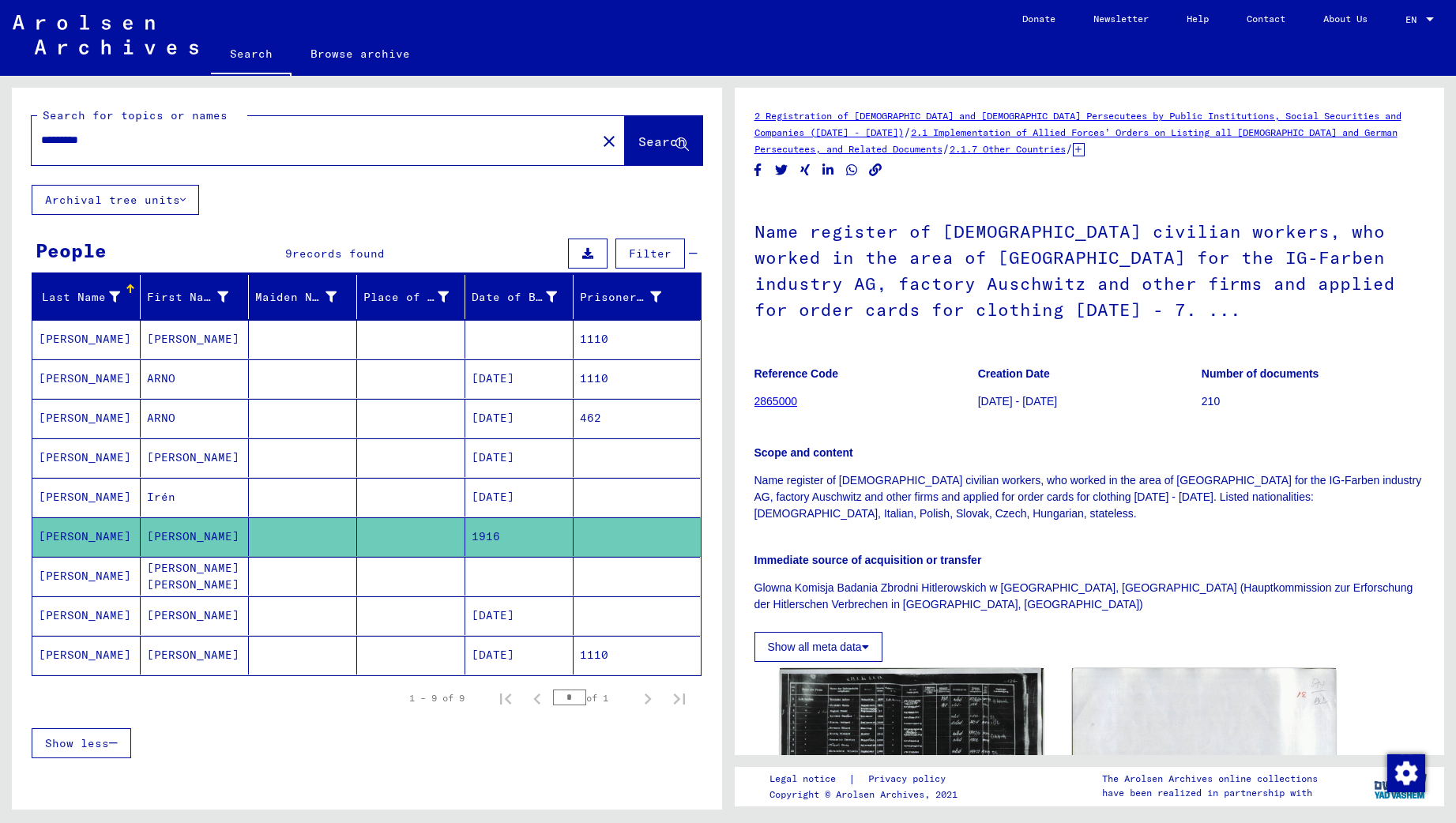
click at [203, 567] on mat-cell "[PERSON_NAME] [PERSON_NAME]" at bounding box center [194, 576] width 108 height 39
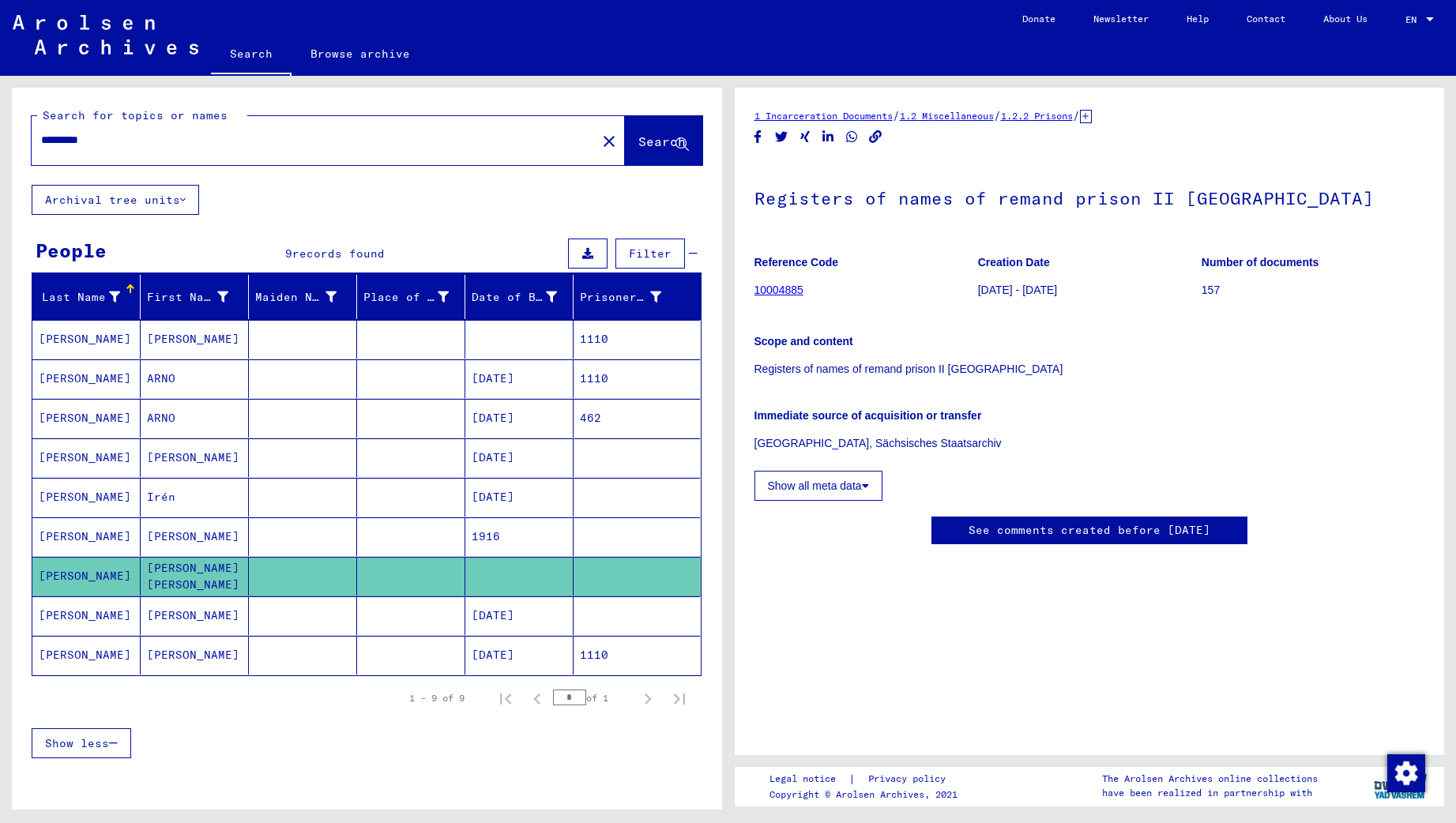
click at [1040, 532] on link "See comments created before [DATE]" at bounding box center [1089, 531] width 241 height 16
